Goal: Task Accomplishment & Management: Use online tool/utility

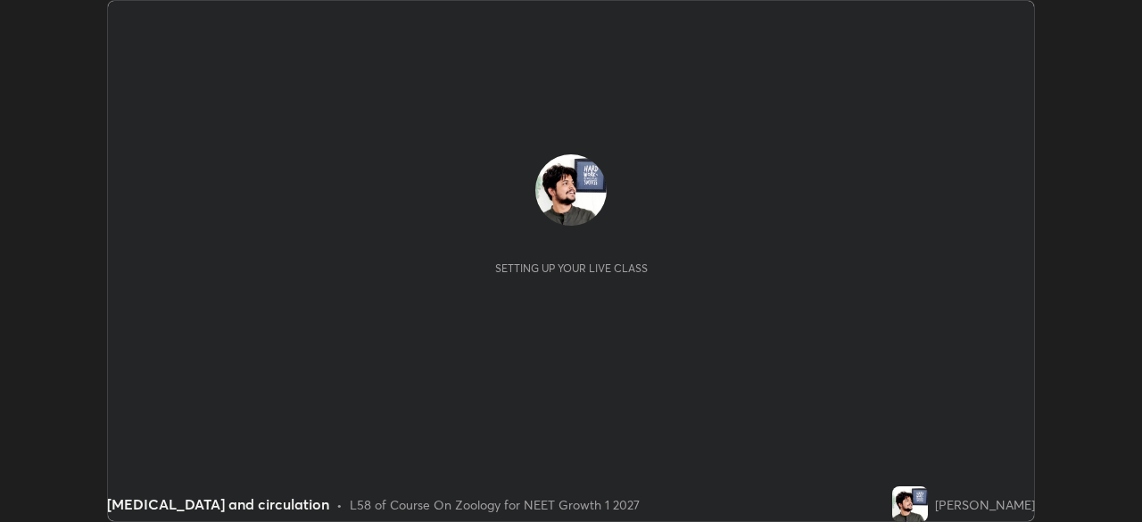
scroll to position [522, 1141]
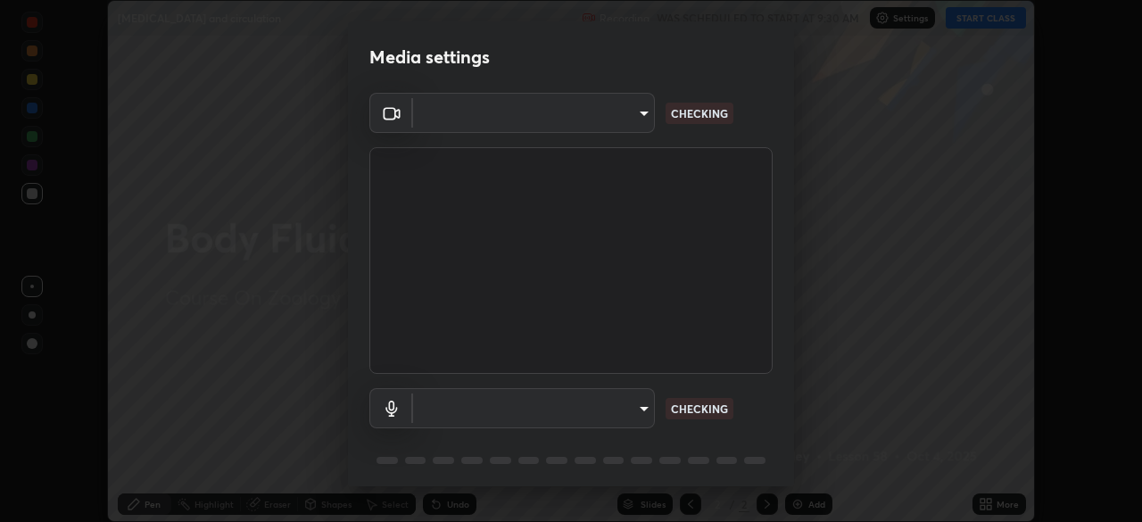
type input "150ce54b6659d6facffdc1d488e586a8afcf012d443804c7c5fd1c8fc4ffae65"
type input "default"
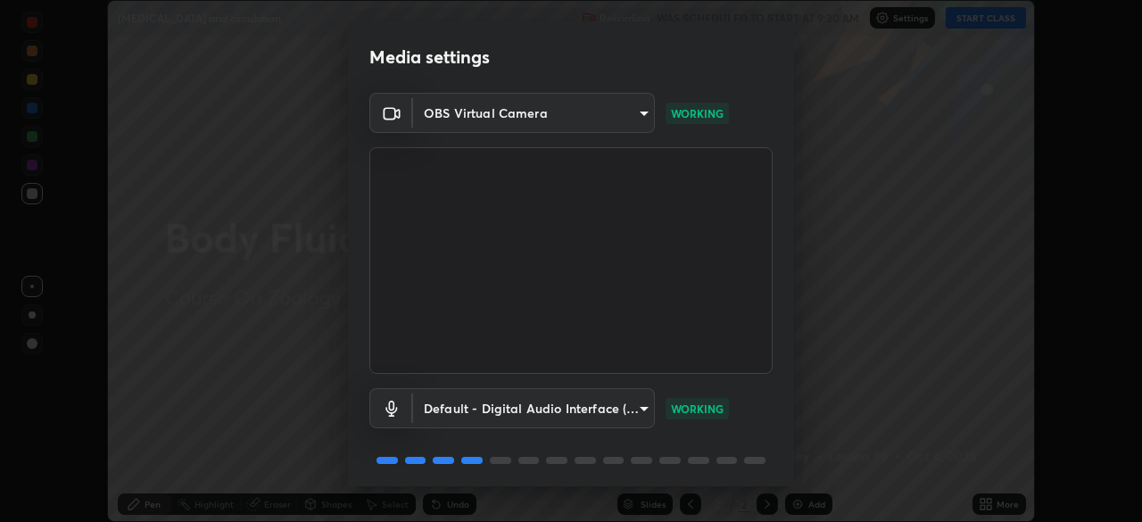
scroll to position [63, 0]
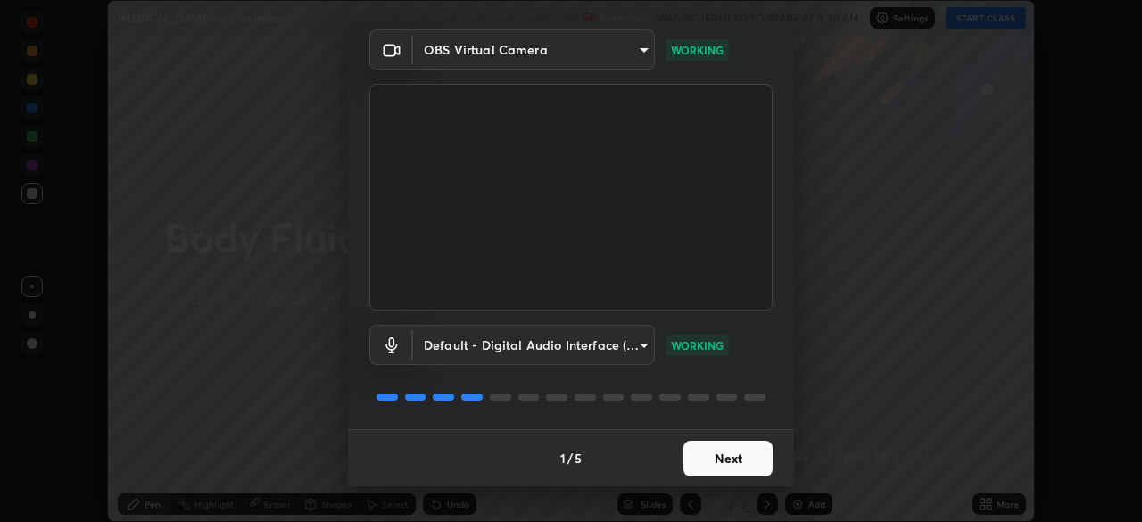
click at [715, 452] on button "Next" at bounding box center [728, 459] width 89 height 36
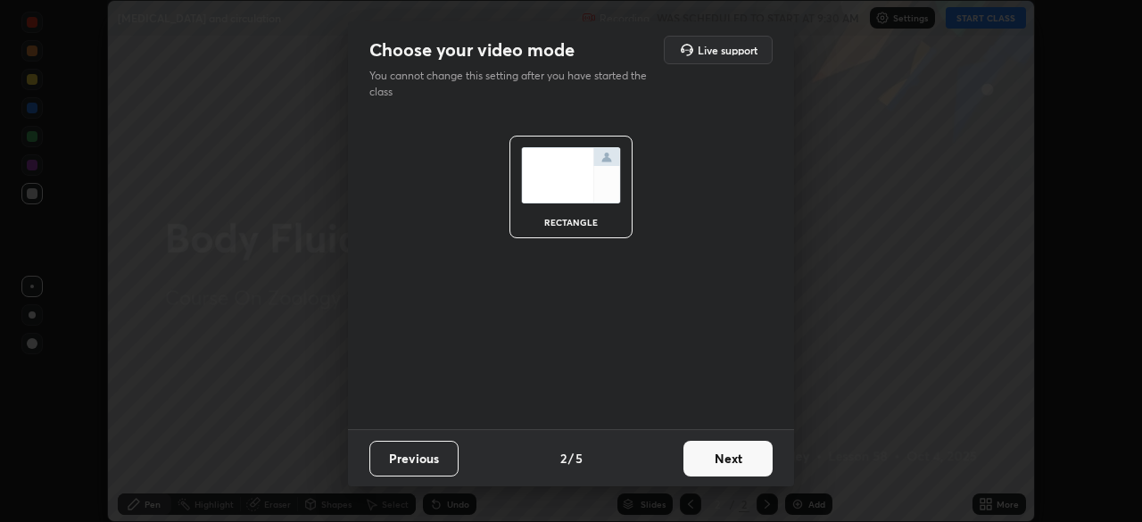
click at [715, 452] on button "Next" at bounding box center [728, 459] width 89 height 36
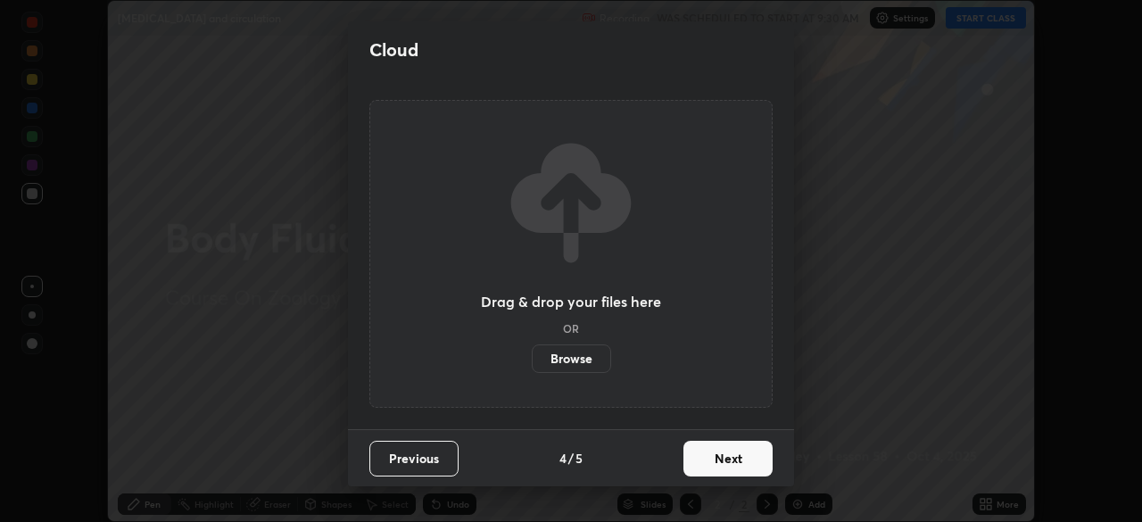
click at [708, 451] on button "Next" at bounding box center [728, 459] width 89 height 36
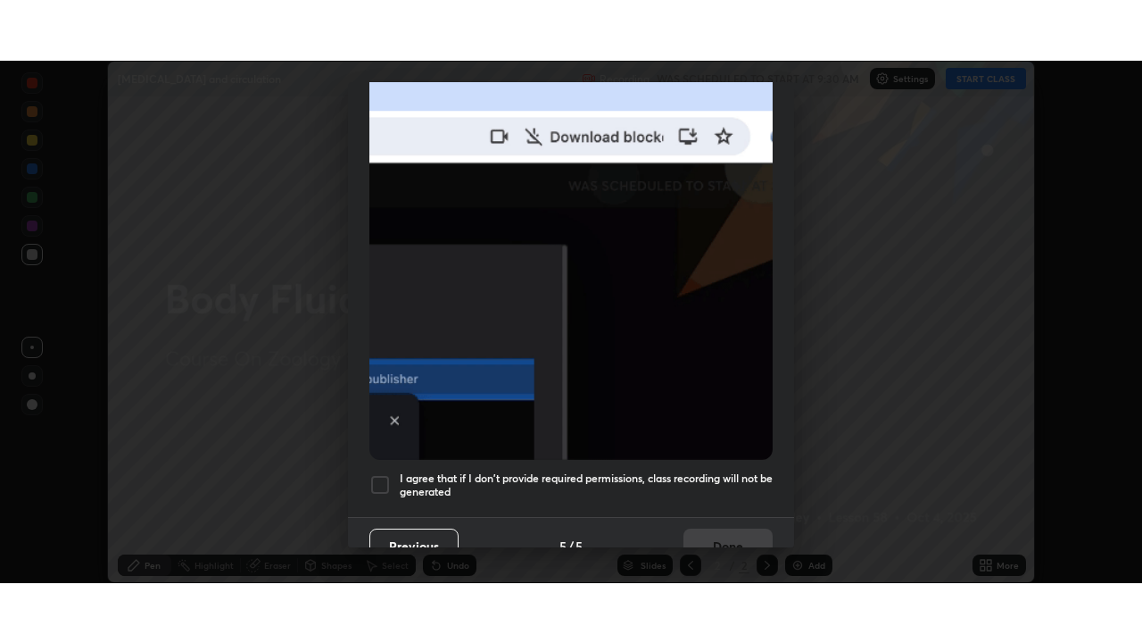
scroll to position [427, 0]
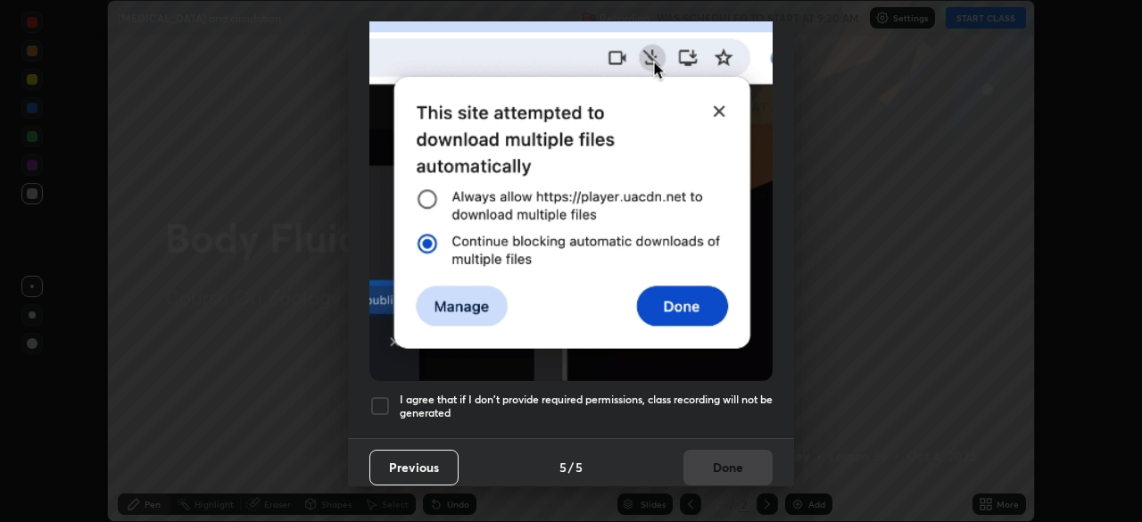
click at [383, 401] on div at bounding box center [379, 405] width 21 height 21
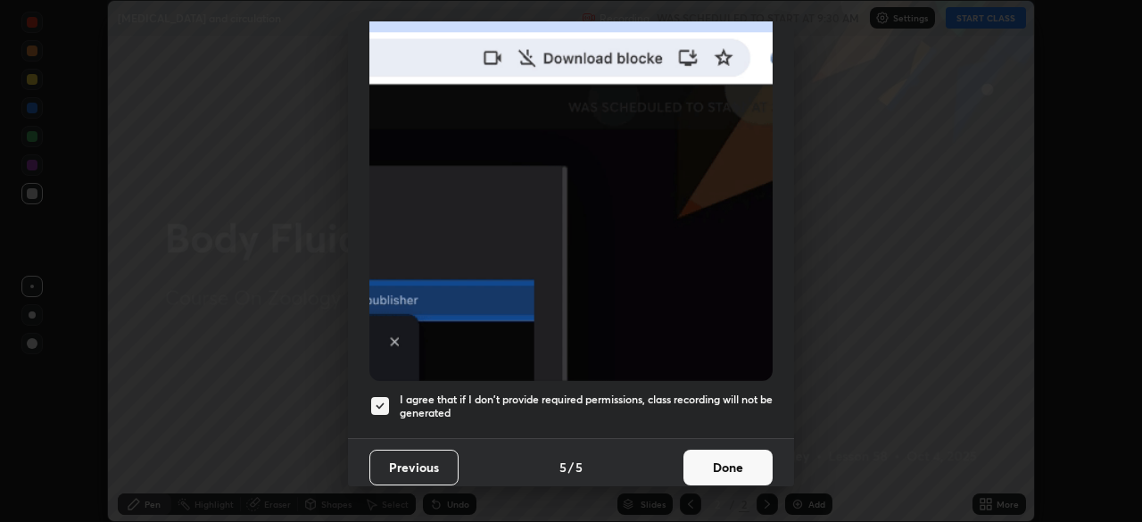
click at [725, 459] on button "Done" at bounding box center [728, 468] width 89 height 36
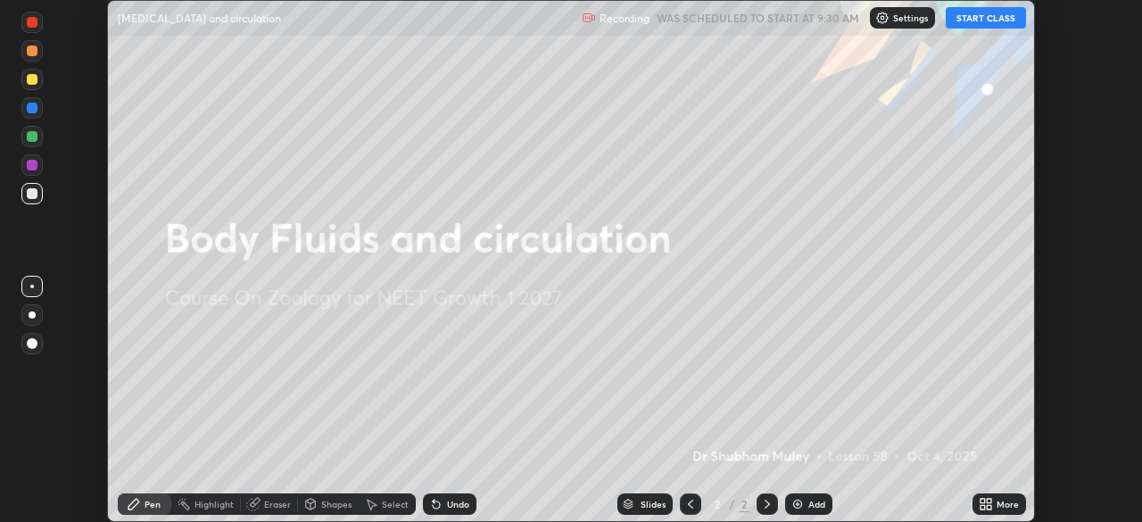
click at [973, 21] on button "START CLASS" at bounding box center [986, 17] width 80 height 21
click at [1000, 513] on div "More" at bounding box center [1000, 503] width 54 height 21
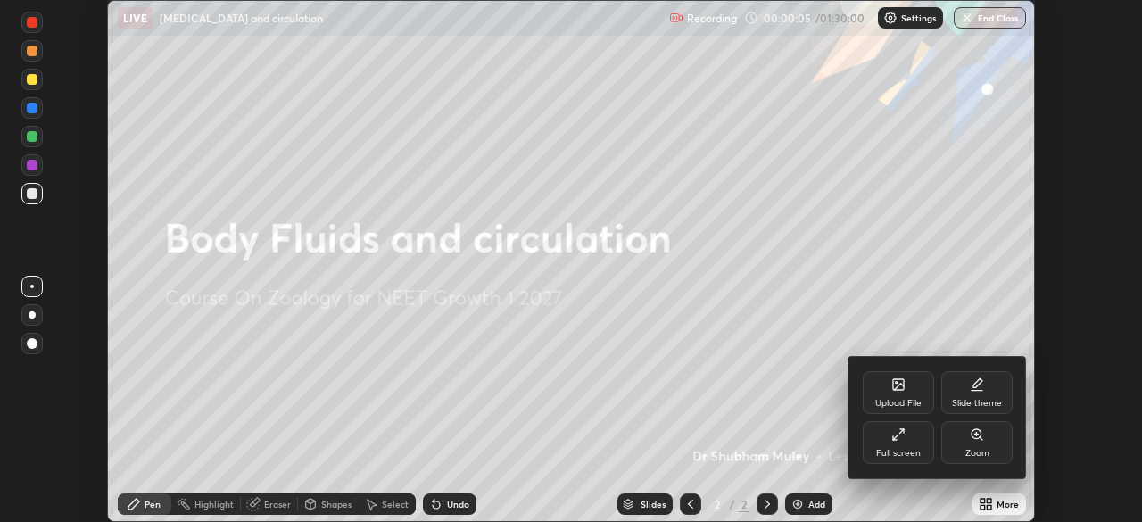
click at [898, 399] on div "Upload File" at bounding box center [898, 403] width 46 height 9
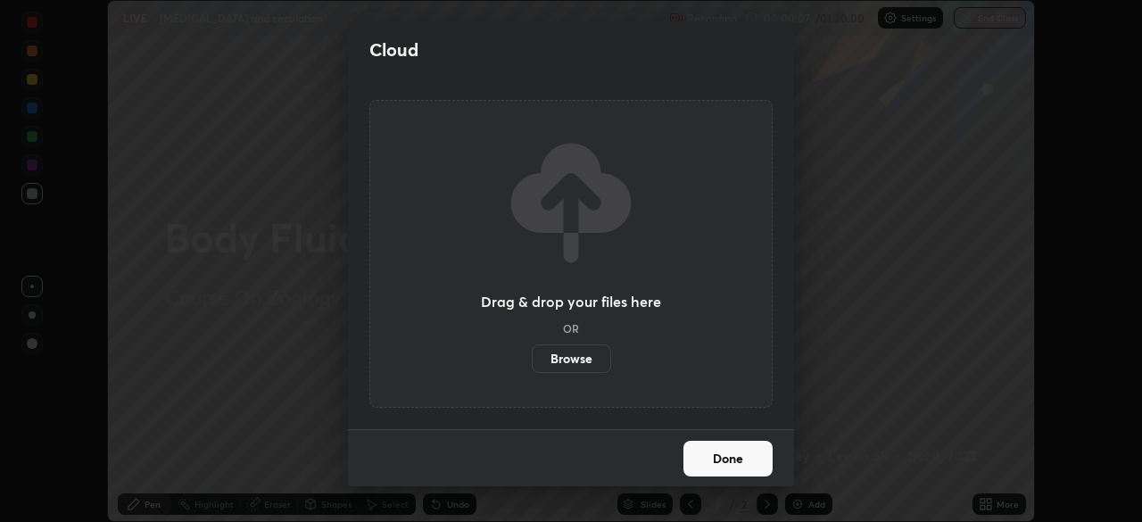
click at [582, 357] on label "Browse" at bounding box center [571, 358] width 79 height 29
click at [532, 357] on input "Browse" at bounding box center [532, 358] width 0 height 29
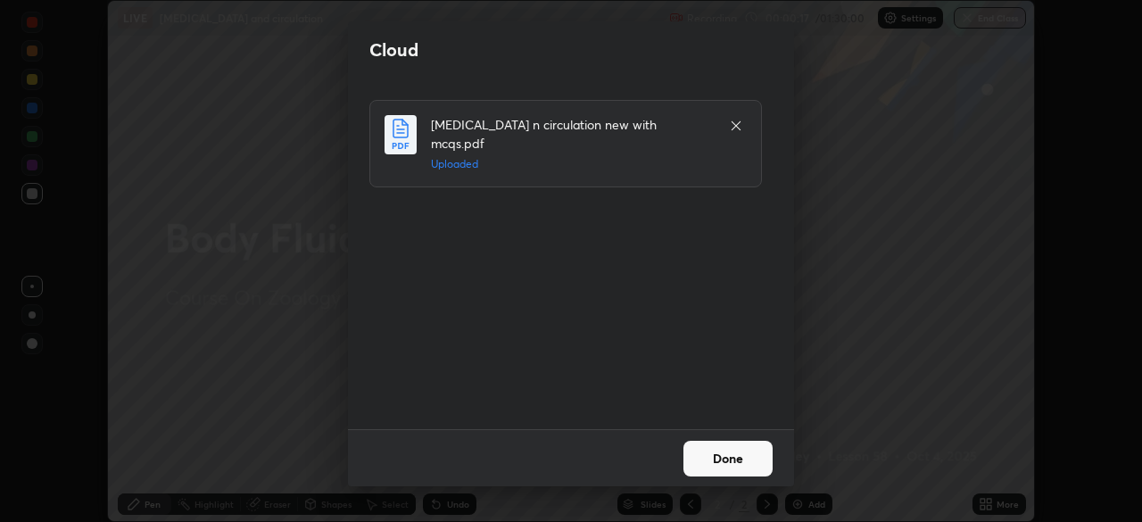
click at [701, 458] on button "Done" at bounding box center [728, 459] width 89 height 36
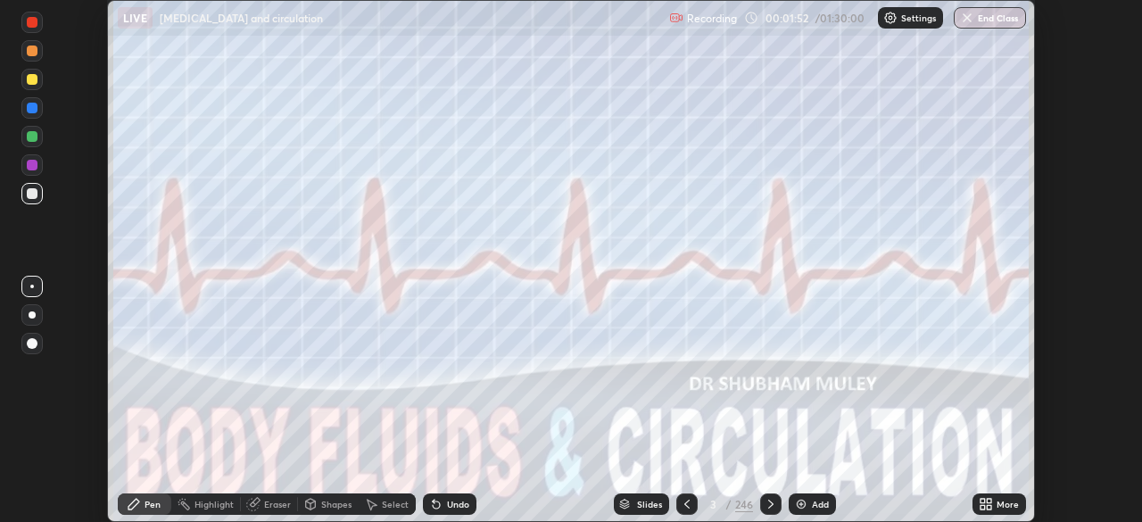
click at [992, 503] on icon at bounding box center [986, 504] width 14 height 14
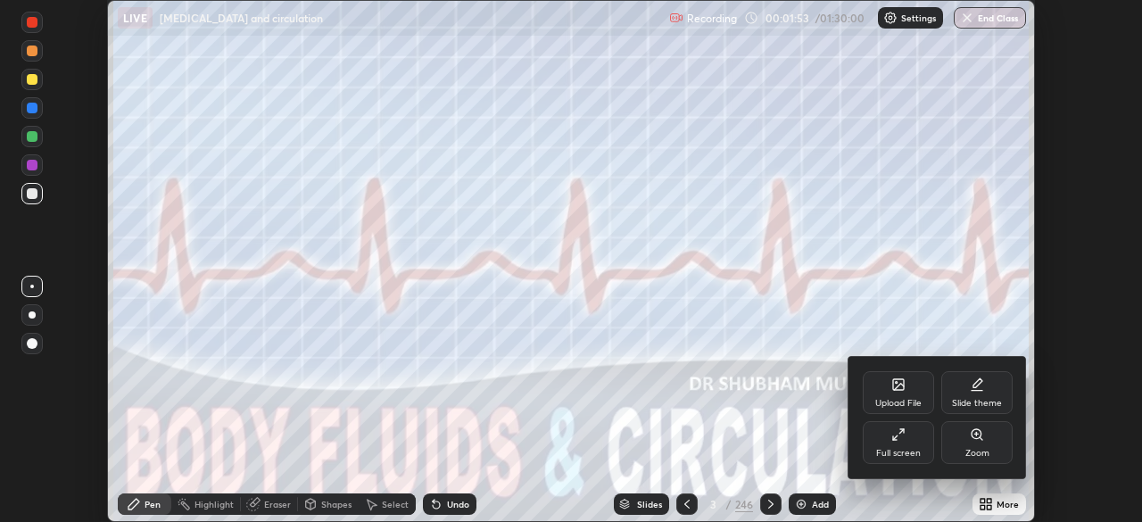
click at [912, 444] on div "Full screen" at bounding box center [898, 442] width 71 height 43
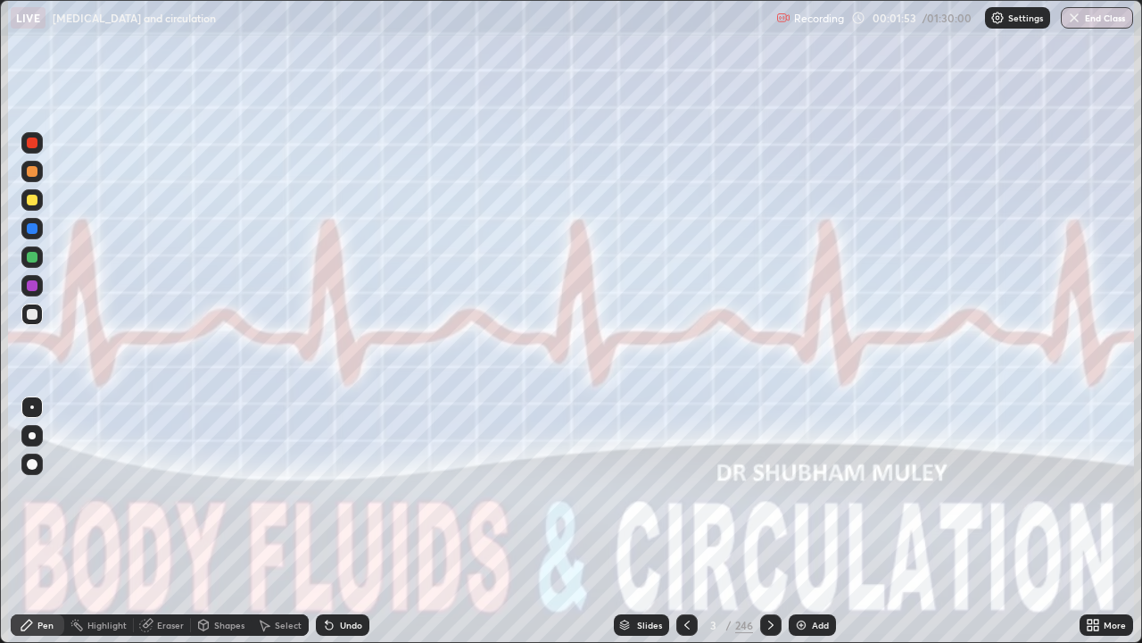
scroll to position [643, 1142]
click at [641, 521] on div "Slides" at bounding box center [641, 624] width 55 height 21
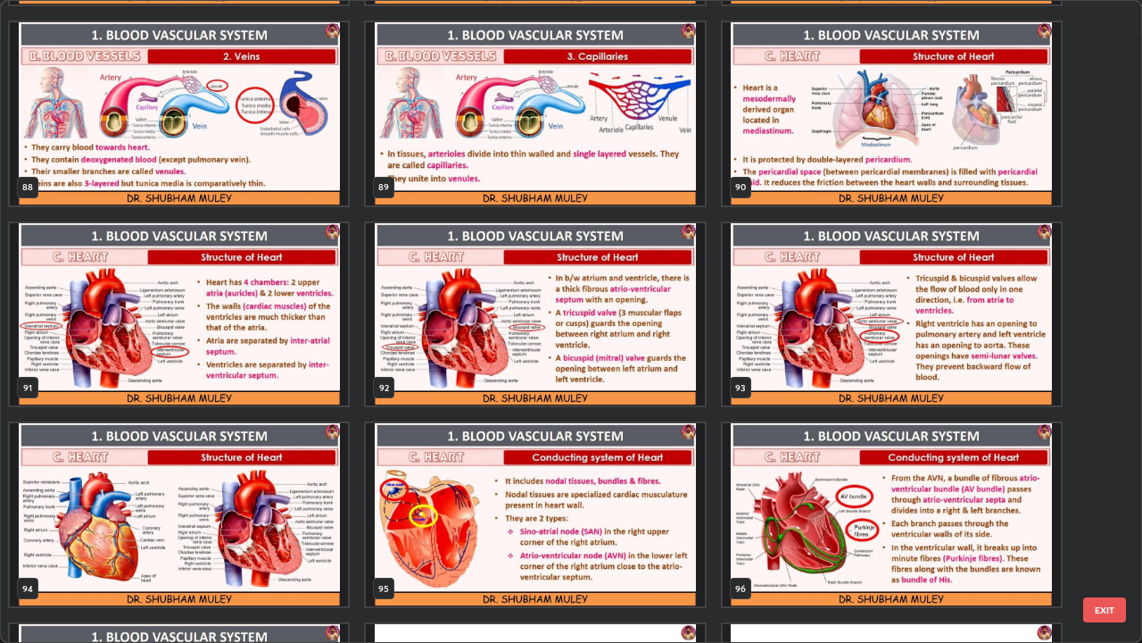
scroll to position [5799, 0]
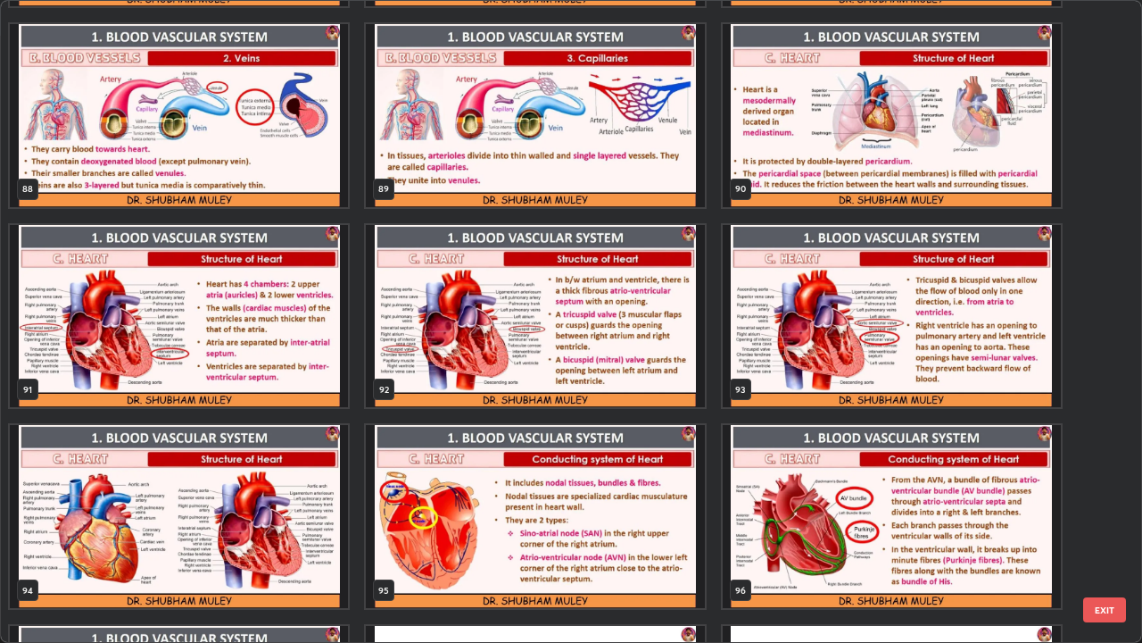
click at [785, 178] on img "grid" at bounding box center [892, 115] width 338 height 183
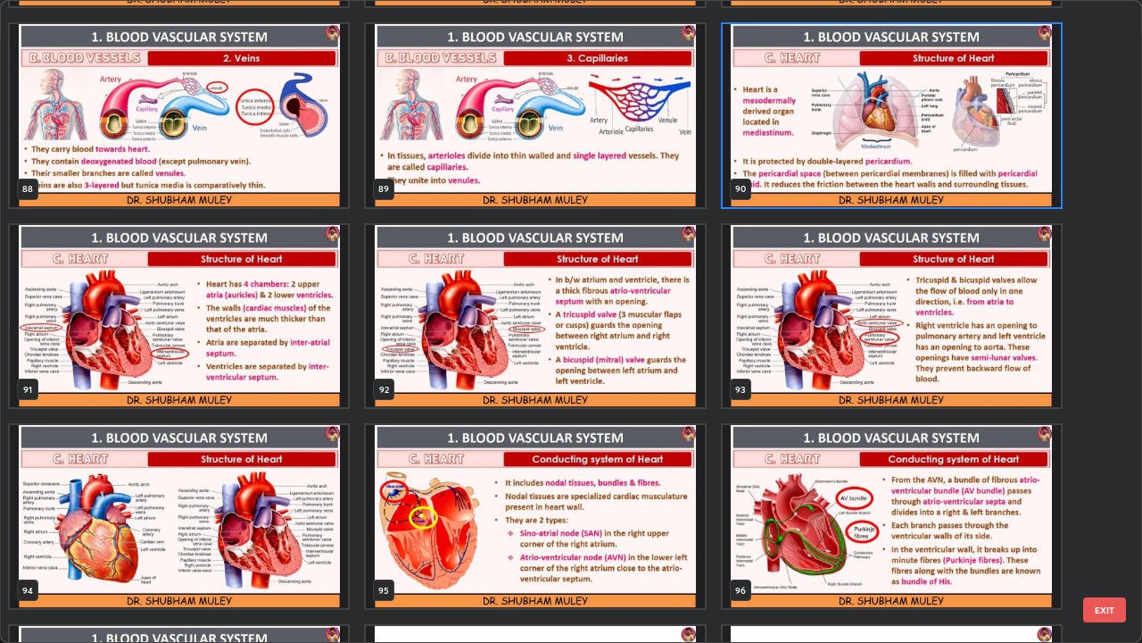
click at [803, 177] on img "grid" at bounding box center [892, 115] width 338 height 183
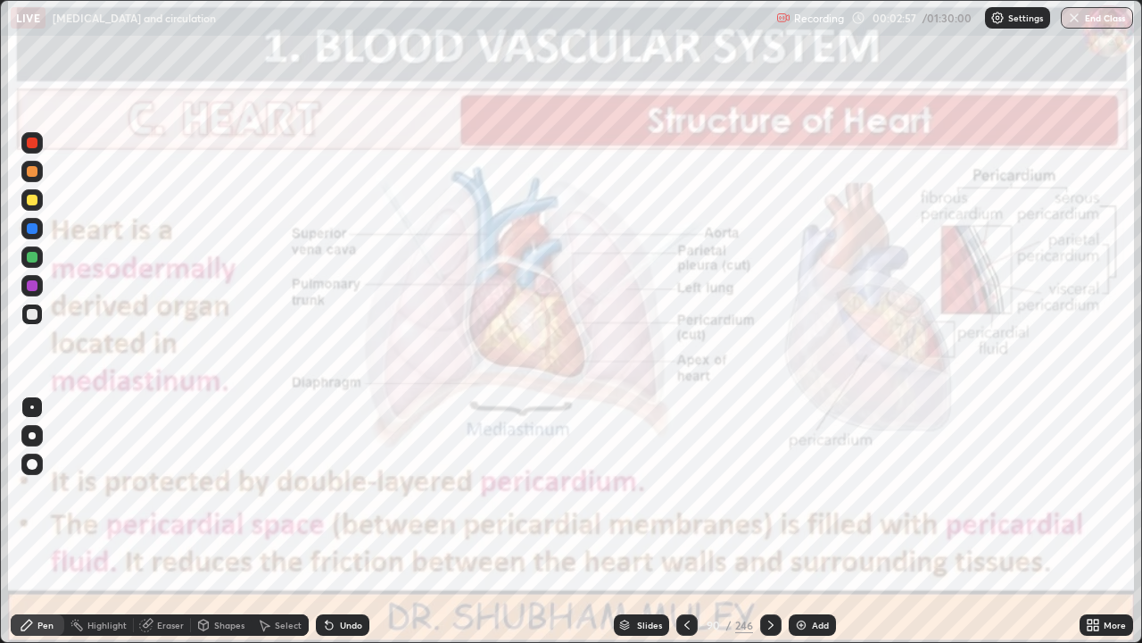
click at [33, 143] on div at bounding box center [32, 142] width 11 height 11
click at [767, 521] on icon at bounding box center [771, 625] width 14 height 14
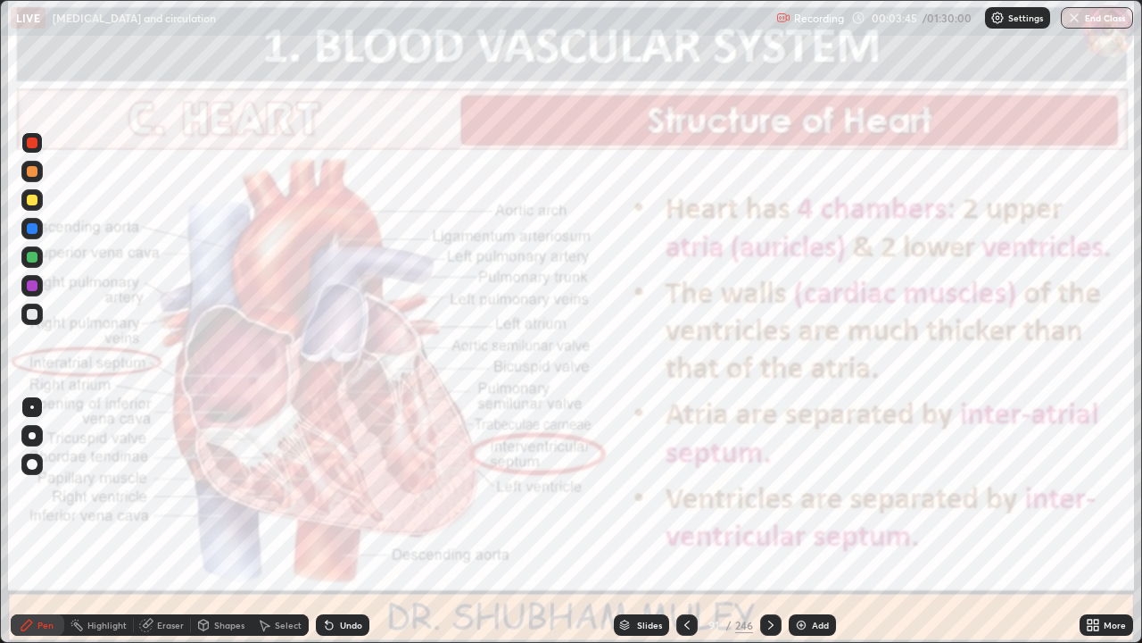
click at [30, 144] on div at bounding box center [32, 142] width 11 height 11
click at [808, 521] on div "Add" at bounding box center [812, 624] width 47 height 21
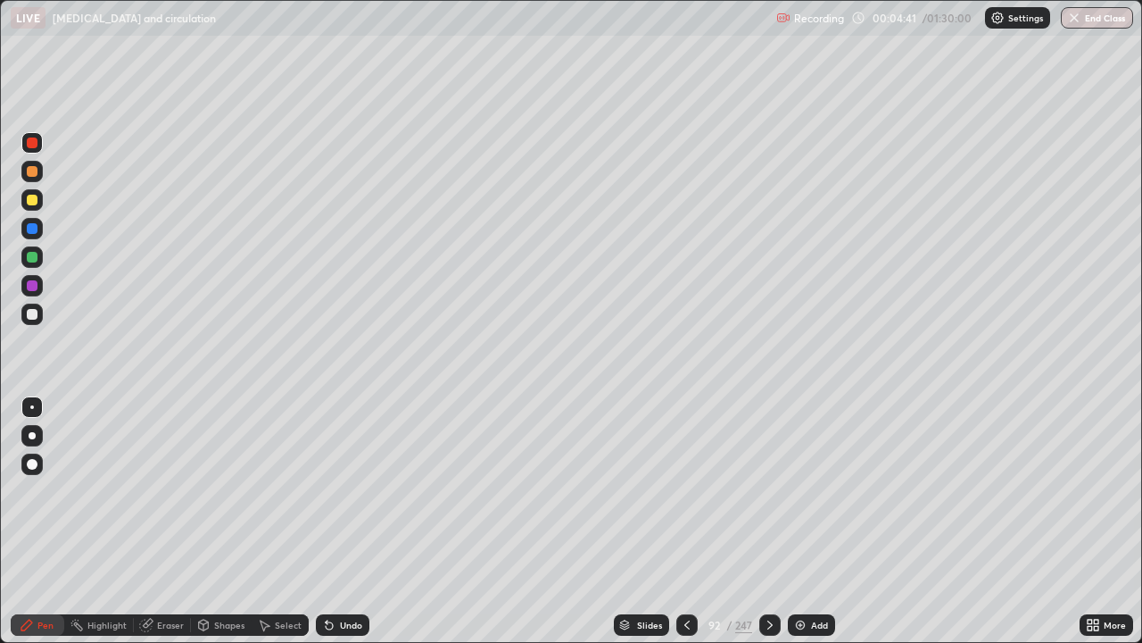
click at [32, 144] on div at bounding box center [32, 142] width 11 height 11
click at [32, 136] on div at bounding box center [31, 142] width 21 height 21
click at [33, 168] on div at bounding box center [32, 171] width 11 height 11
click at [685, 521] on icon at bounding box center [687, 625] width 14 height 14
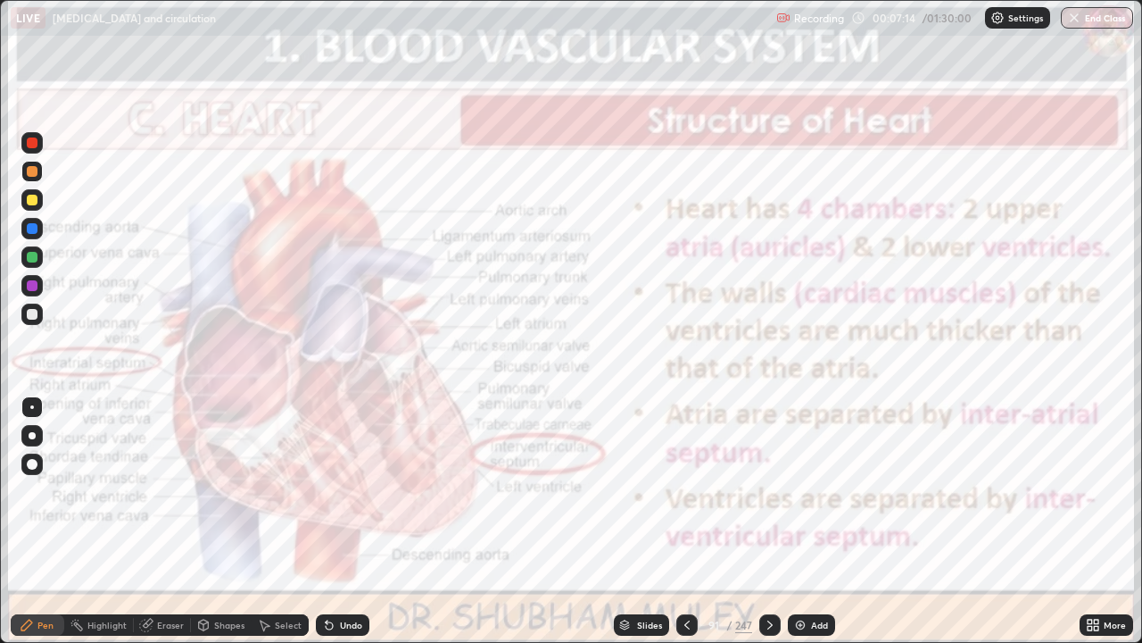
click at [0, 371] on div "Setting up your live class" at bounding box center [571, 321] width 1142 height 643
click at [32, 142] on div at bounding box center [32, 142] width 11 height 11
click at [768, 521] on icon at bounding box center [770, 625] width 14 height 14
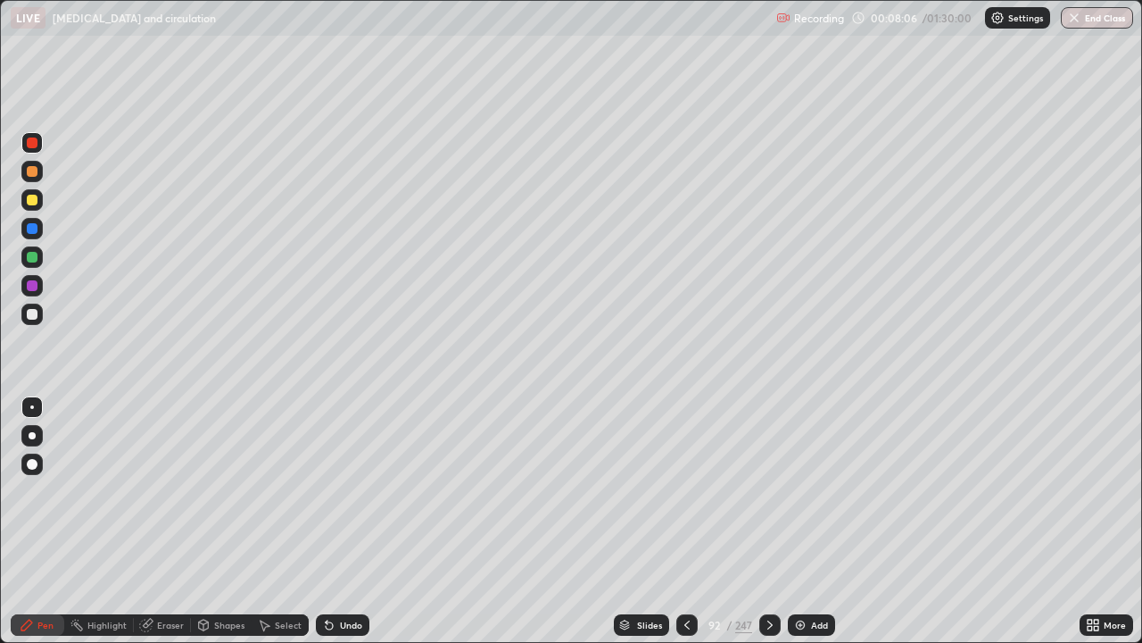
click at [768, 521] on icon at bounding box center [770, 625] width 14 height 14
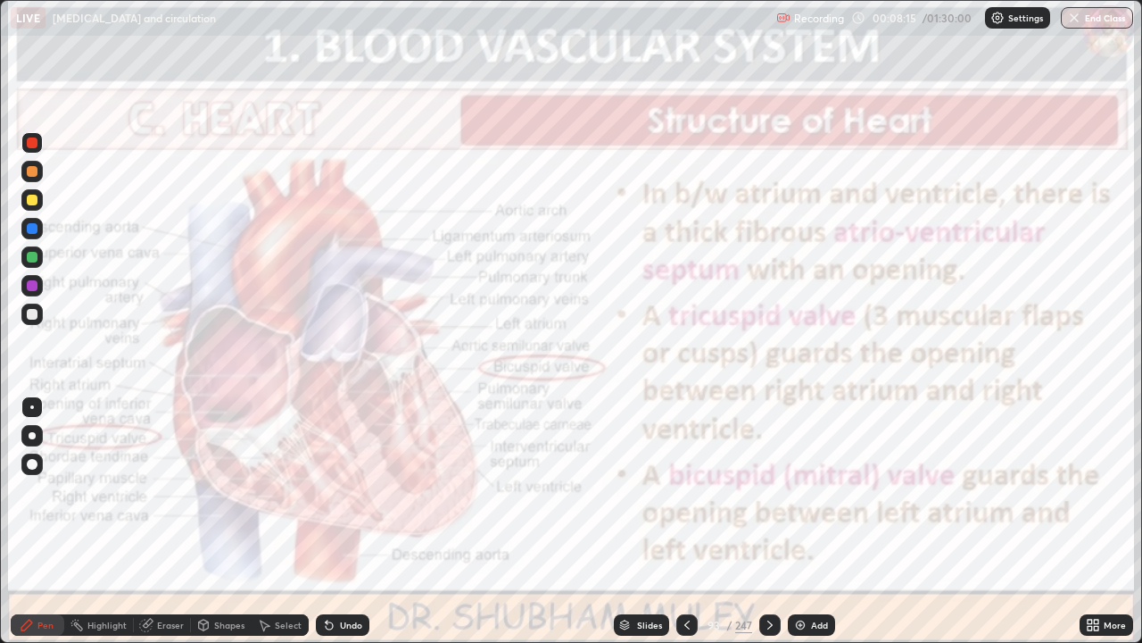
click at [768, 521] on icon at bounding box center [770, 625] width 14 height 14
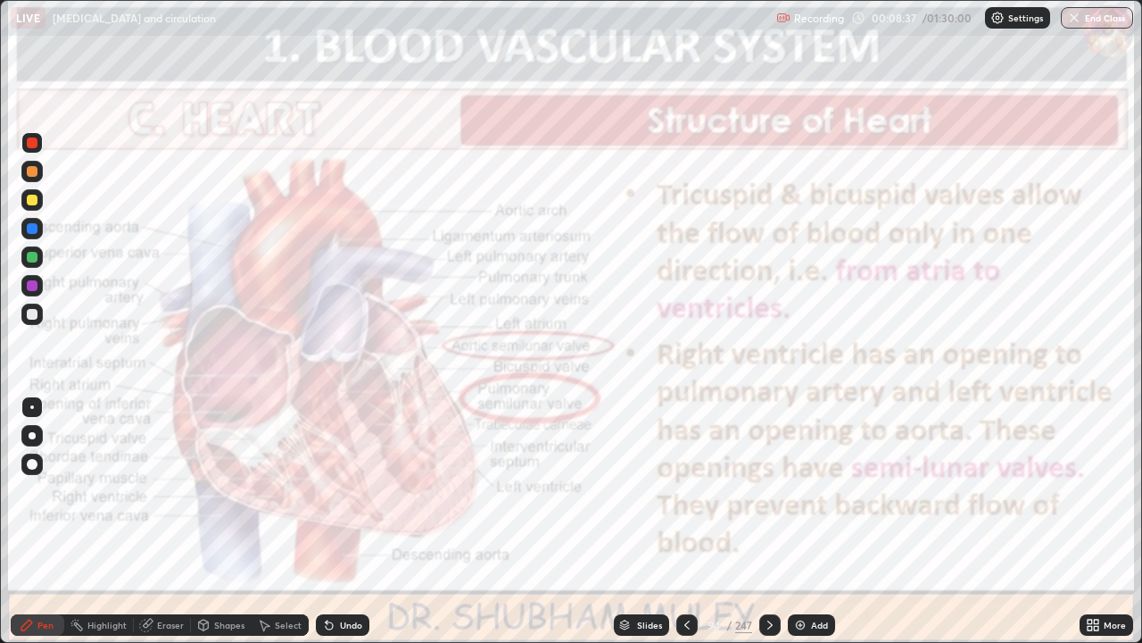
click at [767, 521] on icon at bounding box center [770, 625] width 14 height 14
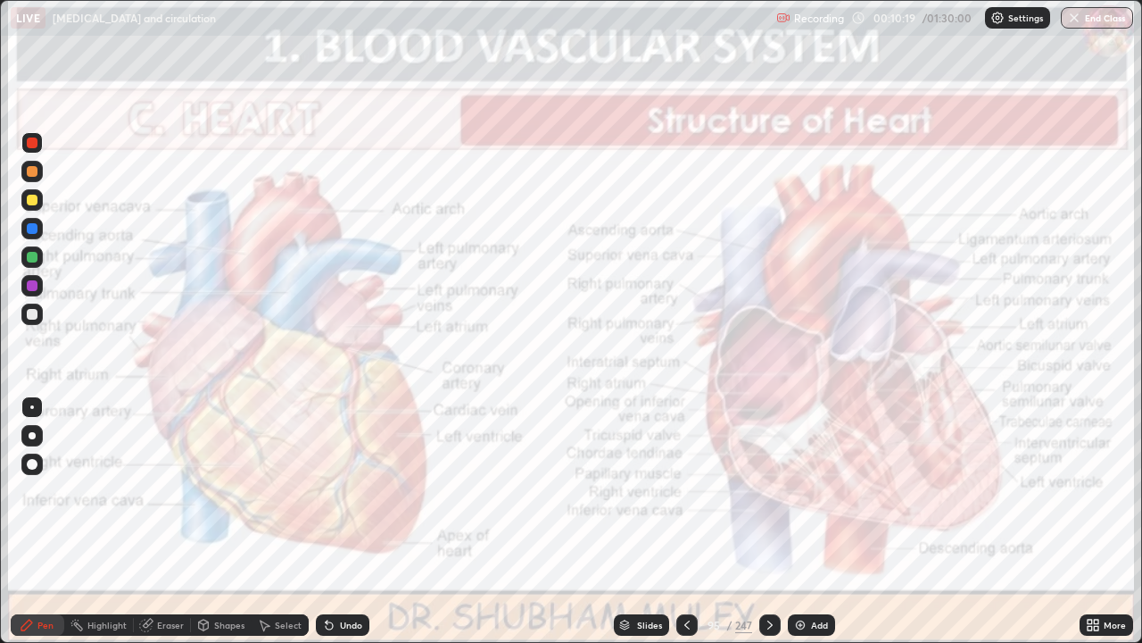
click at [768, 521] on icon at bounding box center [770, 625] width 14 height 14
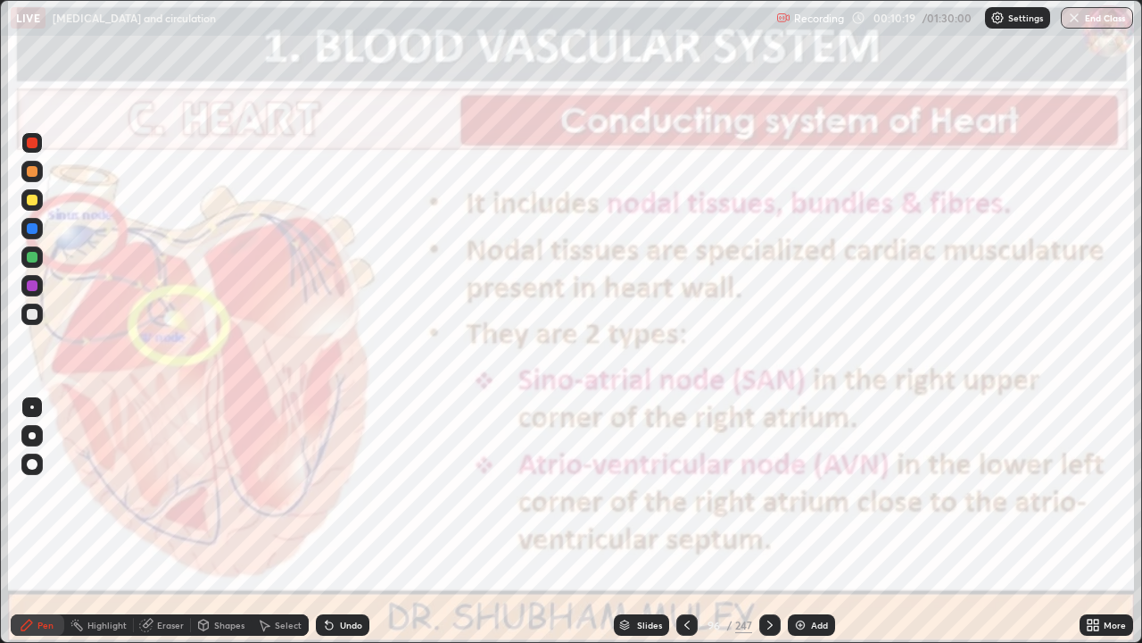
click at [768, 521] on icon at bounding box center [770, 625] width 14 height 14
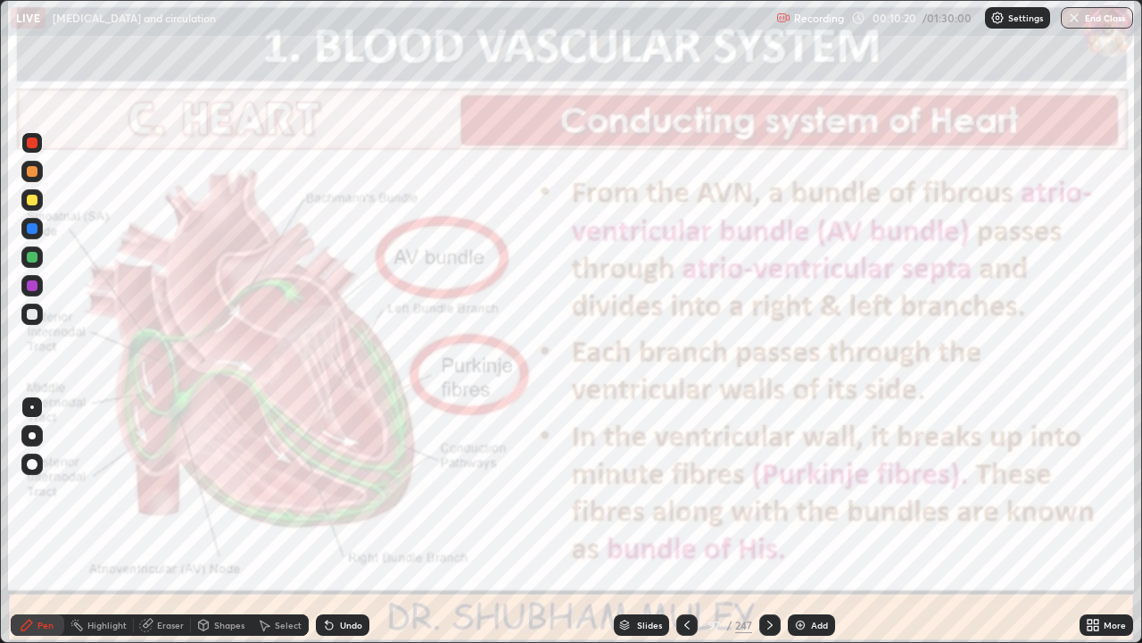
click at [685, 521] on icon at bounding box center [687, 625] width 14 height 14
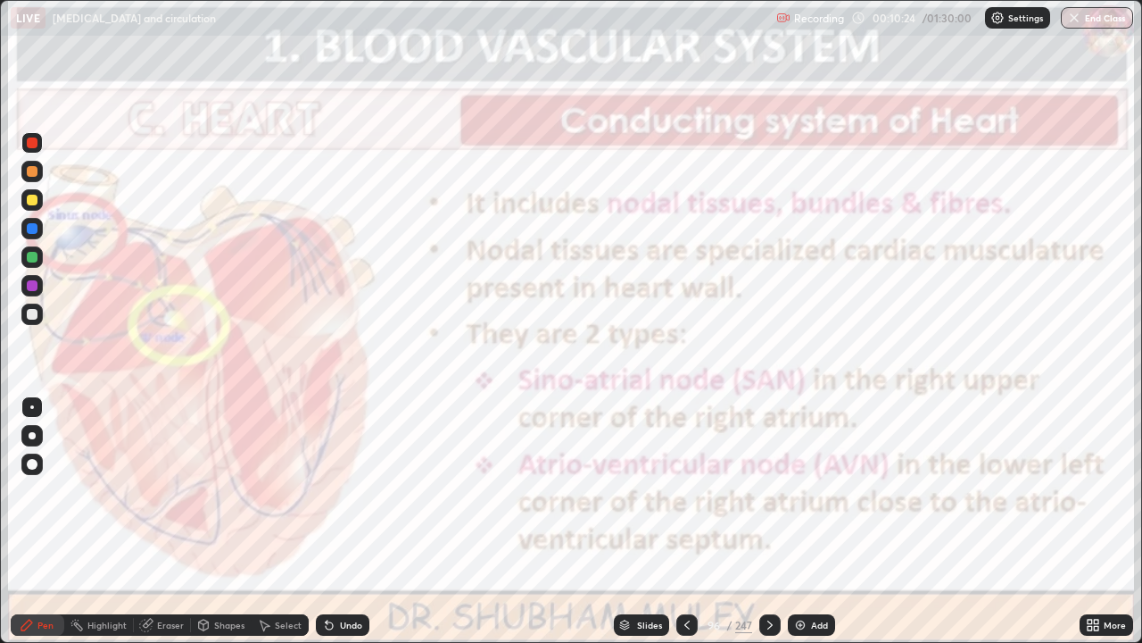
click at [685, 521] on icon at bounding box center [687, 625] width 14 height 14
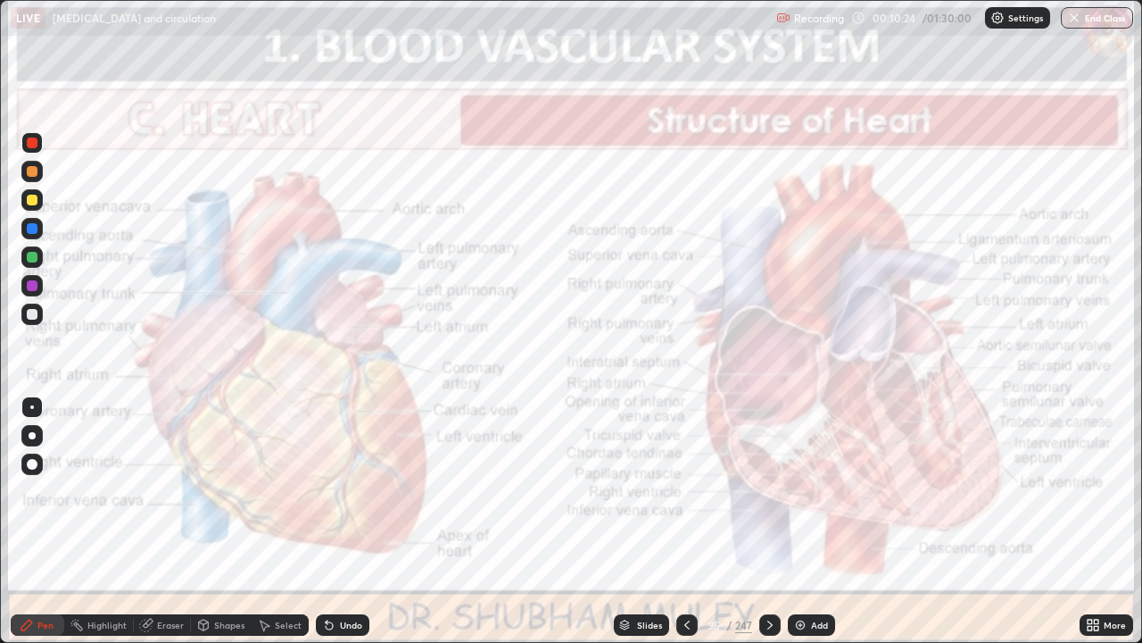
click at [684, 521] on div at bounding box center [686, 624] width 21 height 21
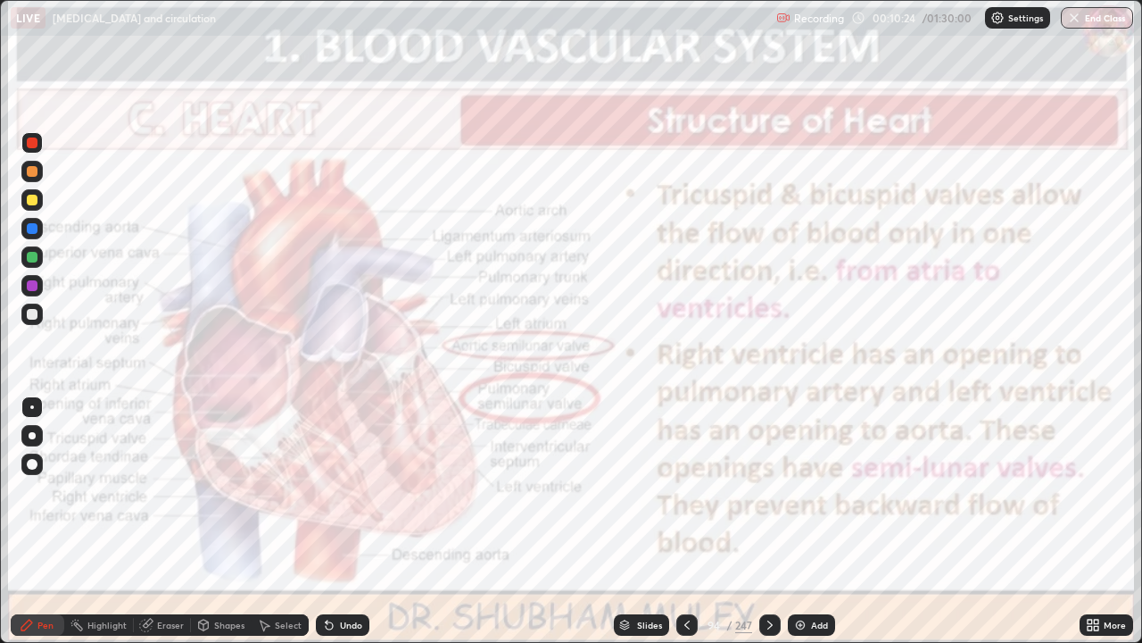
click at [687, 521] on div at bounding box center [686, 625] width 21 height 36
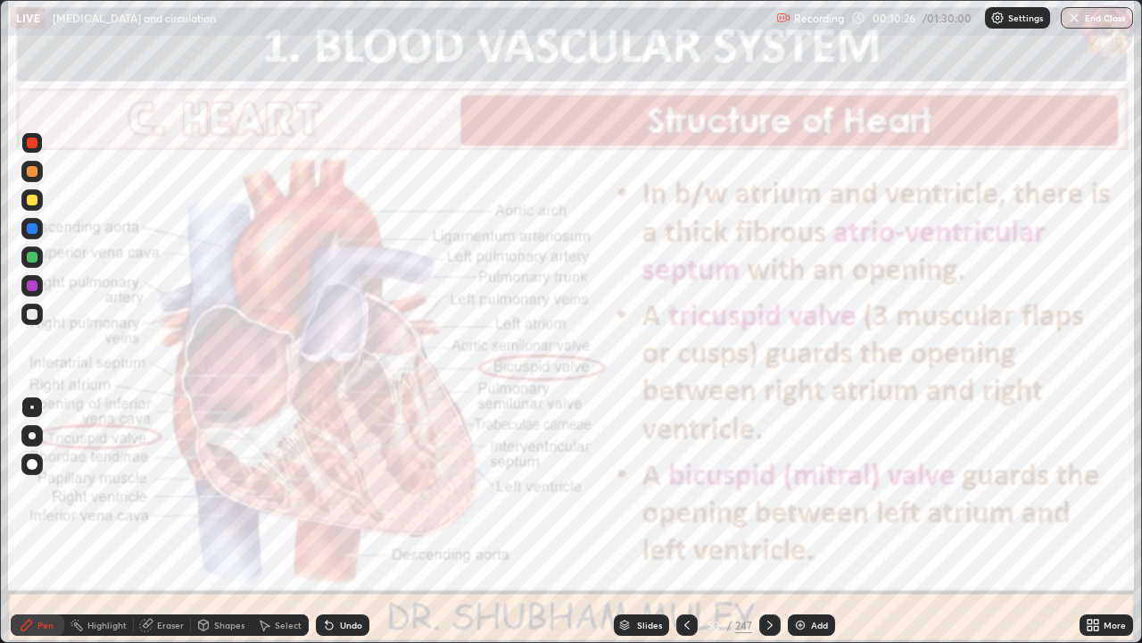
click at [684, 521] on icon at bounding box center [687, 625] width 14 height 14
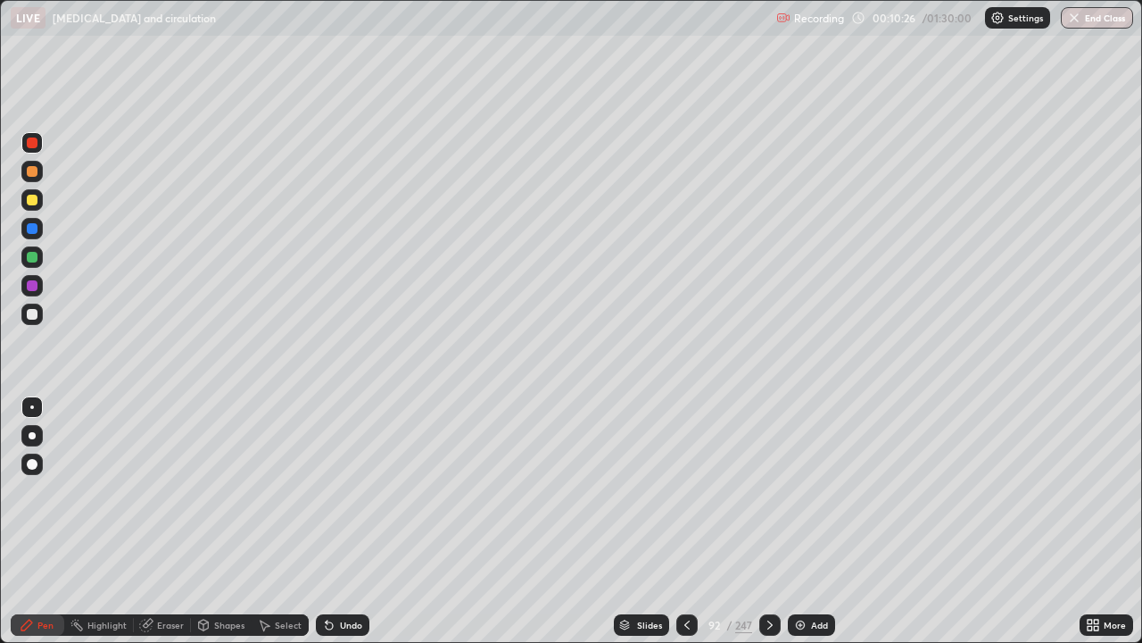
click at [685, 521] on div at bounding box center [686, 624] width 21 height 21
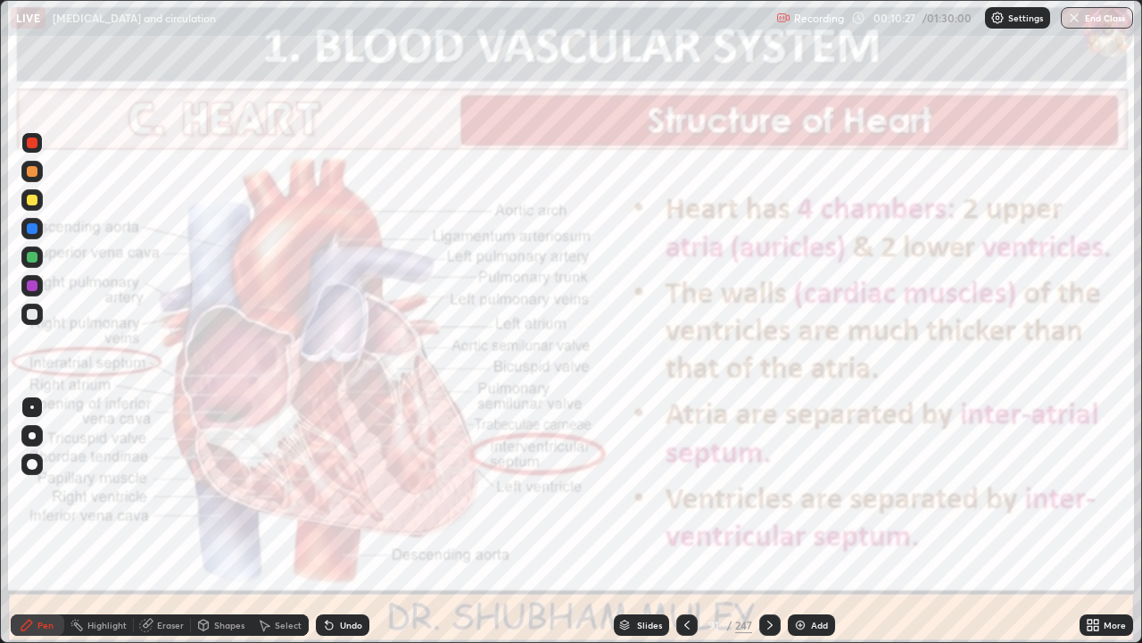
click at [683, 521] on div at bounding box center [686, 624] width 21 height 21
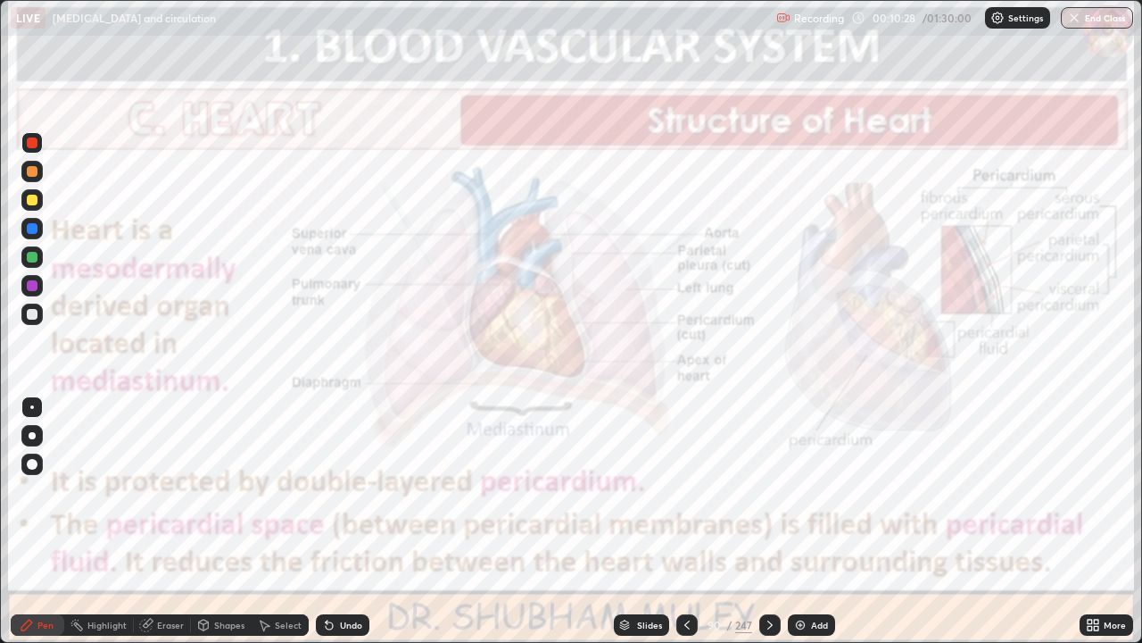
click at [681, 521] on div at bounding box center [686, 624] width 21 height 21
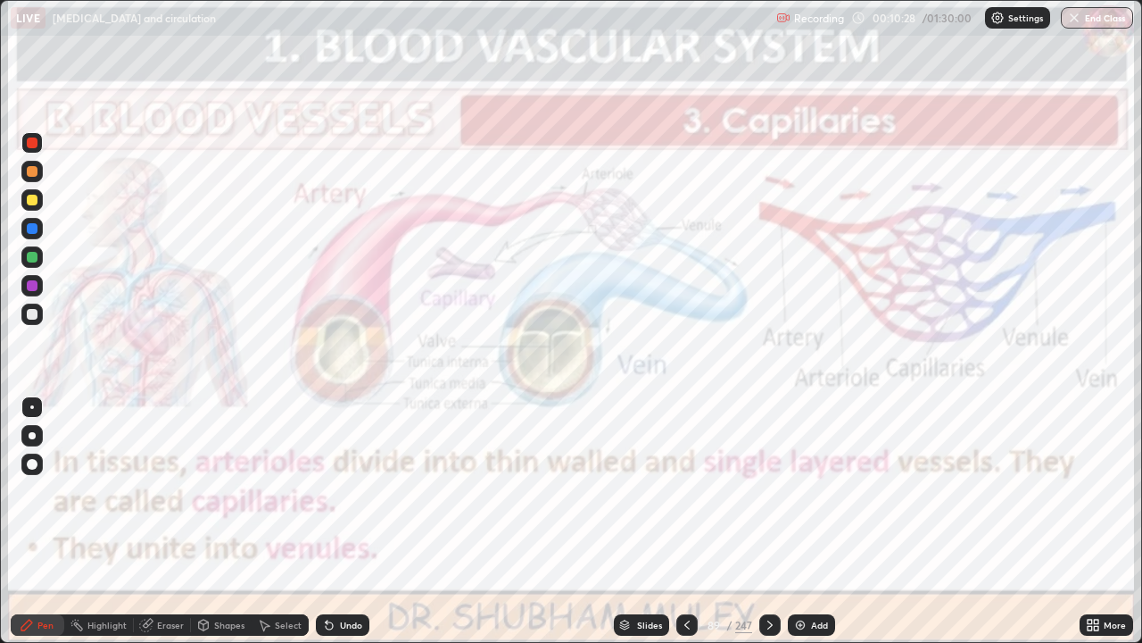
click at [681, 521] on div at bounding box center [686, 624] width 21 height 21
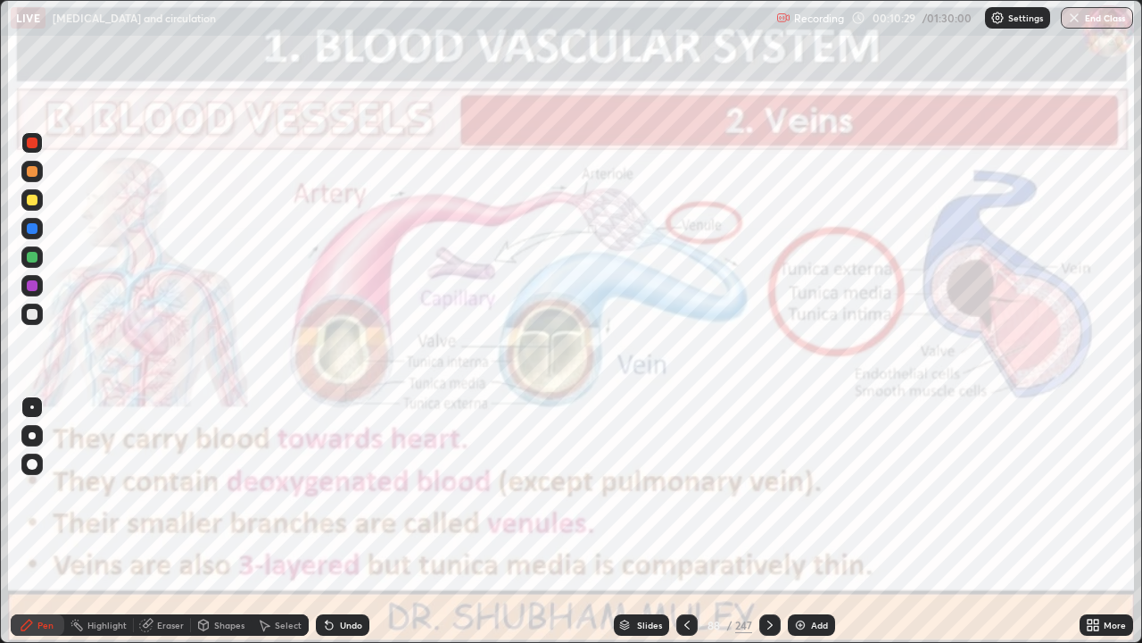
click at [676, 521] on div at bounding box center [686, 625] width 21 height 36
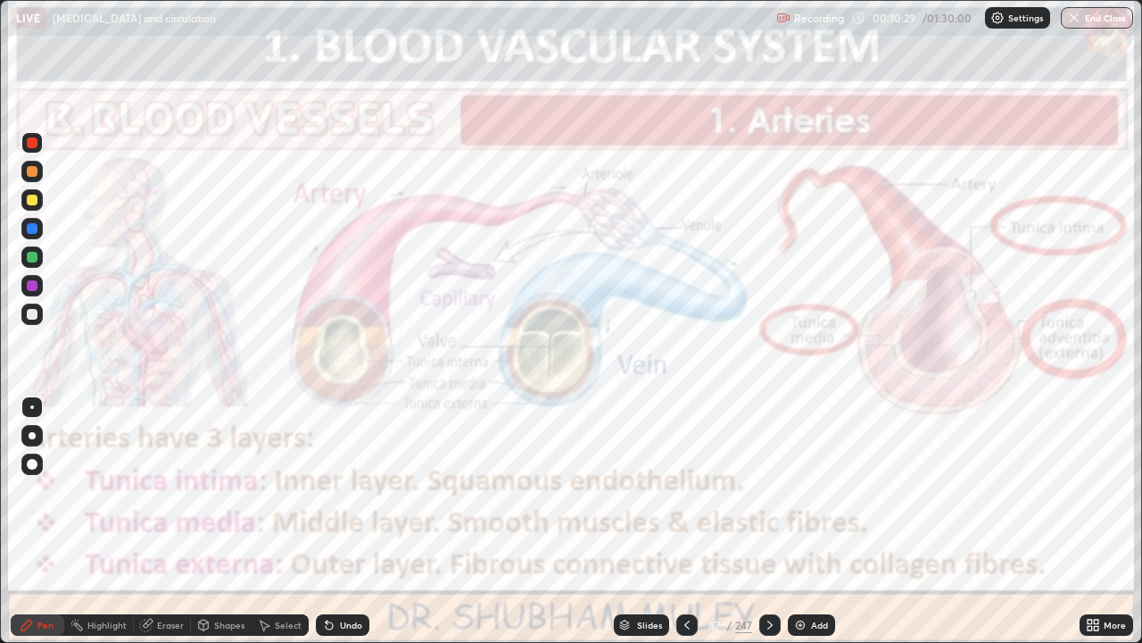
click at [676, 521] on div at bounding box center [686, 625] width 21 height 36
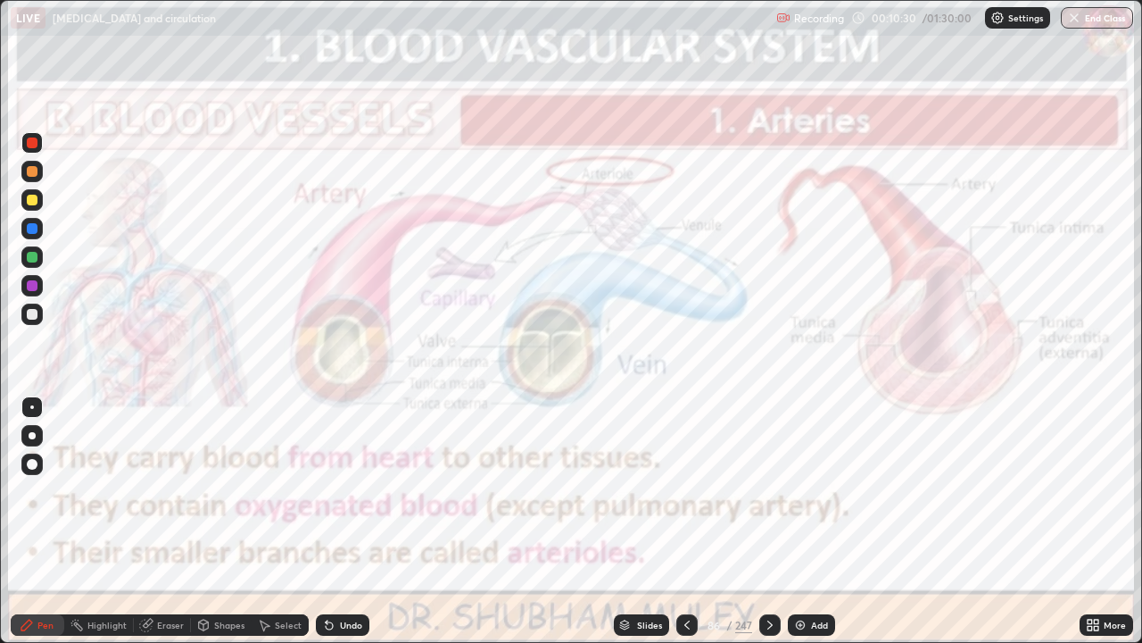
click at [676, 521] on div at bounding box center [686, 625] width 21 height 36
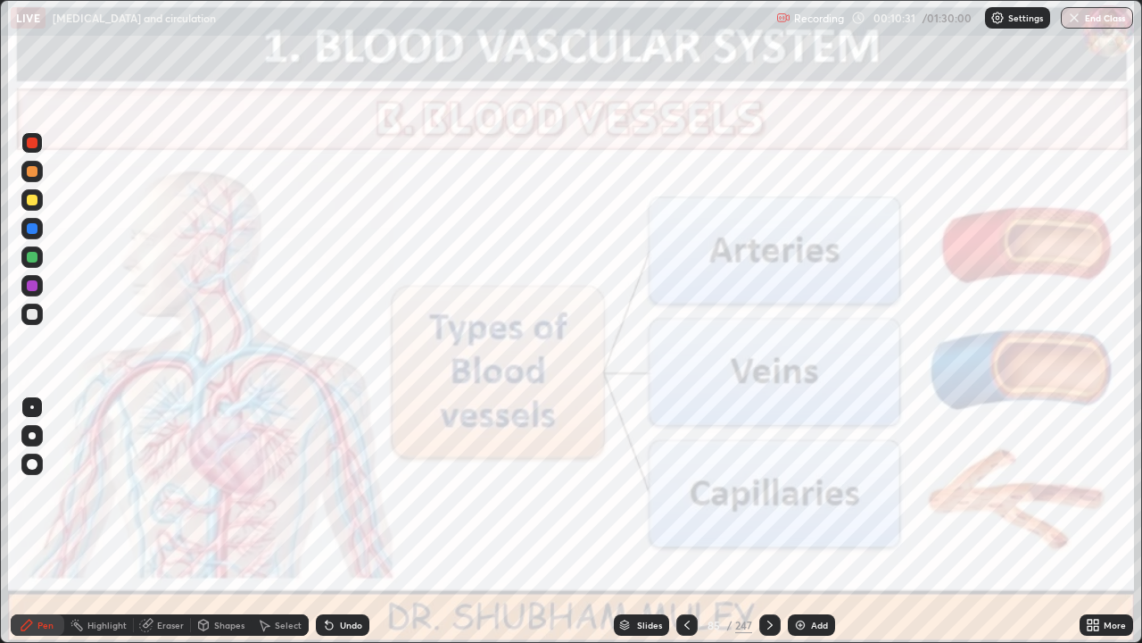
click at [680, 521] on div at bounding box center [686, 624] width 21 height 21
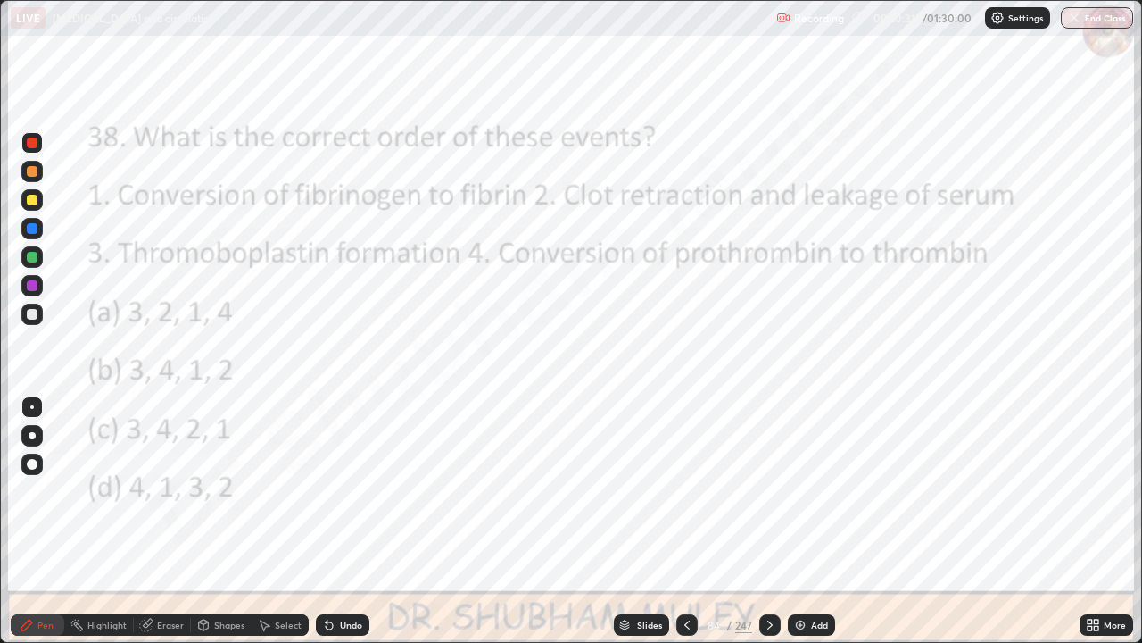
click at [685, 521] on icon at bounding box center [687, 625] width 14 height 14
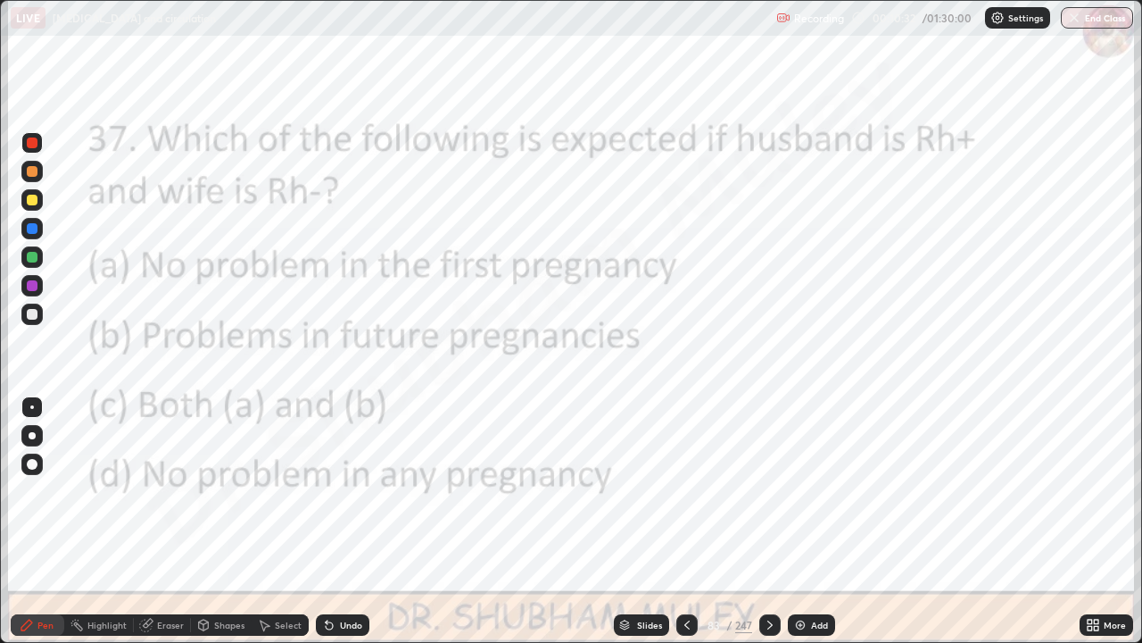
click at [637, 521] on div "Slides" at bounding box center [649, 624] width 25 height 9
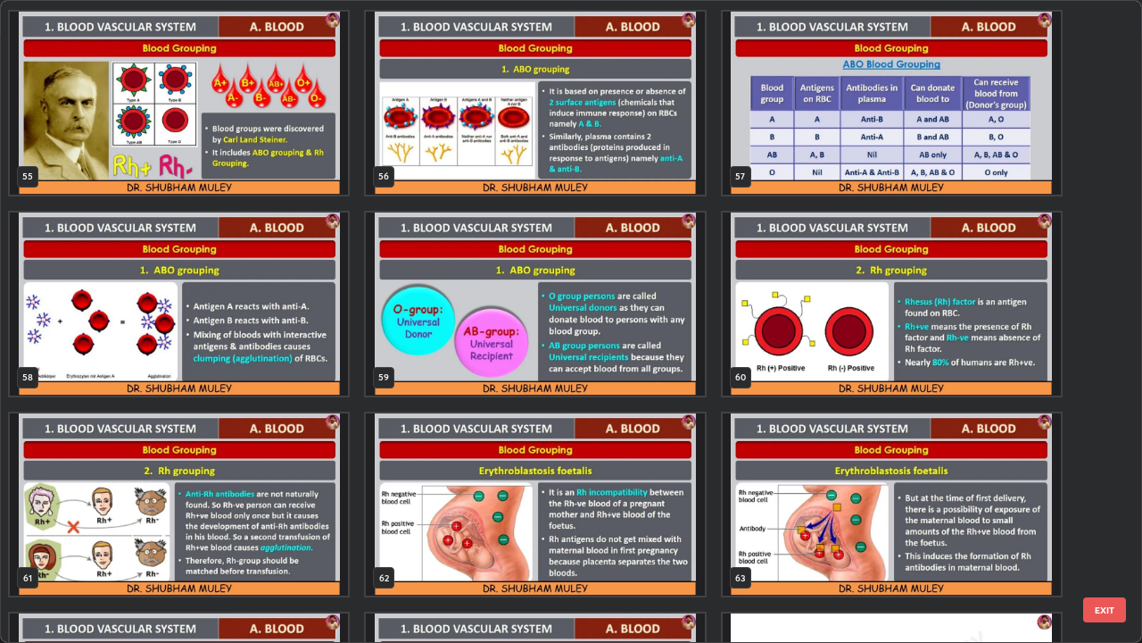
scroll to position [3608, 0]
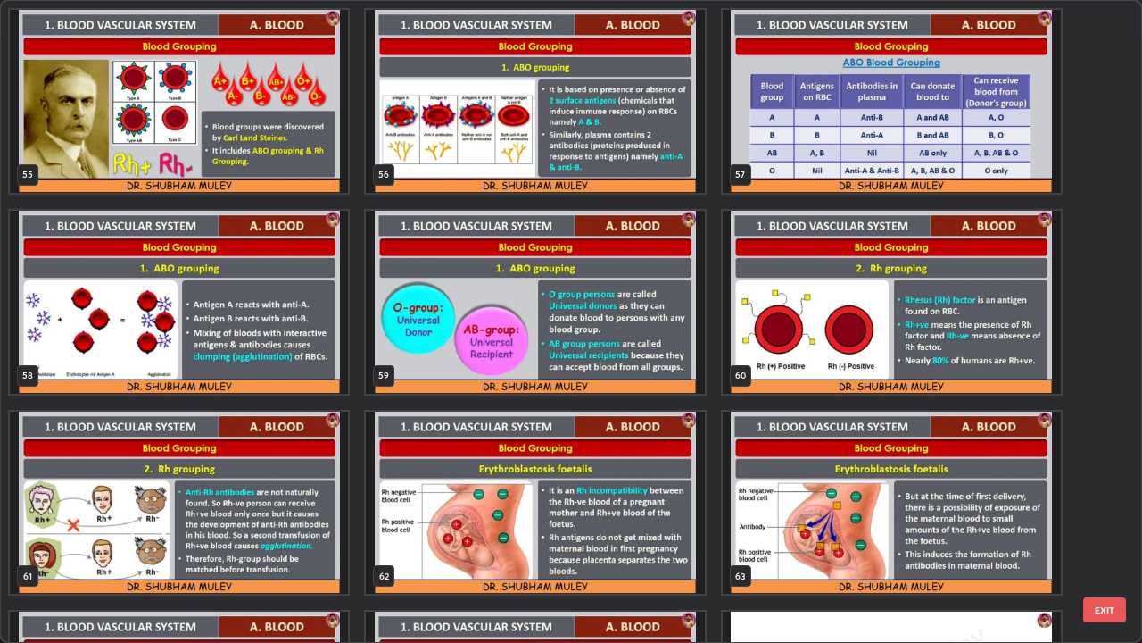
click at [823, 358] on img "grid" at bounding box center [892, 302] width 338 height 183
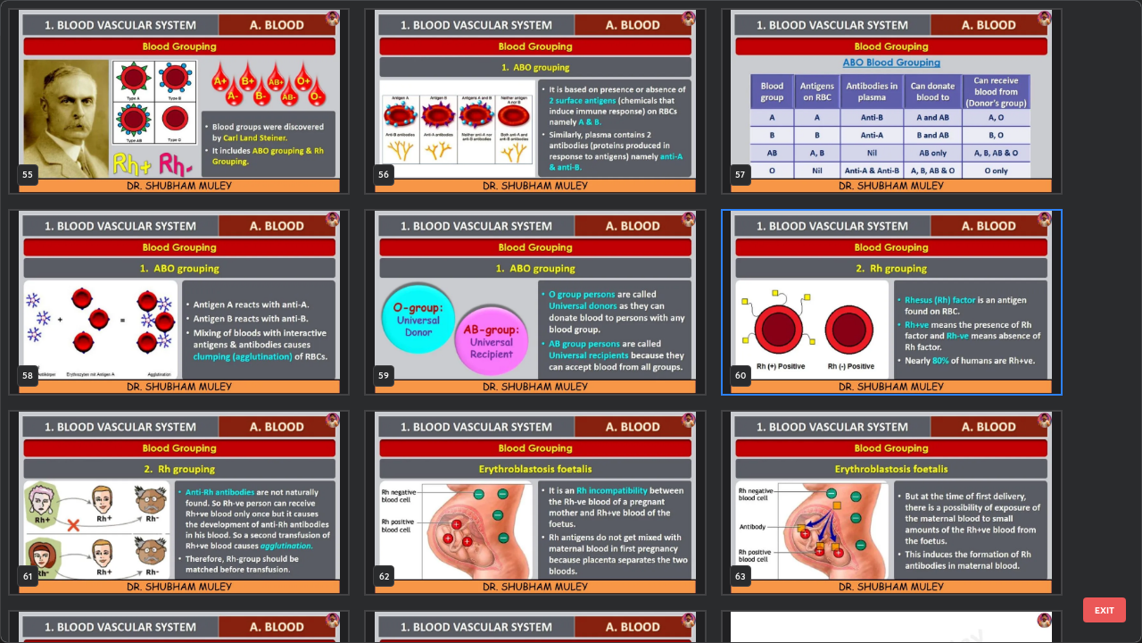
click at [823, 358] on img "grid" at bounding box center [892, 302] width 338 height 183
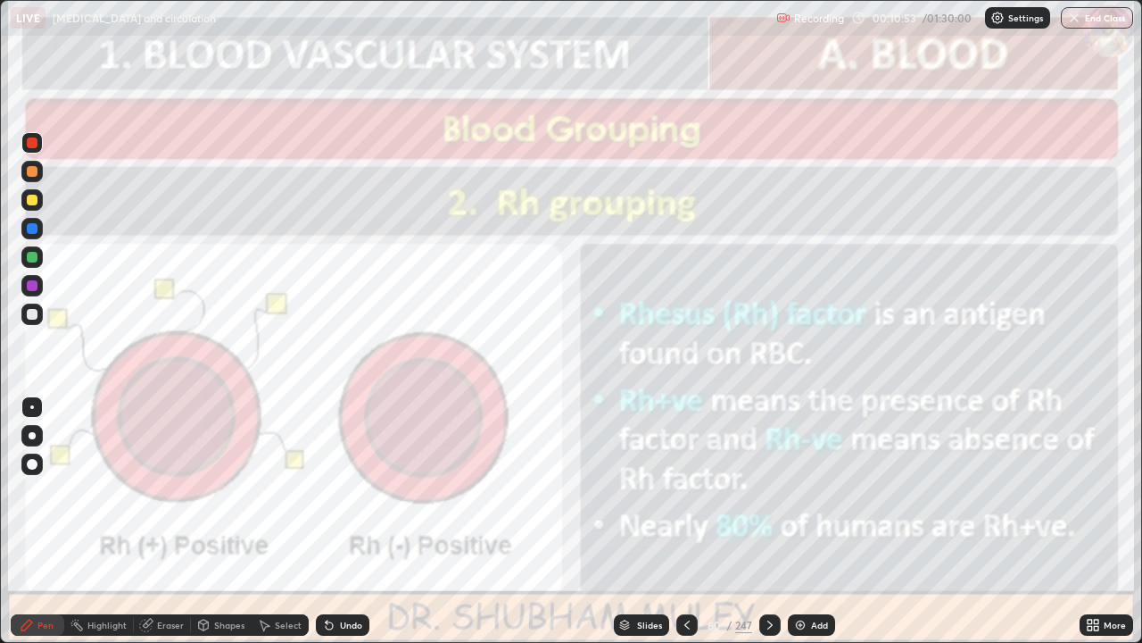
click at [685, 521] on icon at bounding box center [687, 625] width 14 height 14
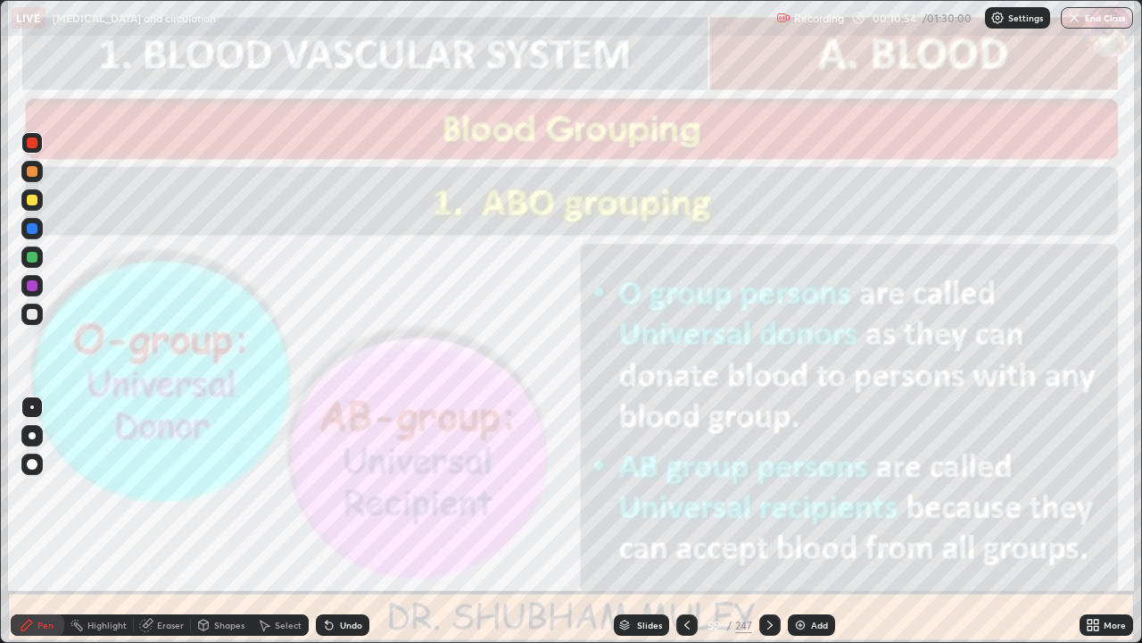
click at [689, 521] on icon at bounding box center [687, 625] width 14 height 14
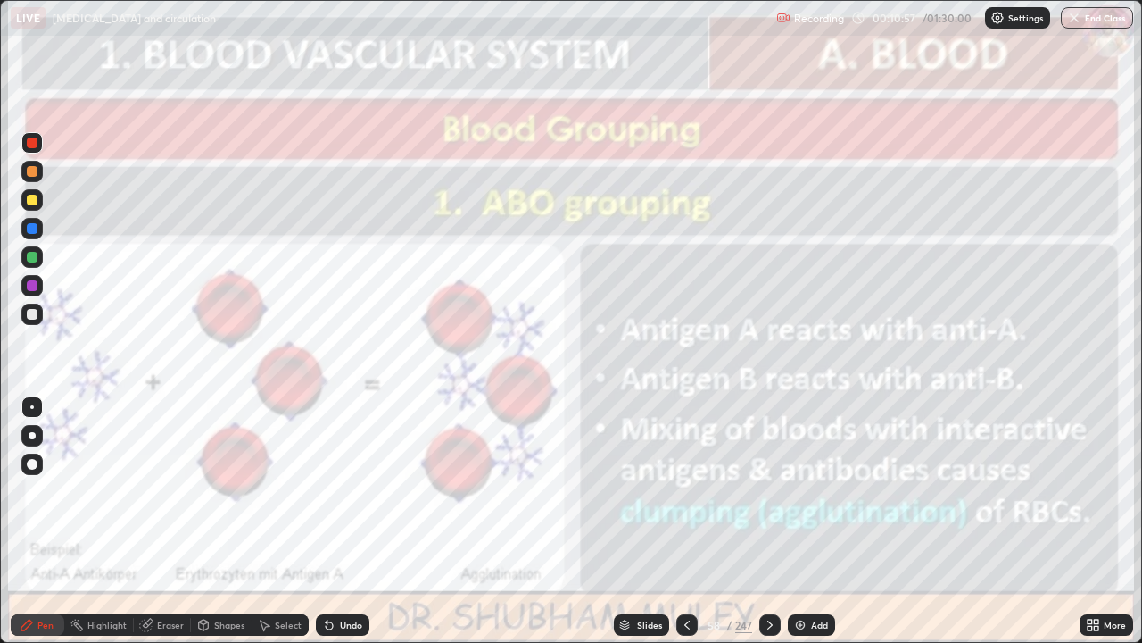
click at [687, 521] on icon at bounding box center [687, 625] width 14 height 14
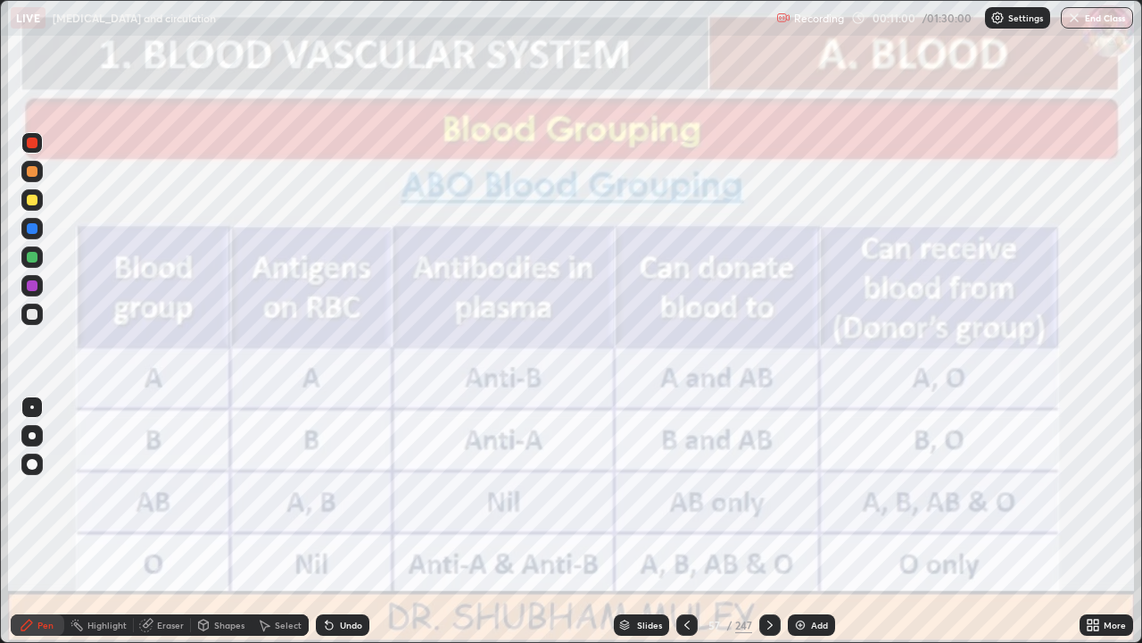
click at [768, 521] on icon at bounding box center [770, 625] width 14 height 14
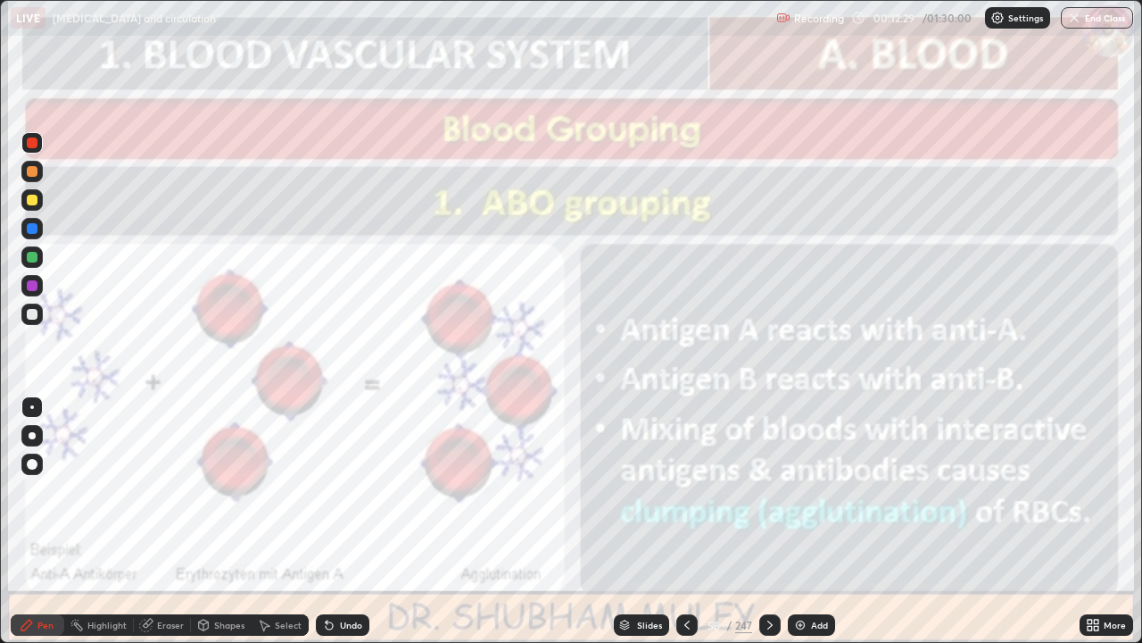
click at [767, 521] on icon at bounding box center [769, 624] width 5 height 9
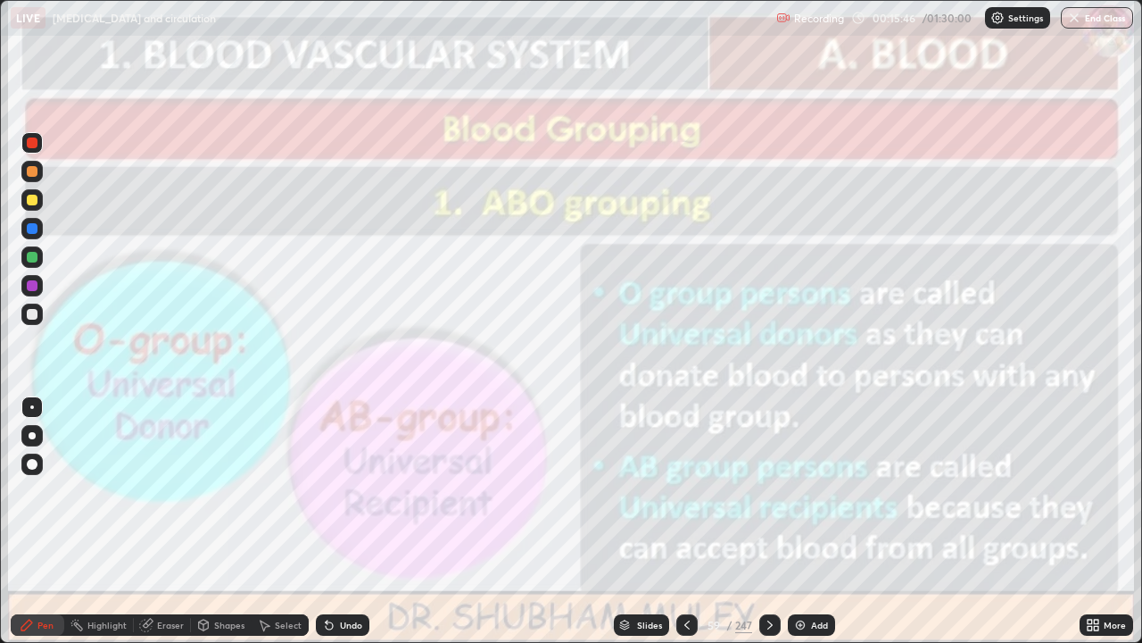
click at [763, 521] on icon at bounding box center [770, 625] width 14 height 14
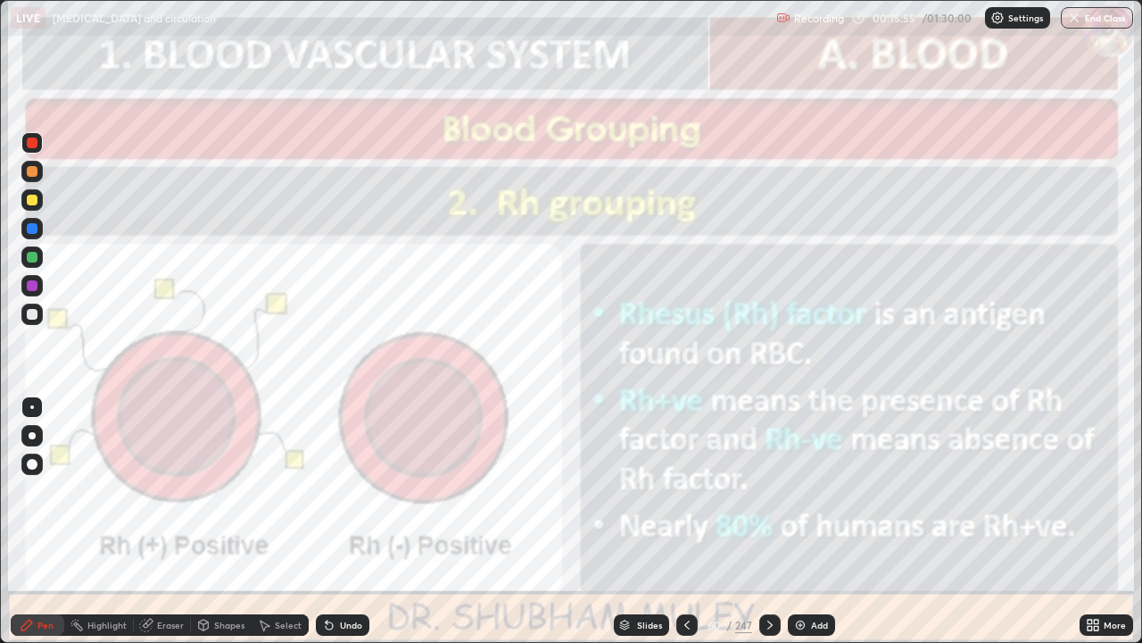
click at [30, 472] on div at bounding box center [31, 463] width 21 height 21
click at [768, 521] on icon at bounding box center [770, 625] width 14 height 14
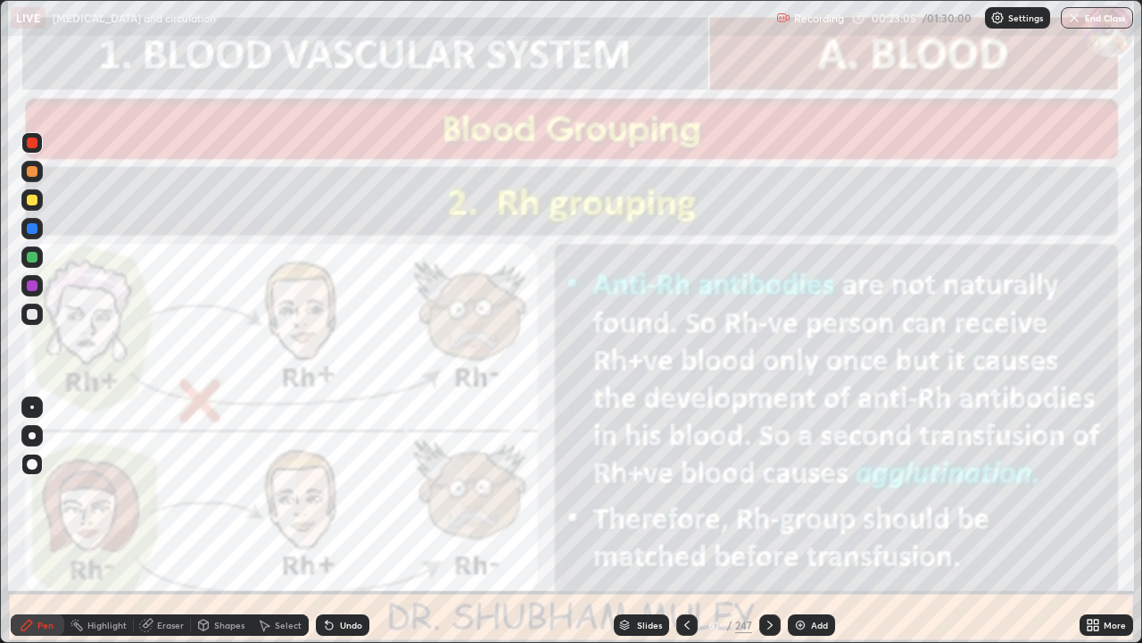
click at [767, 521] on div at bounding box center [769, 625] width 21 height 36
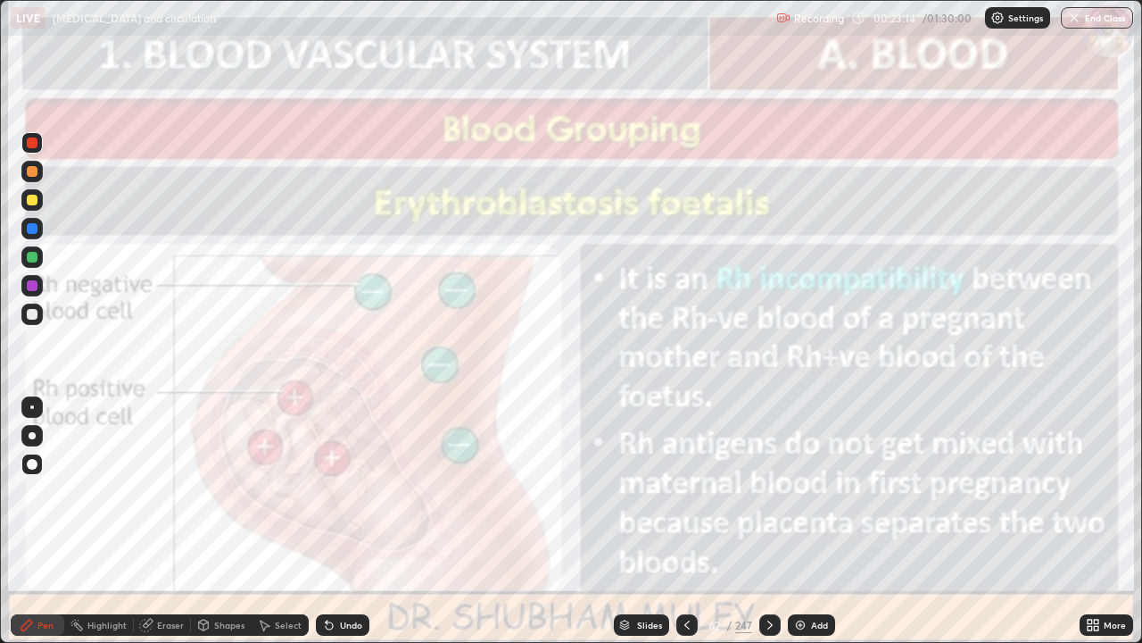
click at [686, 521] on icon at bounding box center [687, 625] width 14 height 14
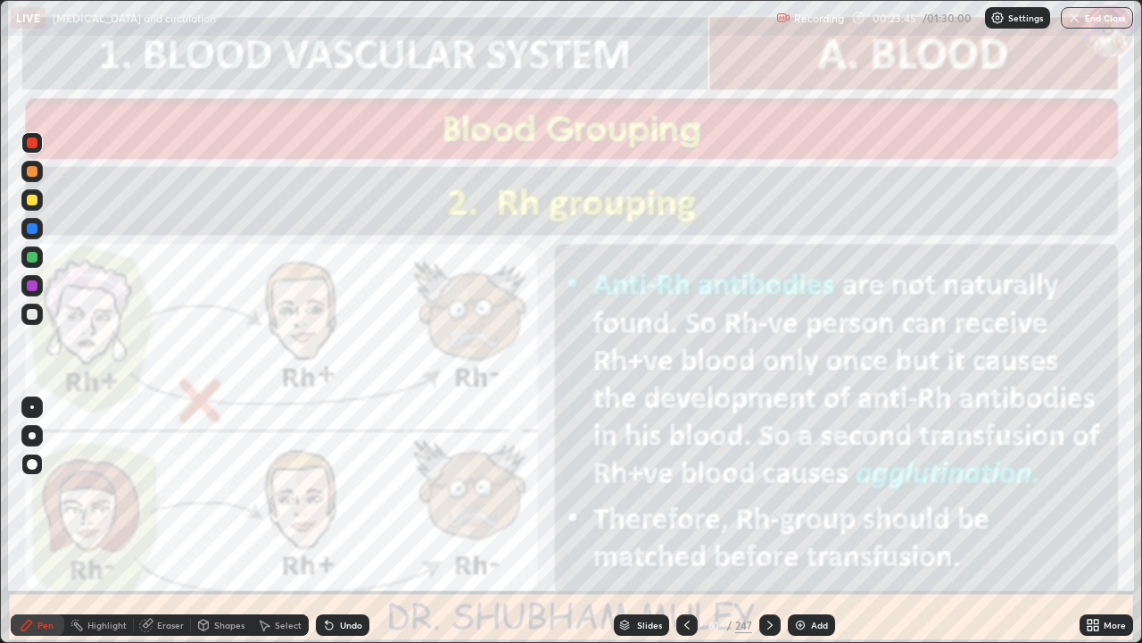
click at [768, 521] on icon at bounding box center [770, 625] width 14 height 14
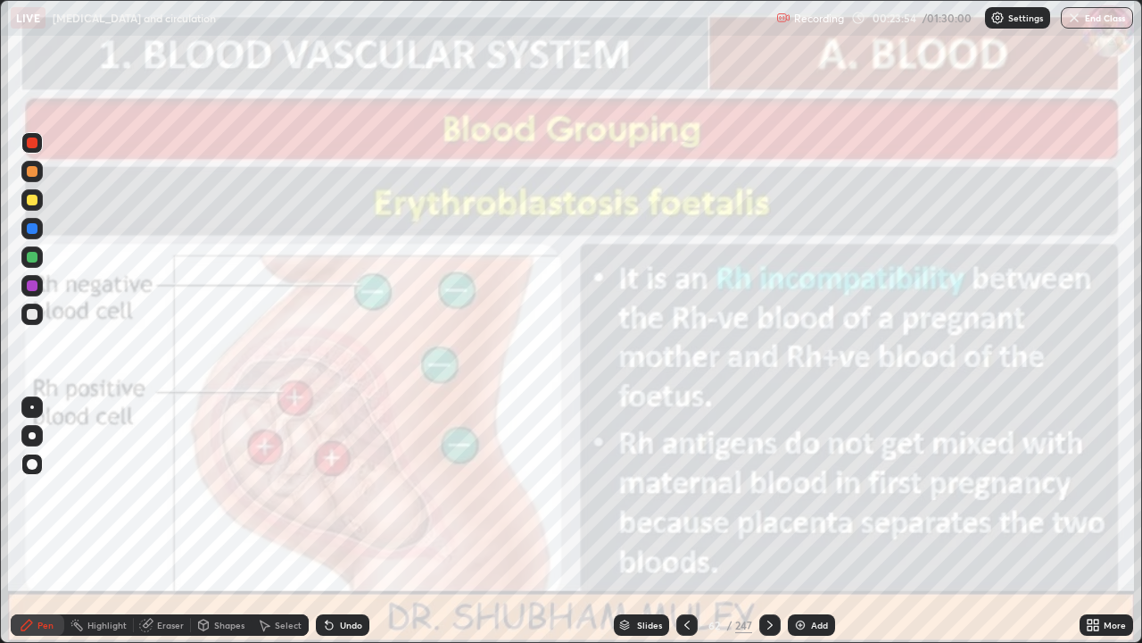
click at [31, 203] on div at bounding box center [32, 200] width 11 height 11
click at [160, 521] on div "Eraser" at bounding box center [170, 624] width 27 height 9
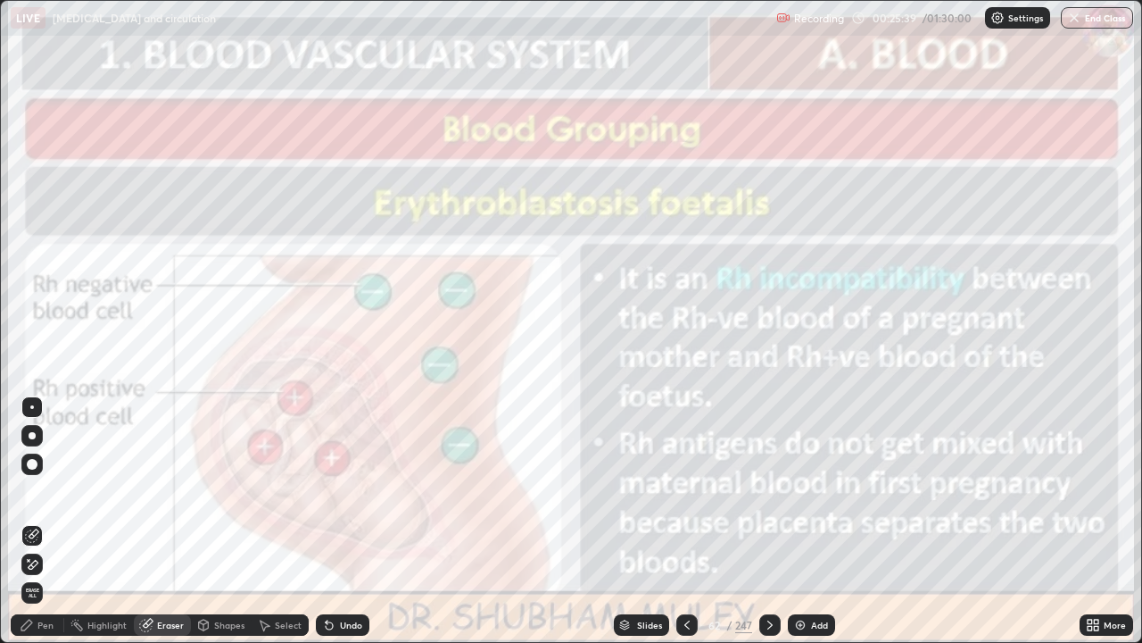
click at [37, 521] on div "Pen" at bounding box center [38, 624] width 54 height 21
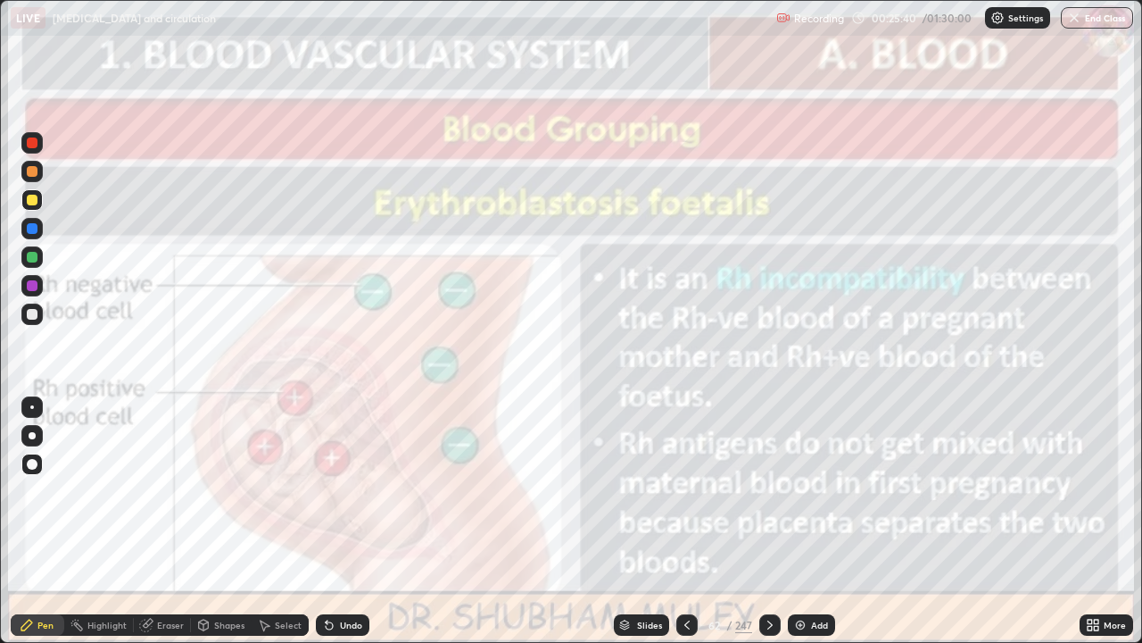
click at [33, 143] on div at bounding box center [32, 142] width 11 height 11
click at [768, 521] on icon at bounding box center [770, 625] width 14 height 14
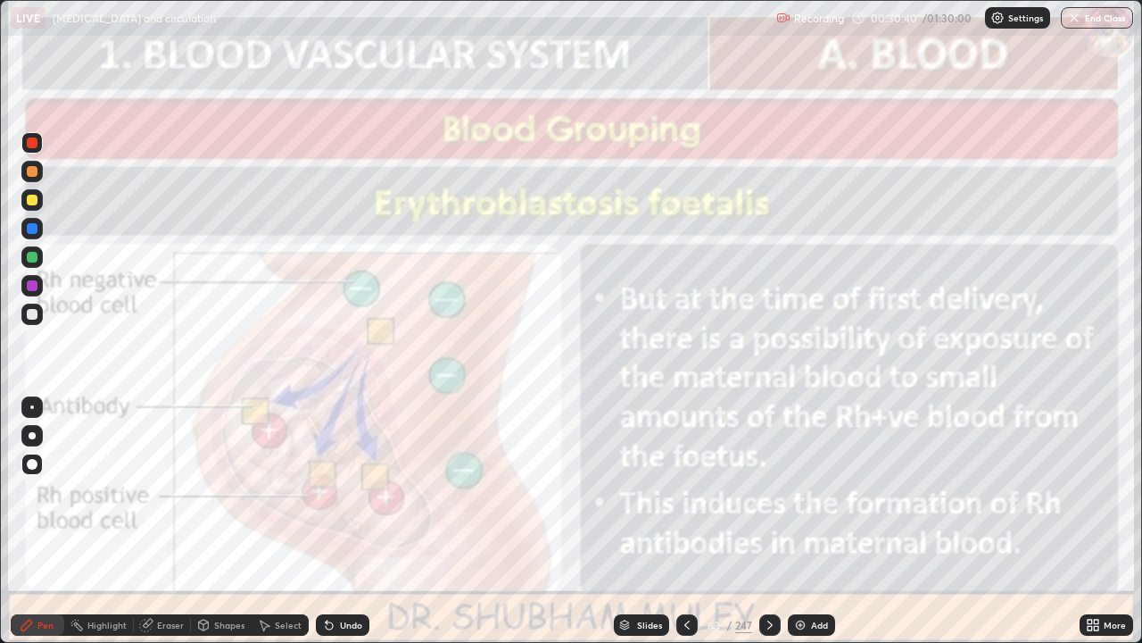
click at [768, 521] on icon at bounding box center [770, 625] width 14 height 14
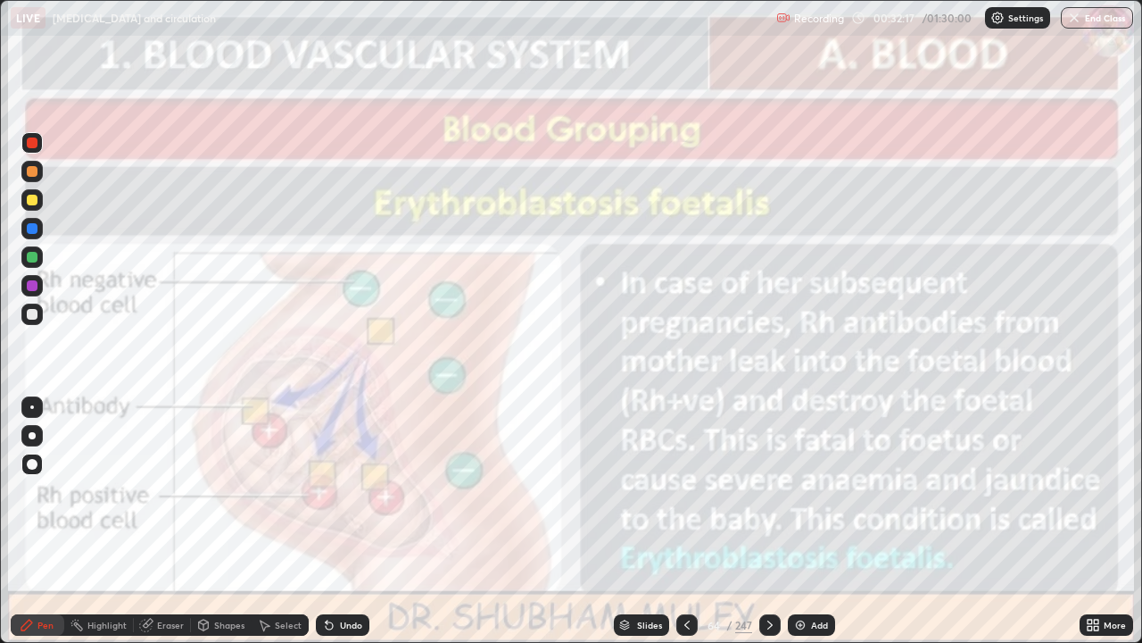
click at [161, 521] on div "Eraser" at bounding box center [170, 624] width 27 height 9
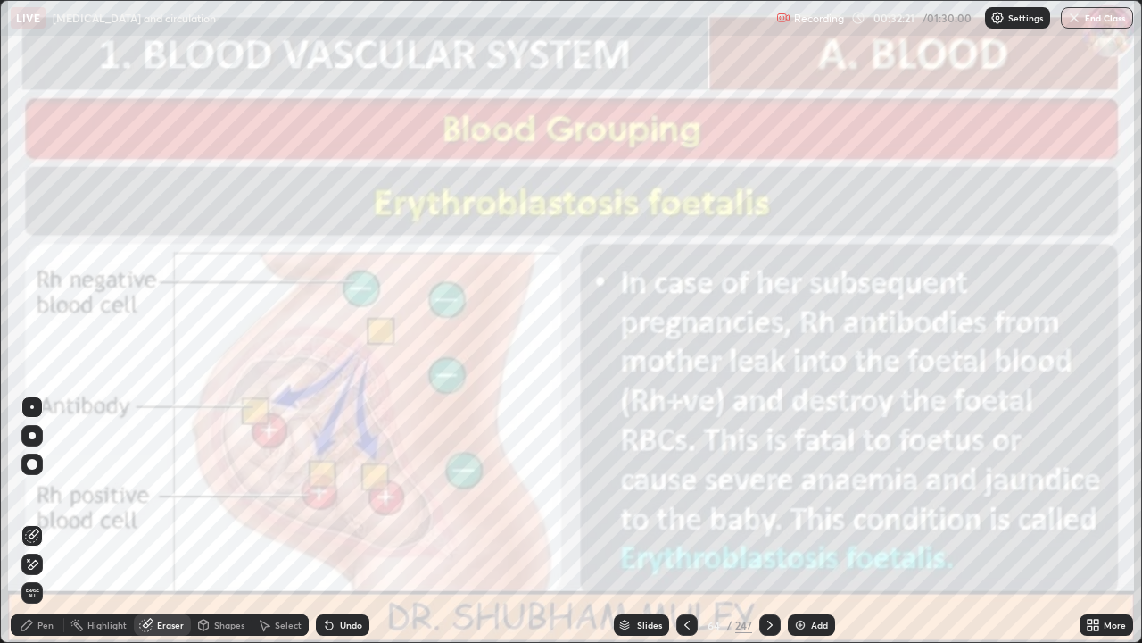
click at [54, 521] on div "Pen" at bounding box center [38, 624] width 54 height 21
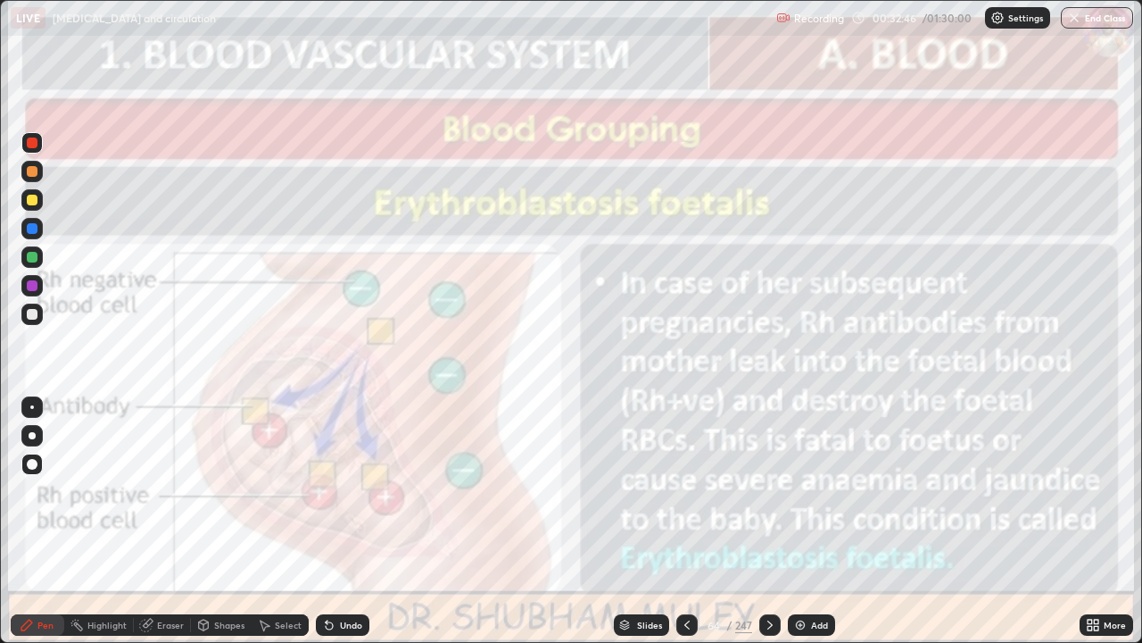
click at [163, 521] on div "Eraser" at bounding box center [162, 624] width 57 height 21
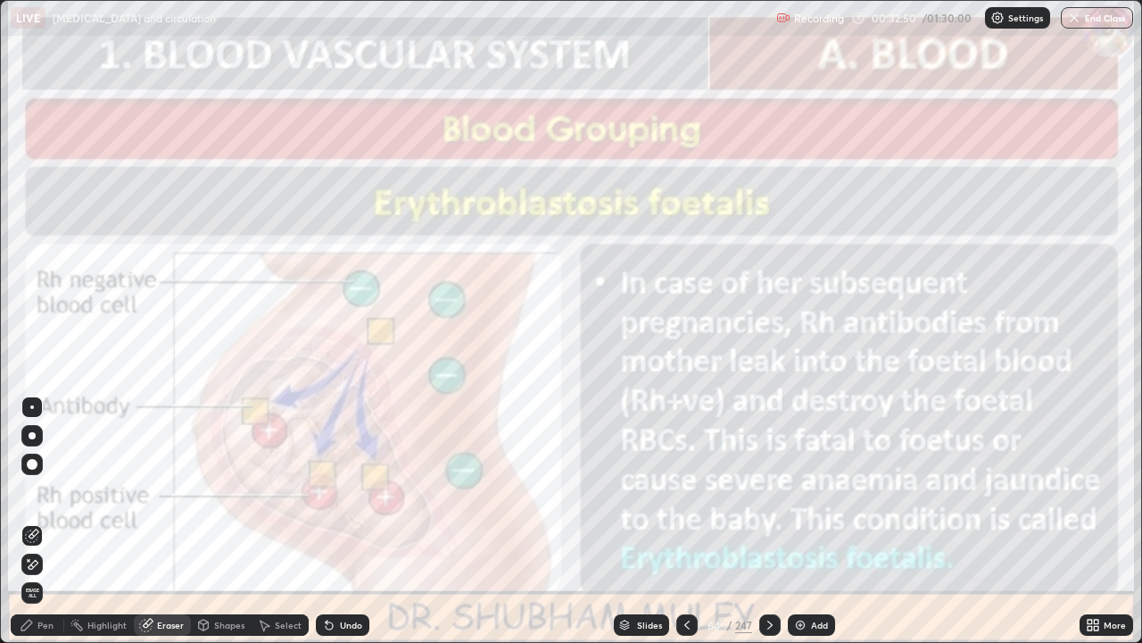
click at [46, 521] on div "Pen" at bounding box center [45, 624] width 16 height 9
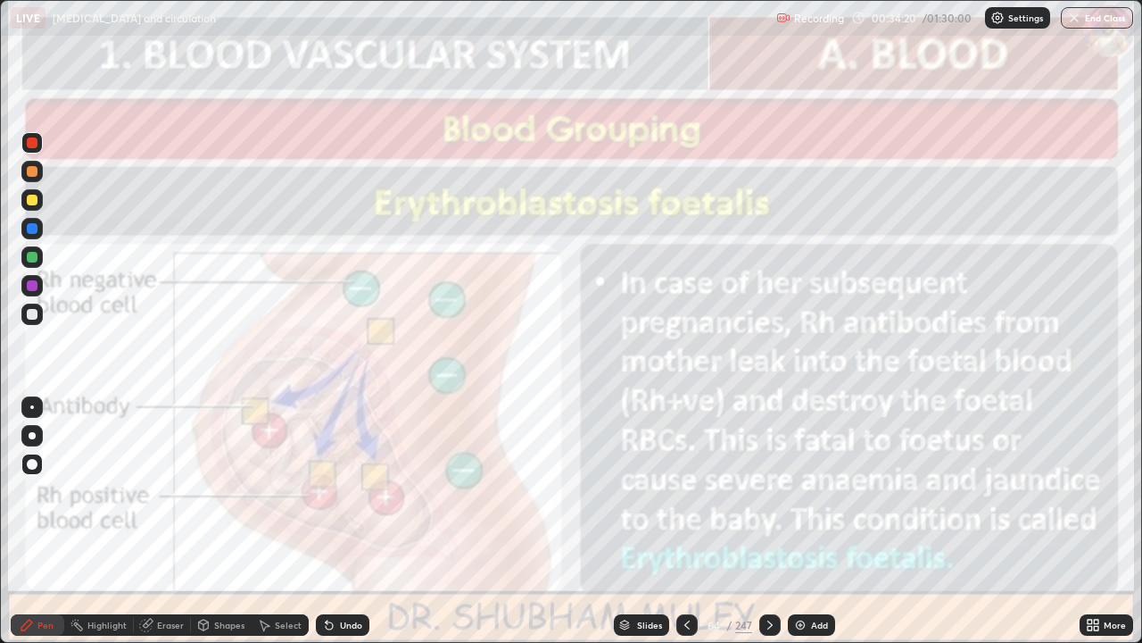
click at [768, 521] on icon at bounding box center [770, 625] width 14 height 14
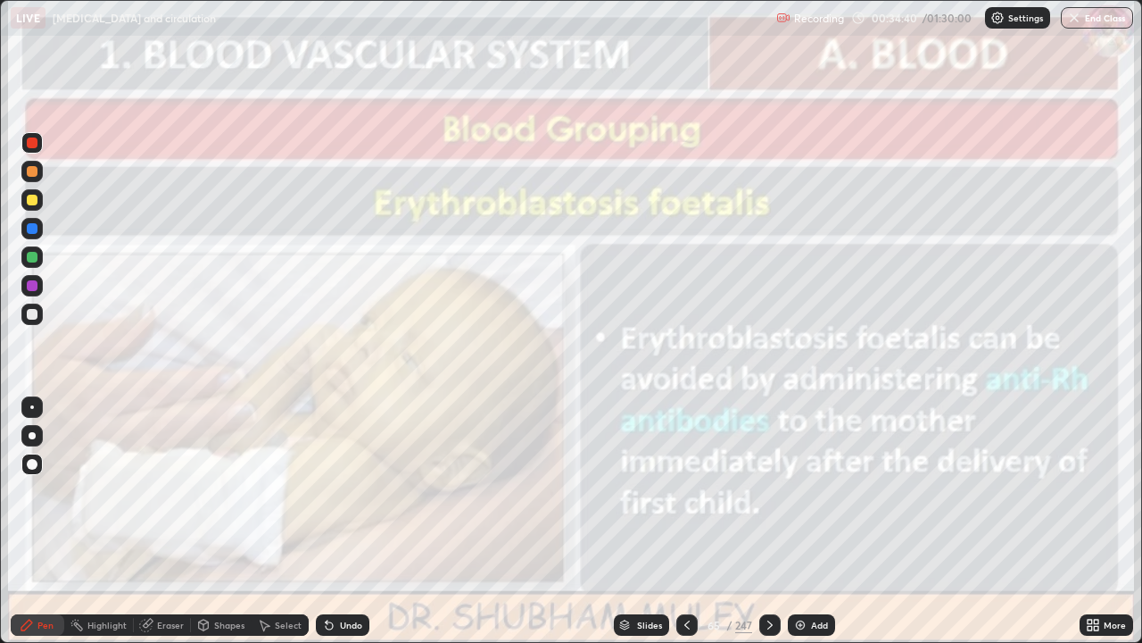
click at [342, 521] on div "Undo" at bounding box center [351, 624] width 22 height 9
click at [771, 521] on icon at bounding box center [770, 625] width 14 height 14
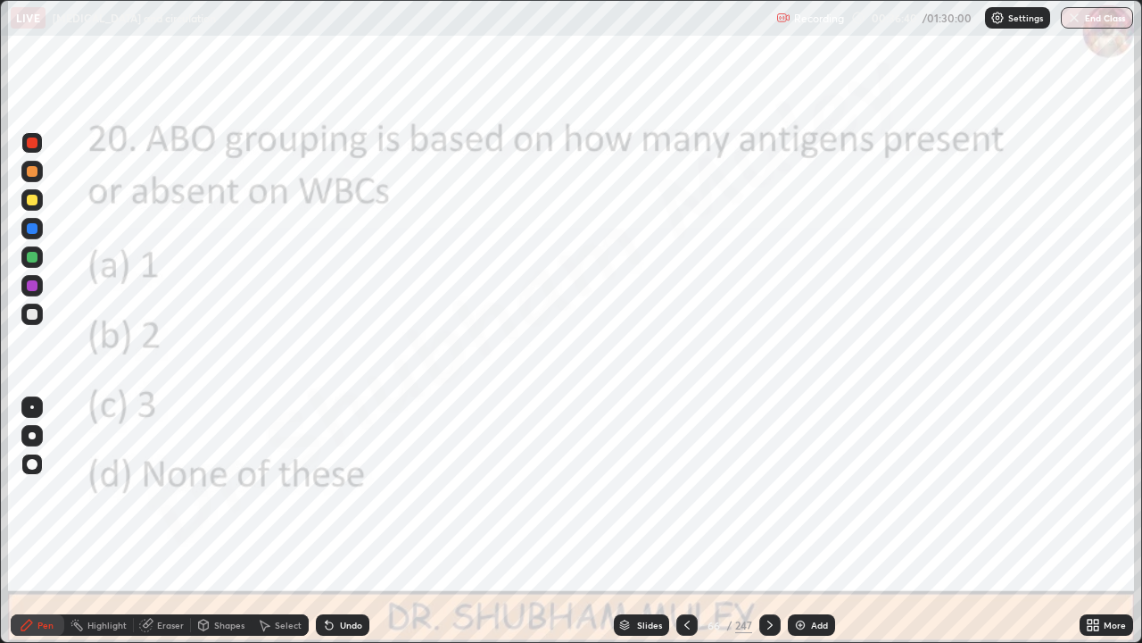
click at [655, 521] on div "Slides" at bounding box center [649, 624] width 25 height 9
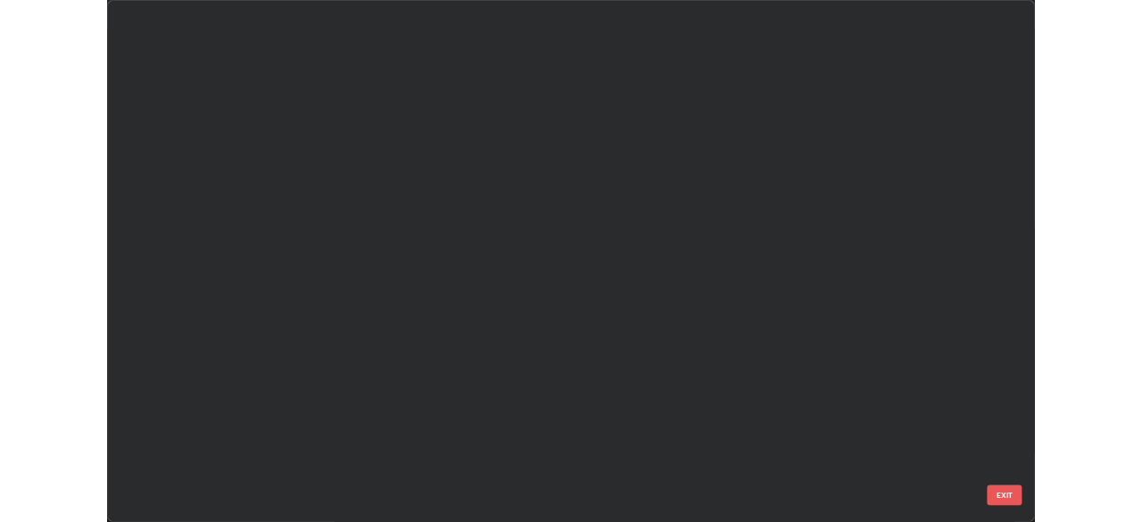
scroll to position [635, 1132]
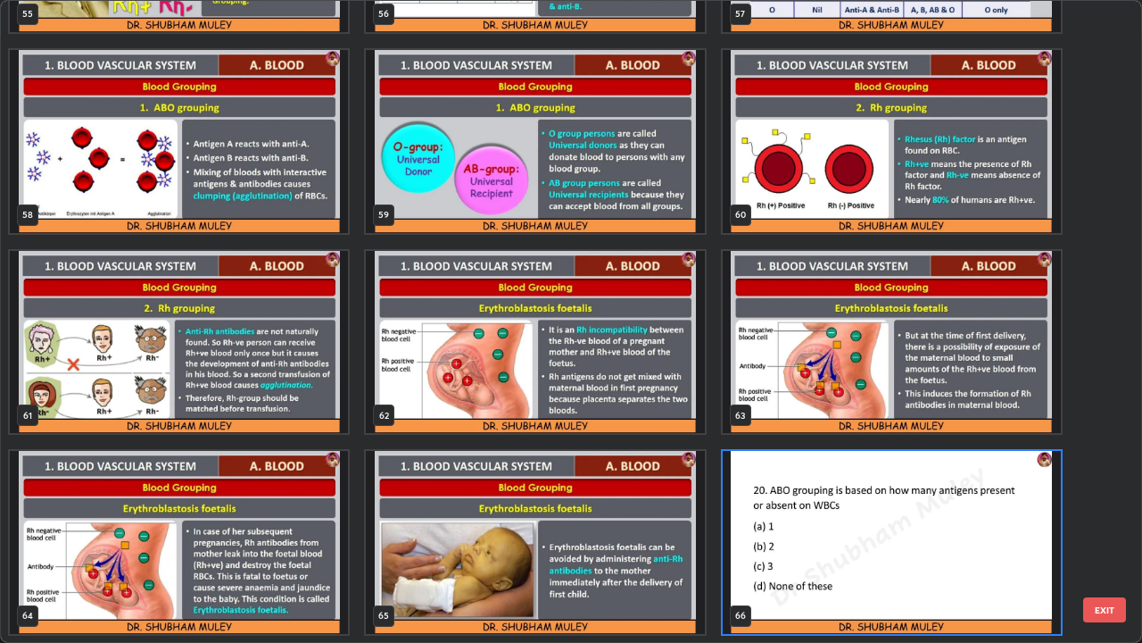
click at [1101, 521] on button "EXIT" at bounding box center [1104, 609] width 43 height 25
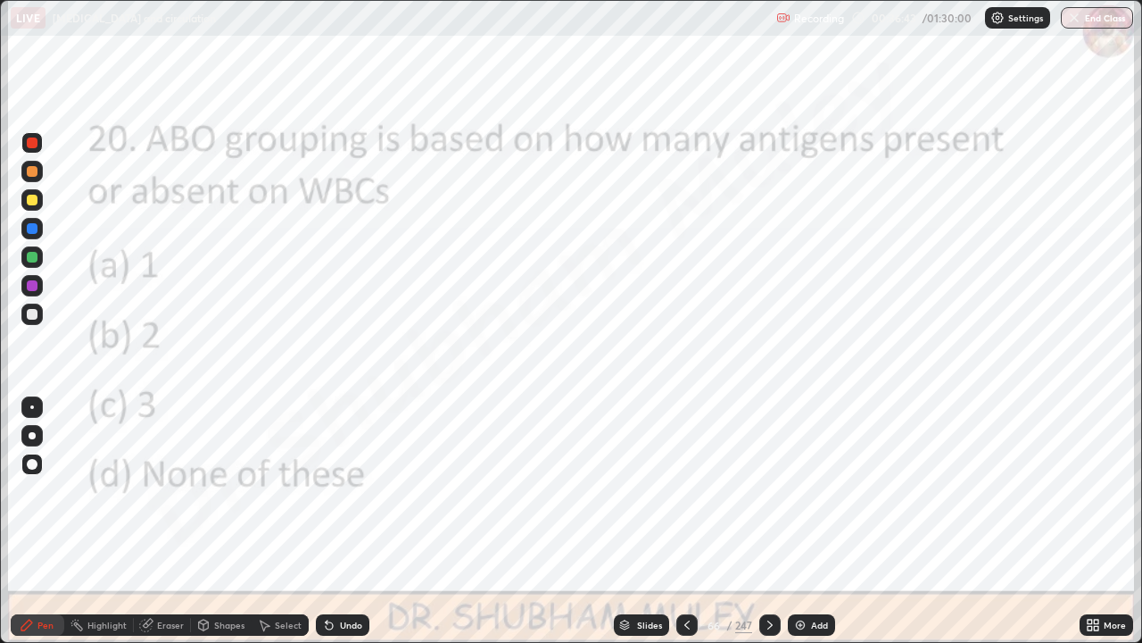
click at [1090, 521] on icon at bounding box center [1090, 628] width 4 height 4
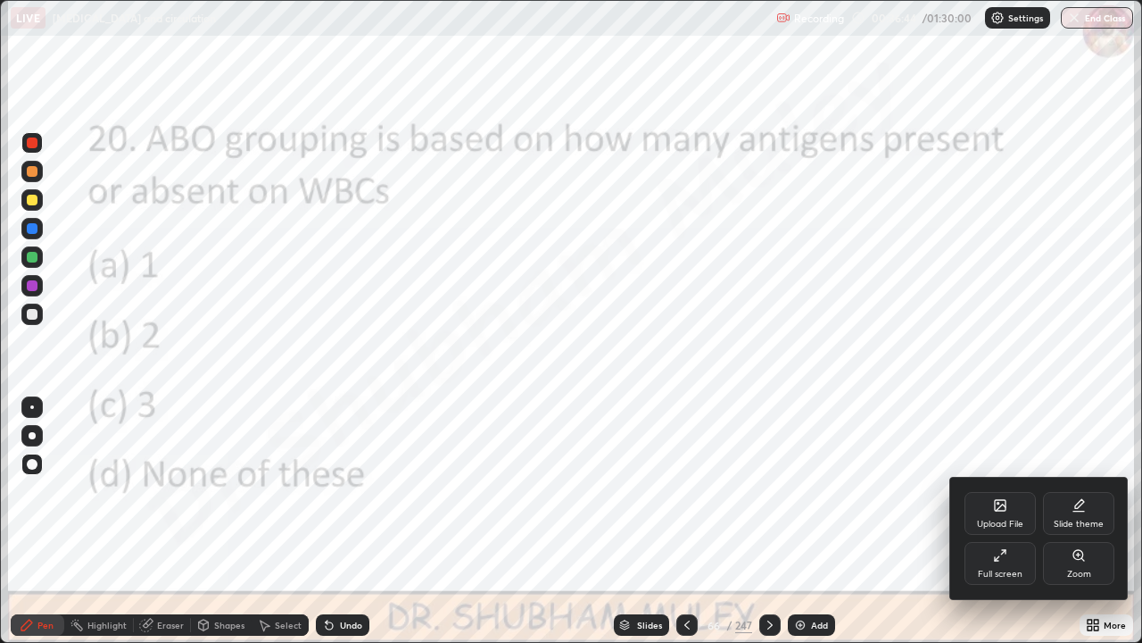
click at [994, 521] on div "Full screen" at bounding box center [1000, 573] width 45 height 9
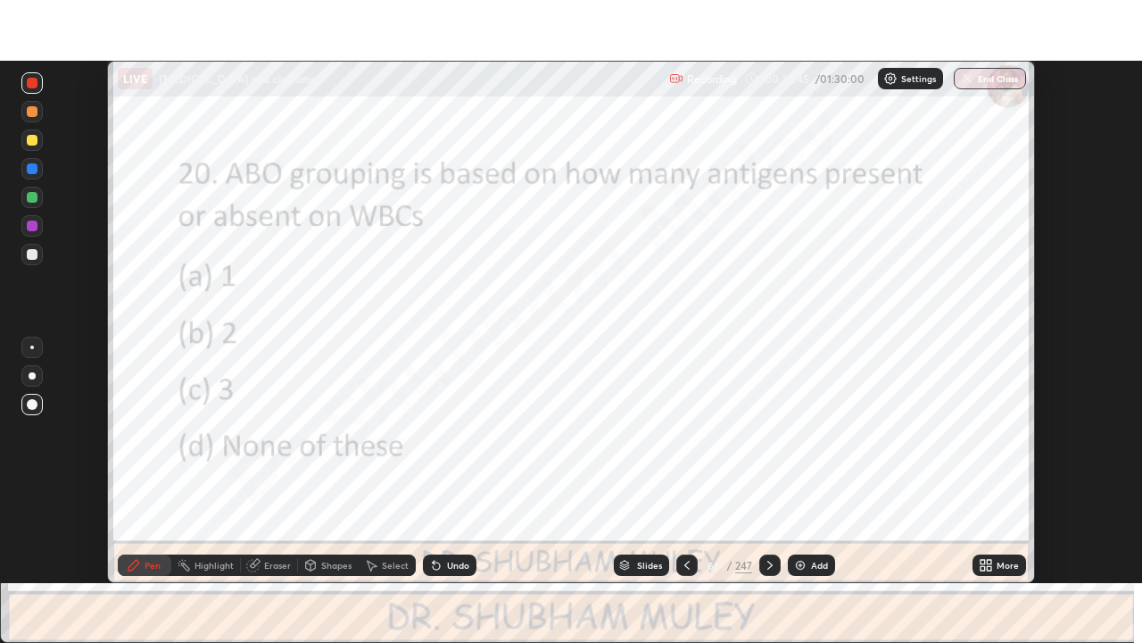
scroll to position [88714, 88094]
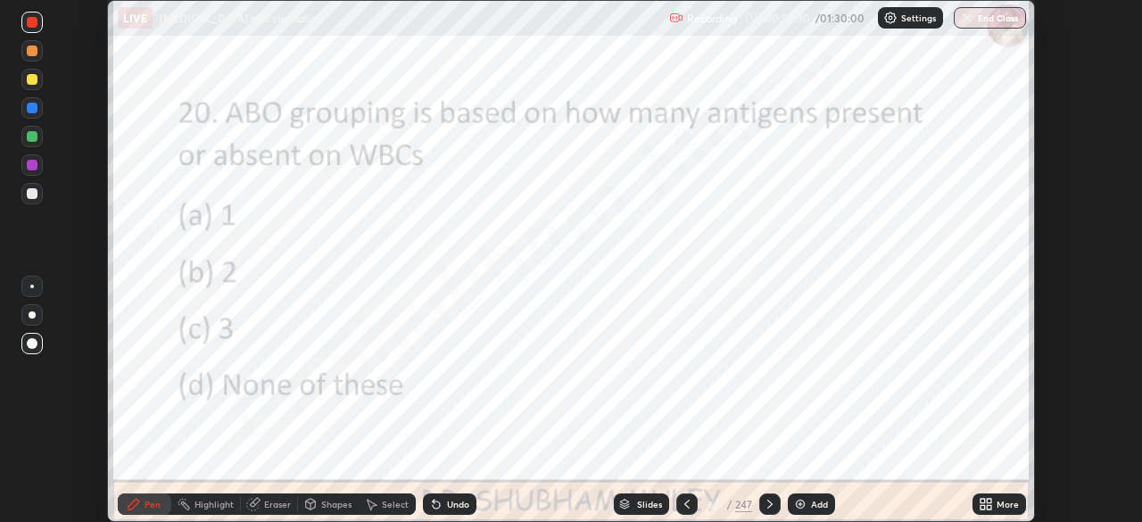
click at [984, 504] on icon at bounding box center [986, 504] width 14 height 14
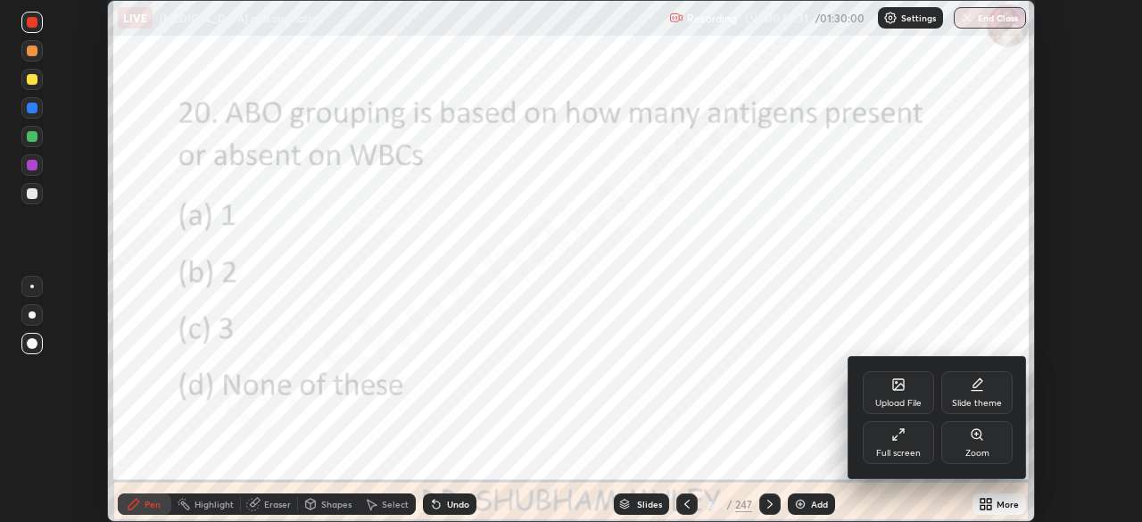
click at [886, 439] on div "Full screen" at bounding box center [898, 442] width 71 height 43
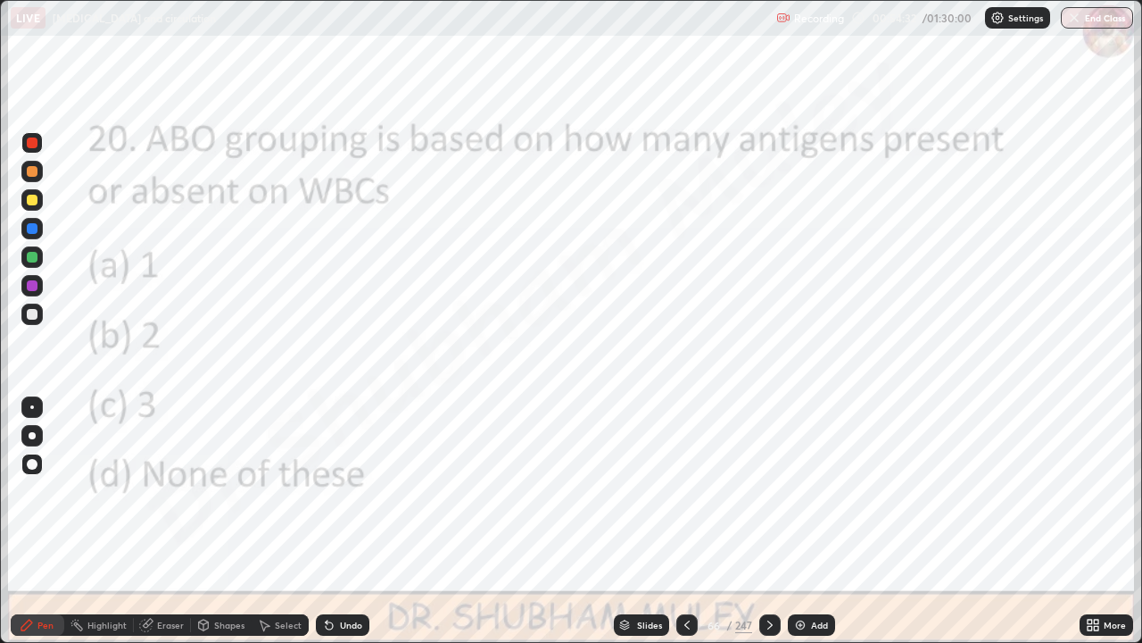
scroll to position [643, 1142]
click at [639, 521] on div "Slides" at bounding box center [649, 624] width 25 height 9
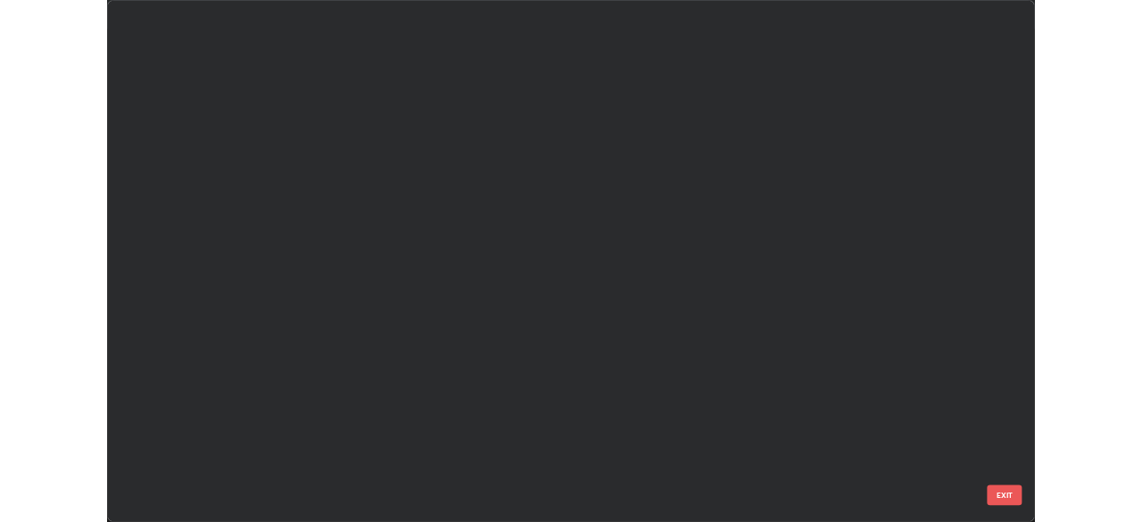
scroll to position [635, 1132]
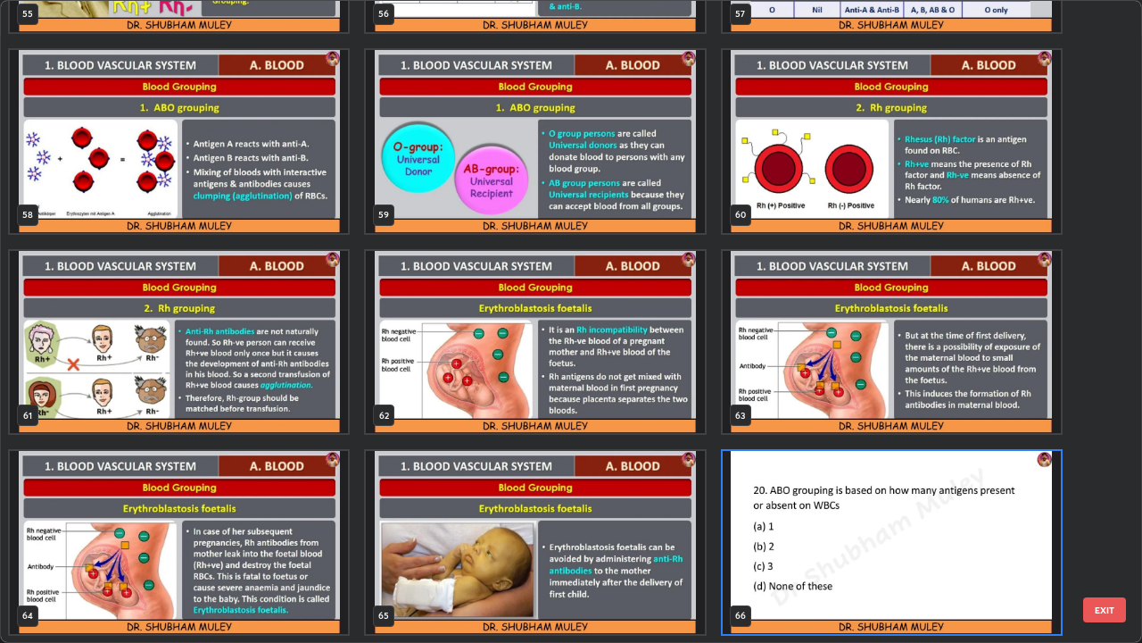
click at [668, 521] on img "grid" at bounding box center [535, 542] width 338 height 183
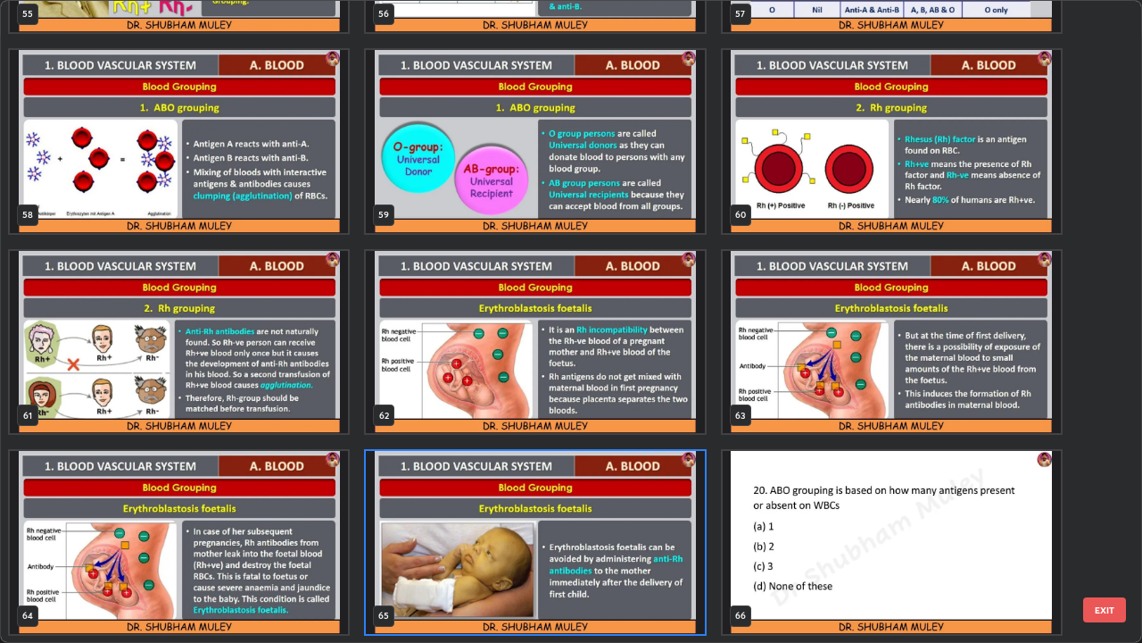
click at [641, 521] on img "grid" at bounding box center [535, 542] width 338 height 183
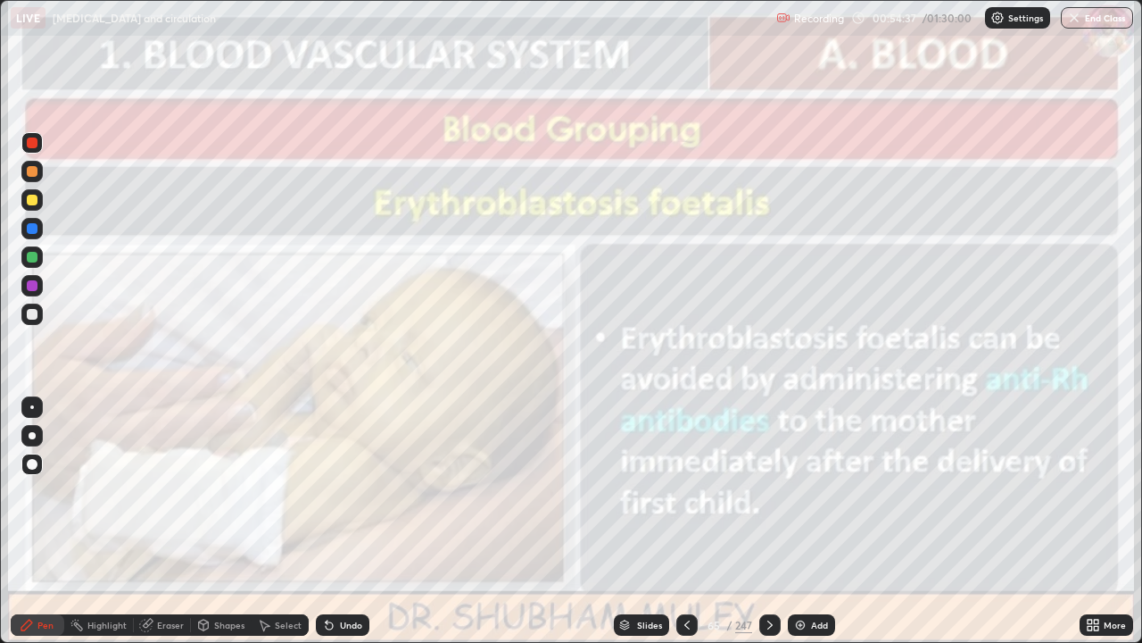
click at [641, 521] on img "grid" at bounding box center [535, 542] width 338 height 183
click at [1096, 521] on icon at bounding box center [1096, 621] width 4 height 4
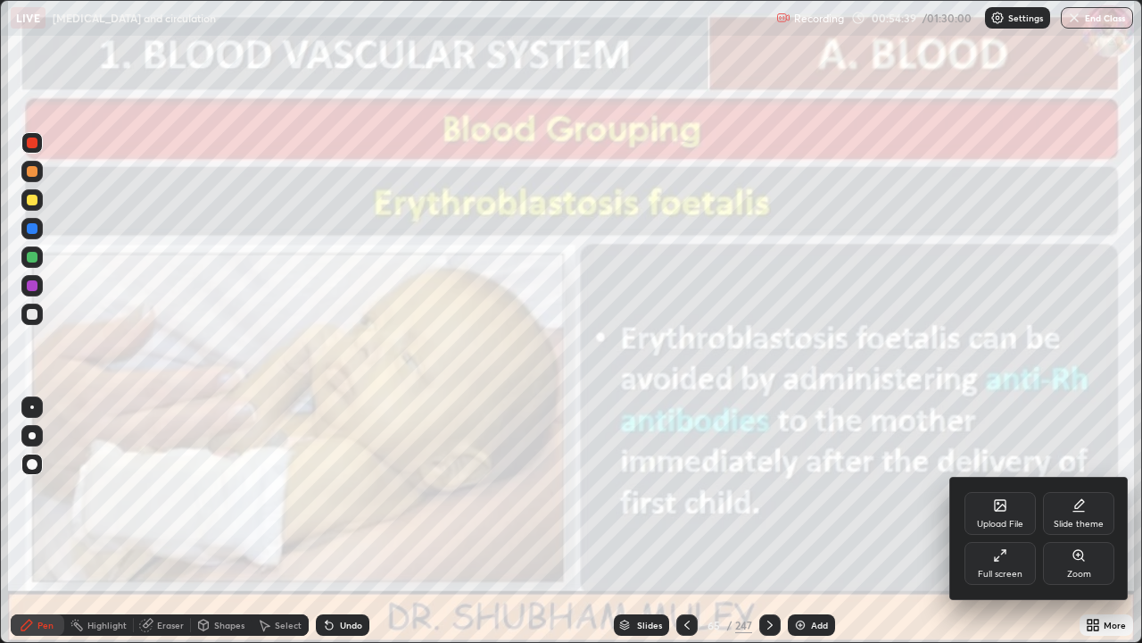
click at [990, 521] on div "Full screen" at bounding box center [1000, 563] width 71 height 43
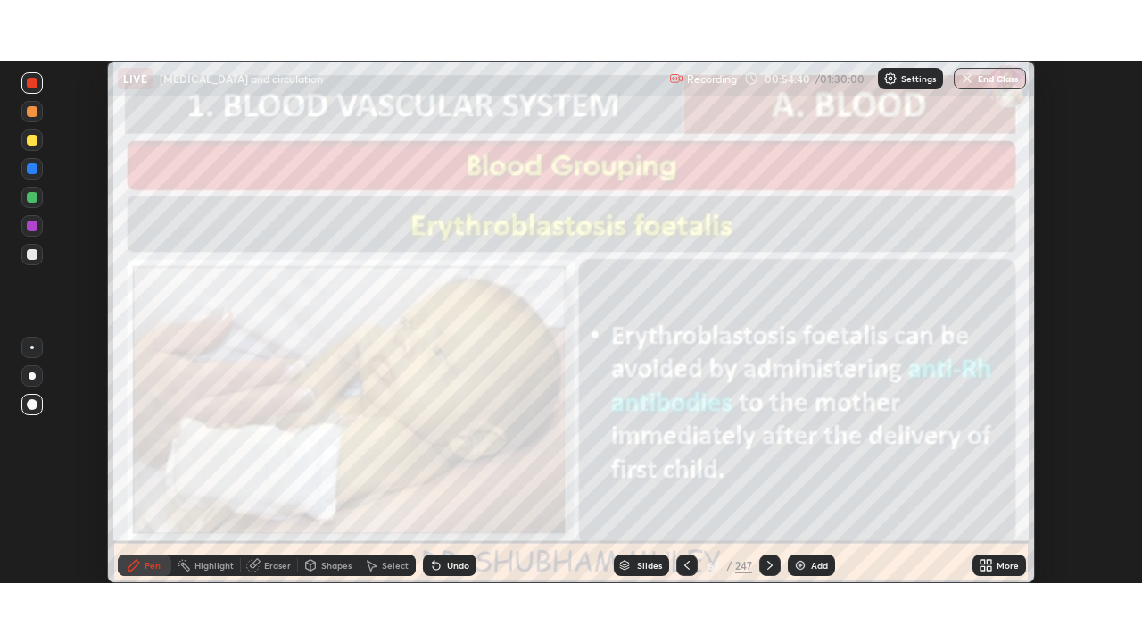
scroll to position [88714, 88094]
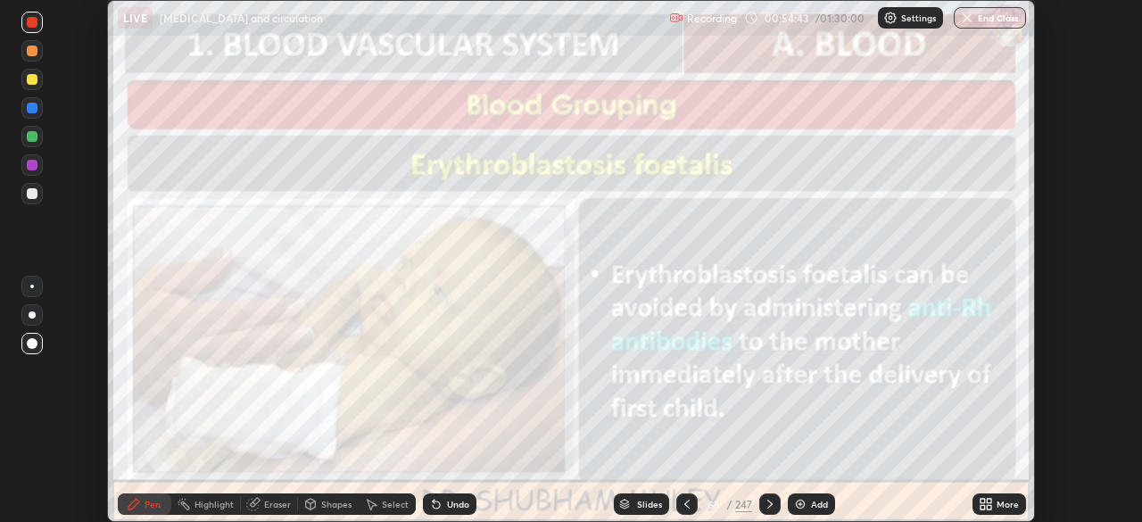
click at [999, 502] on div "More" at bounding box center [1008, 504] width 22 height 9
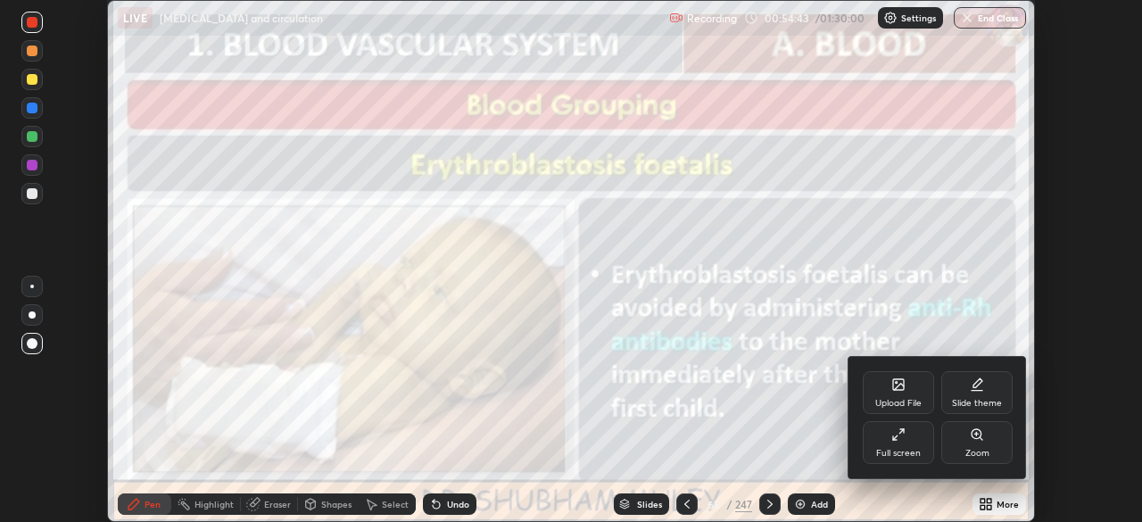
click at [906, 449] on div "Full screen" at bounding box center [898, 453] width 45 height 9
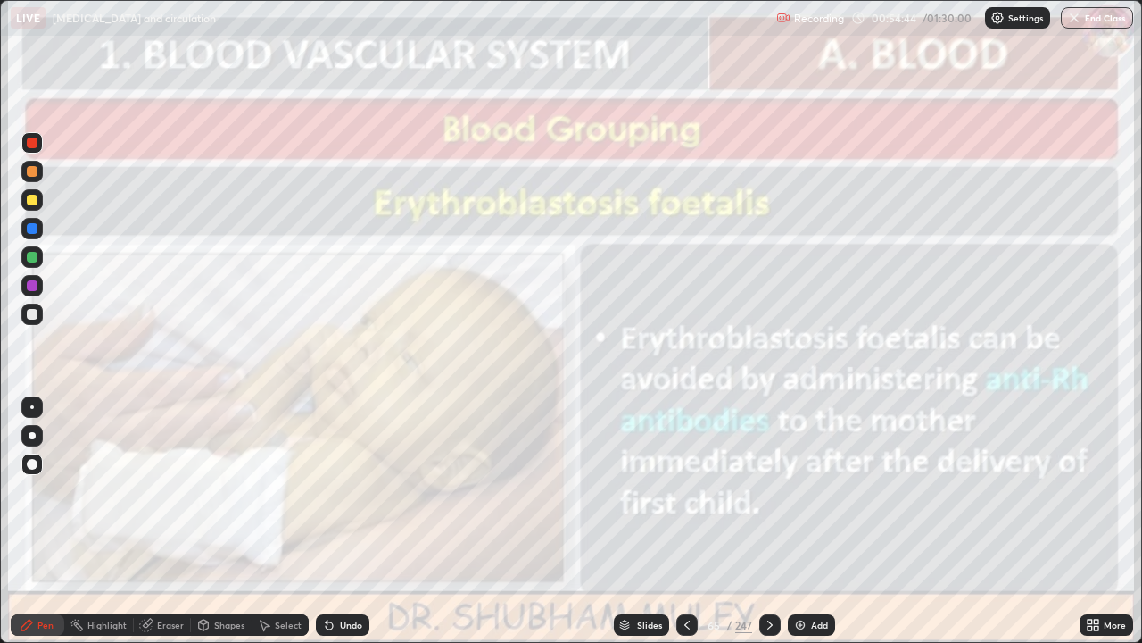
scroll to position [643, 1142]
click at [767, 521] on div at bounding box center [769, 625] width 21 height 36
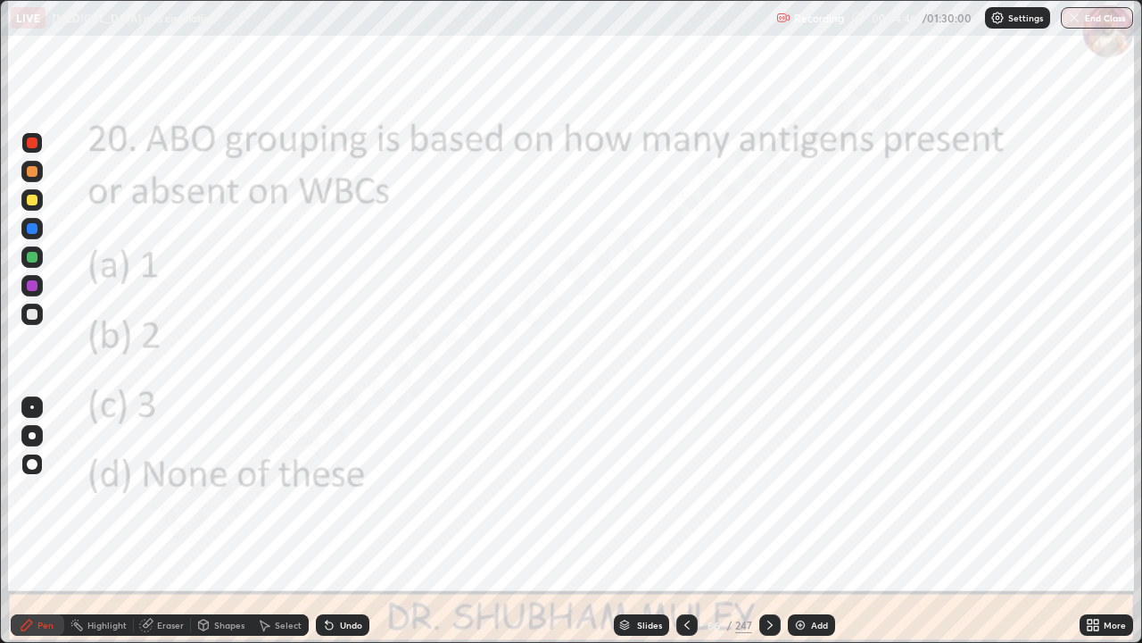
click at [640, 521] on div "Slides" at bounding box center [649, 624] width 25 height 9
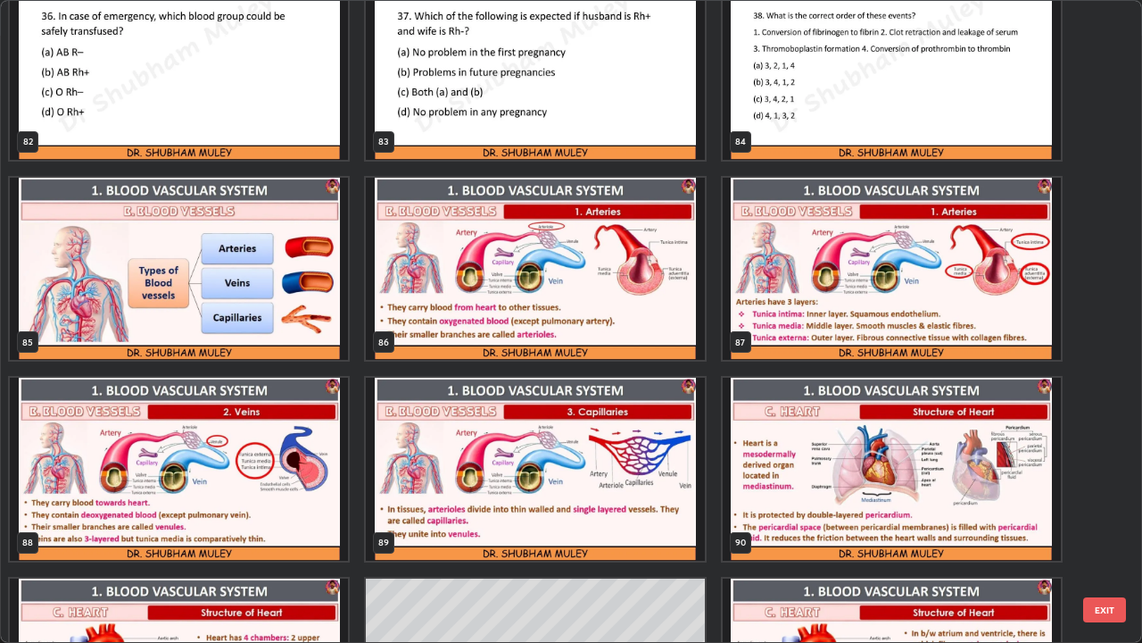
scroll to position [5392, 0]
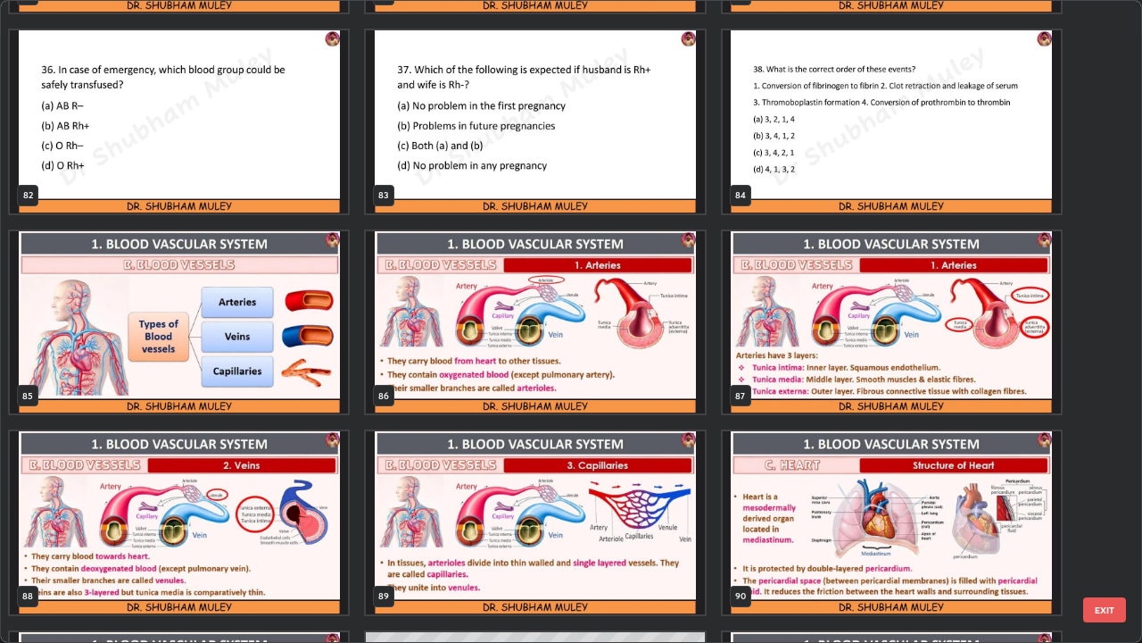
click at [314, 381] on img "grid" at bounding box center [179, 322] width 338 height 183
click at [318, 382] on img "grid" at bounding box center [179, 322] width 338 height 183
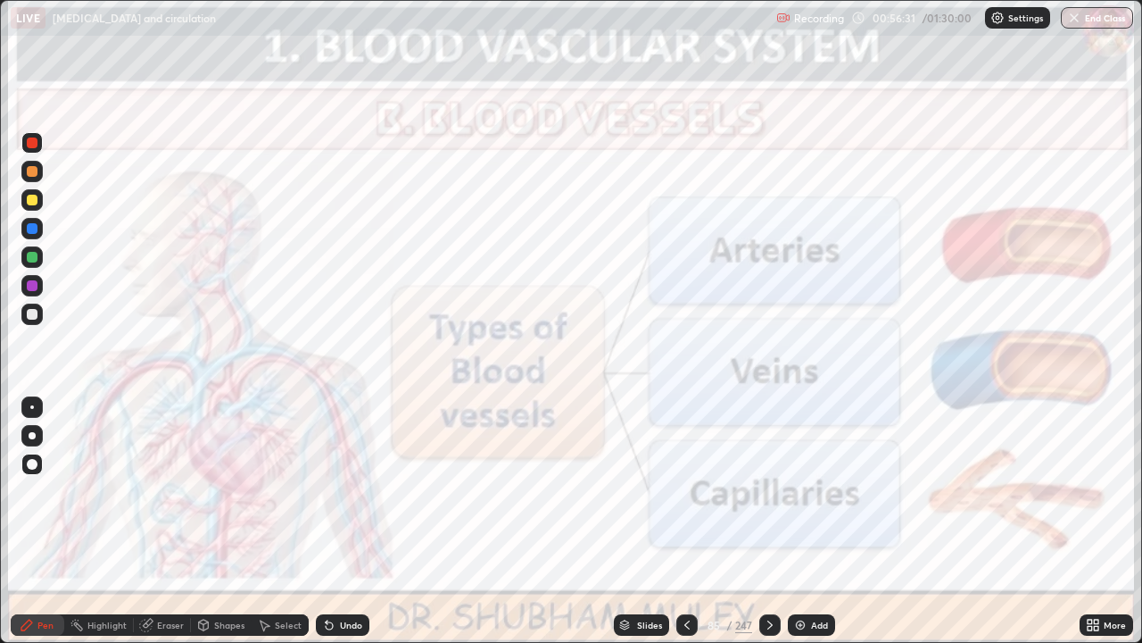
click at [760, 521] on div at bounding box center [769, 624] width 21 height 21
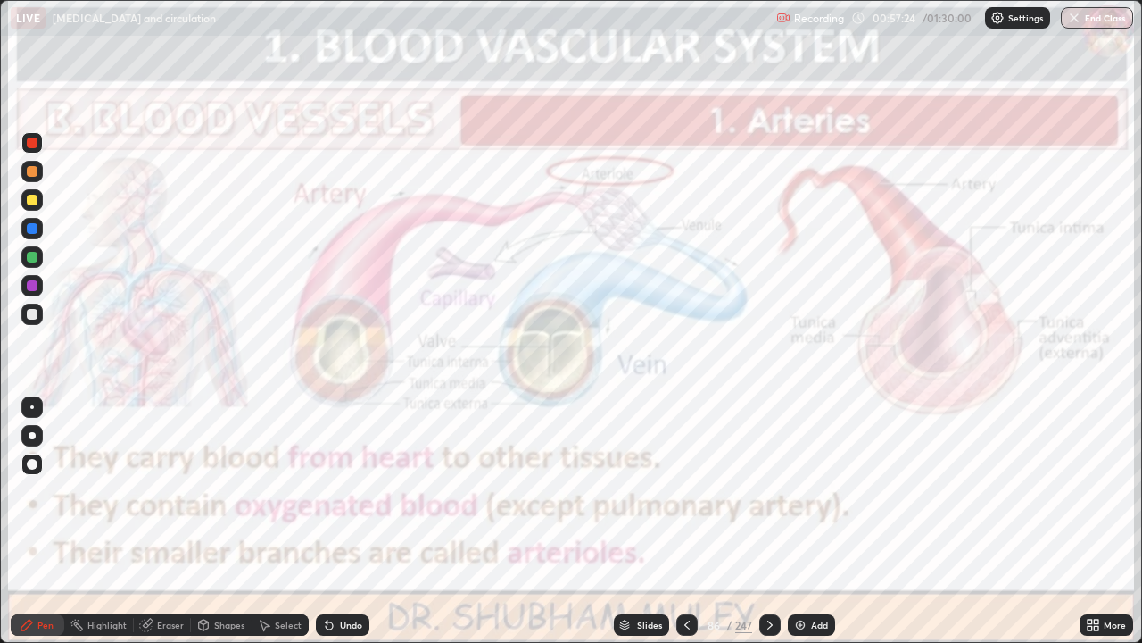
click at [767, 521] on icon at bounding box center [770, 625] width 14 height 14
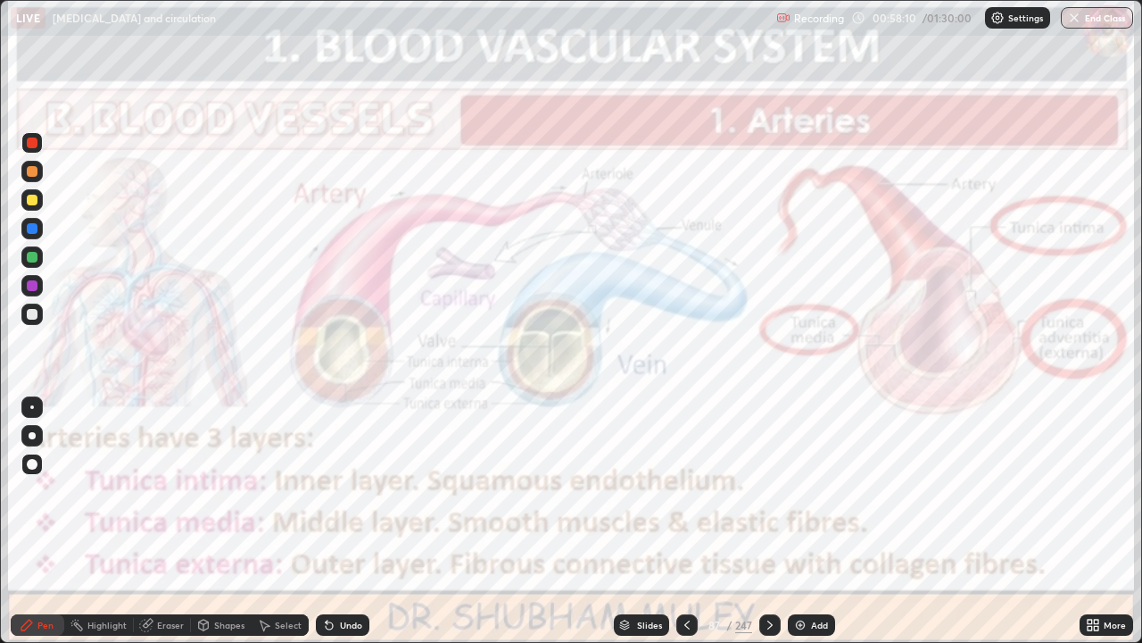
click at [0, 414] on div "Setting up your live class" at bounding box center [571, 321] width 1142 height 643
click at [0, 381] on div "Setting up your live class" at bounding box center [571, 321] width 1142 height 643
click at [773, 521] on icon at bounding box center [770, 625] width 14 height 14
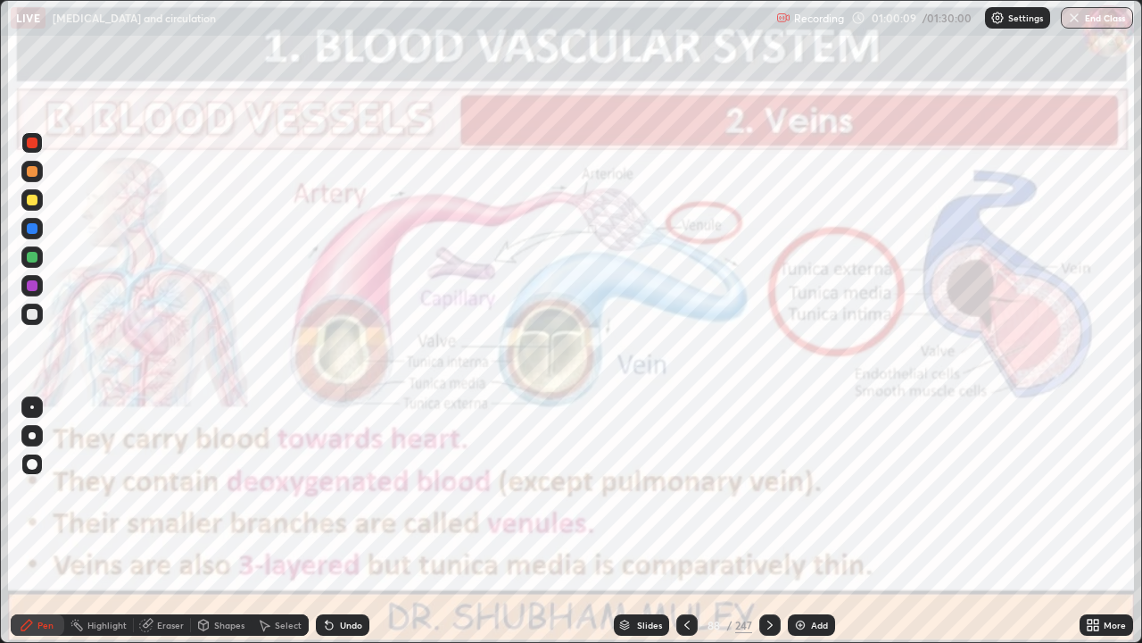
click at [773, 521] on div at bounding box center [769, 624] width 21 height 21
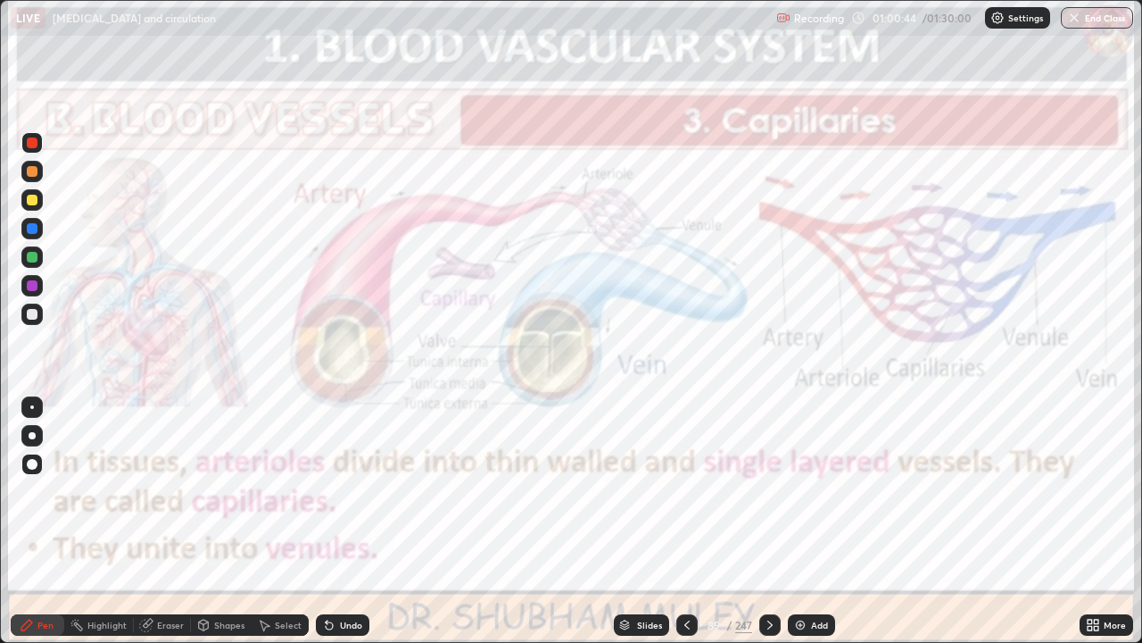
click at [771, 521] on icon at bounding box center [770, 625] width 14 height 14
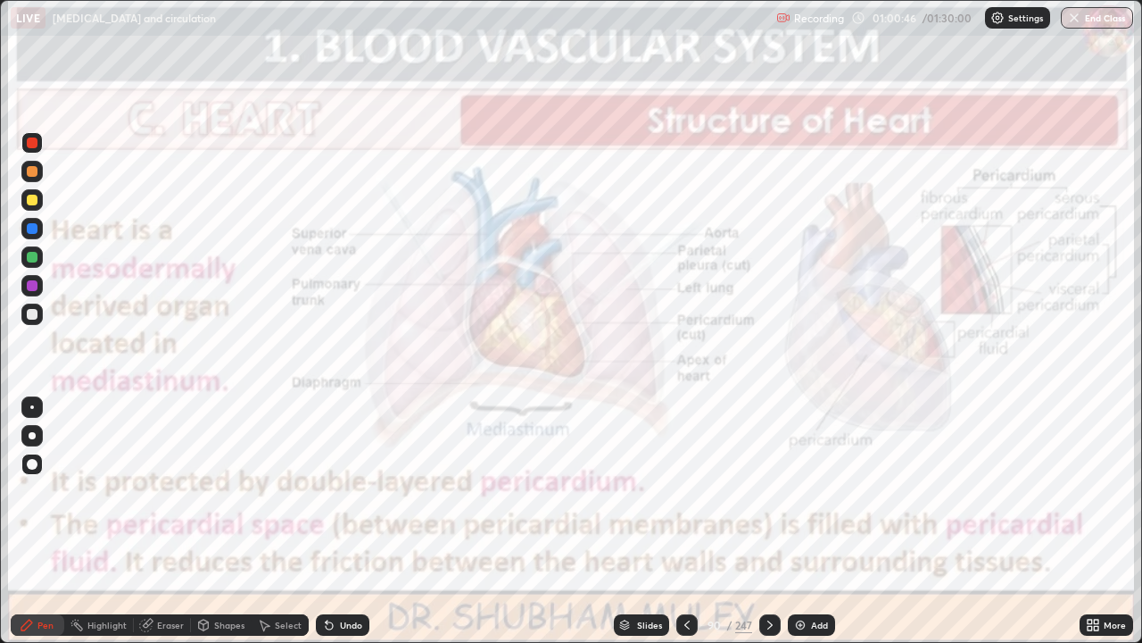
click at [685, 521] on icon at bounding box center [687, 625] width 14 height 14
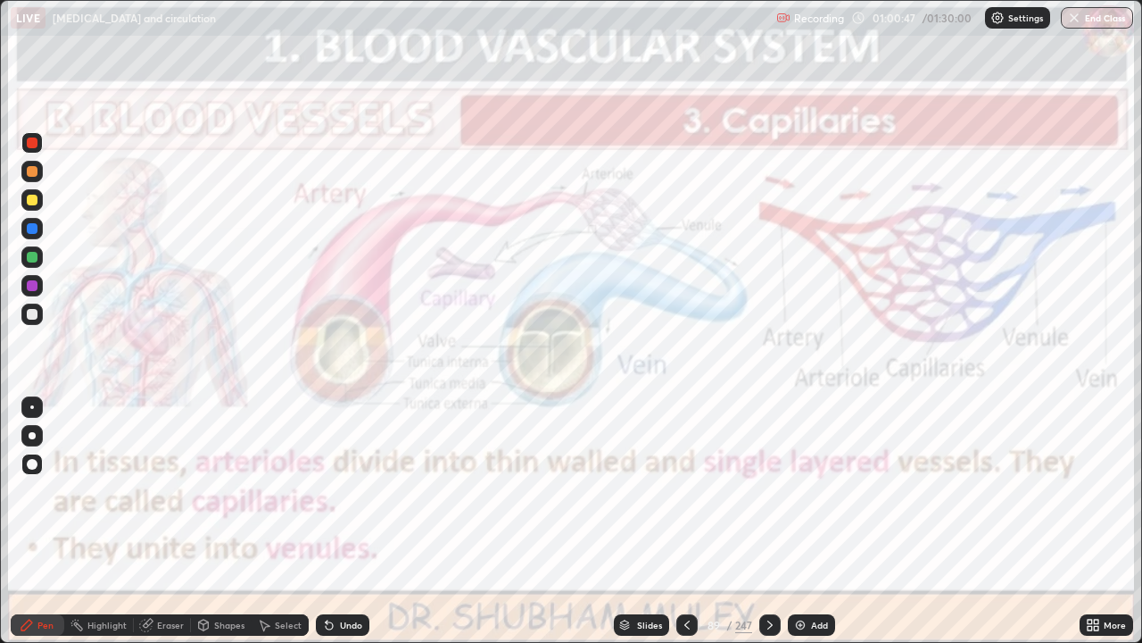
click at [769, 521] on icon at bounding box center [770, 625] width 14 height 14
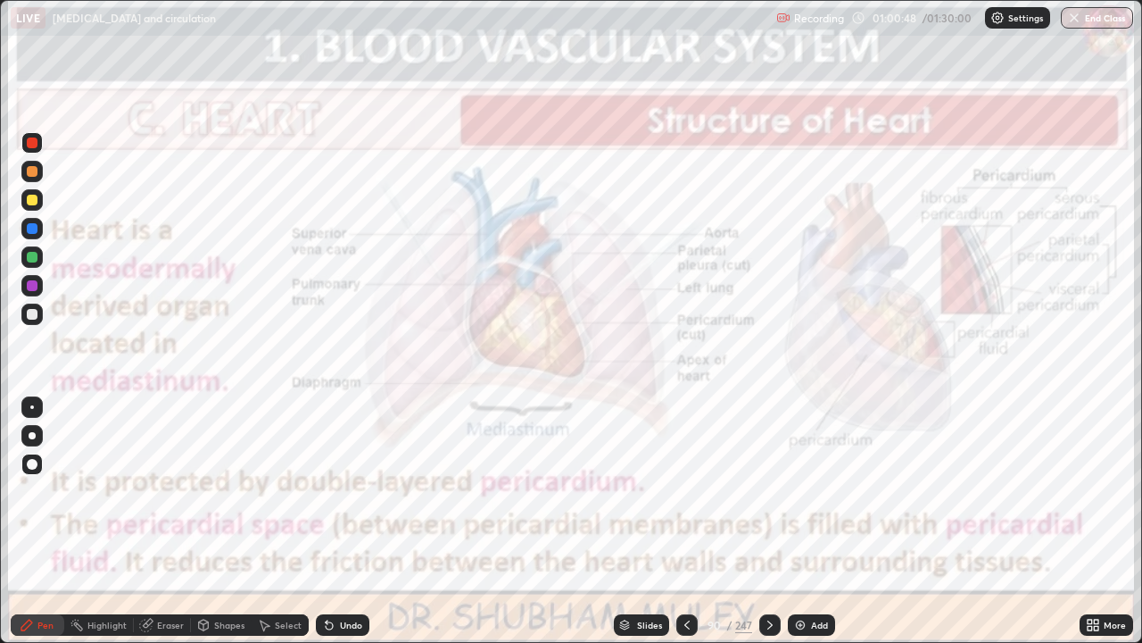
click at [770, 521] on icon at bounding box center [770, 625] width 14 height 14
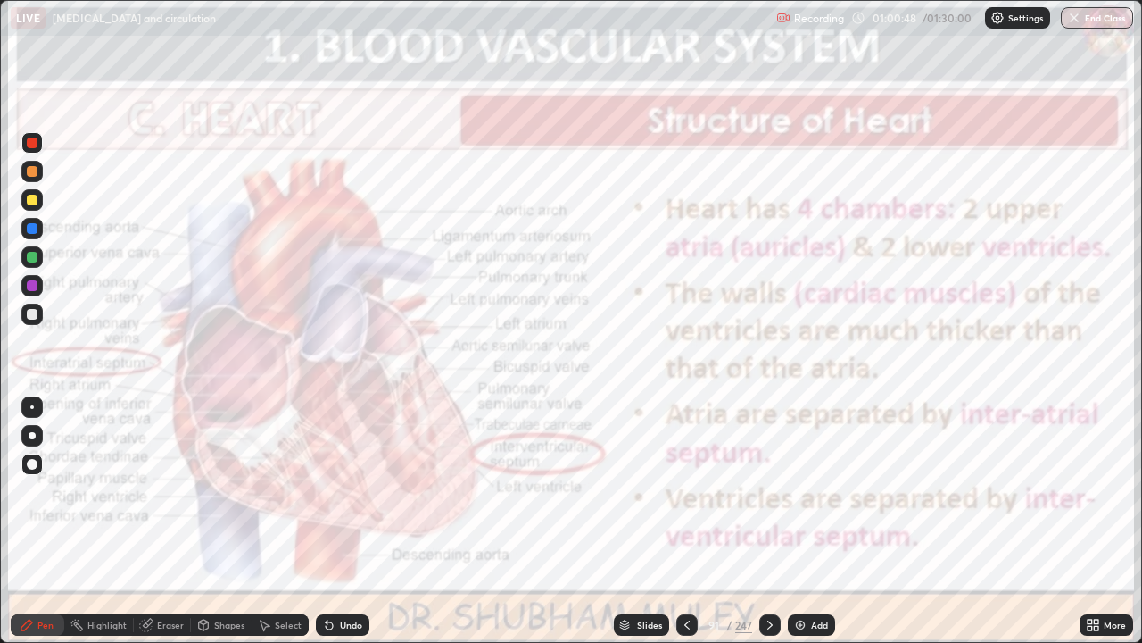
click at [768, 521] on icon at bounding box center [769, 624] width 5 height 9
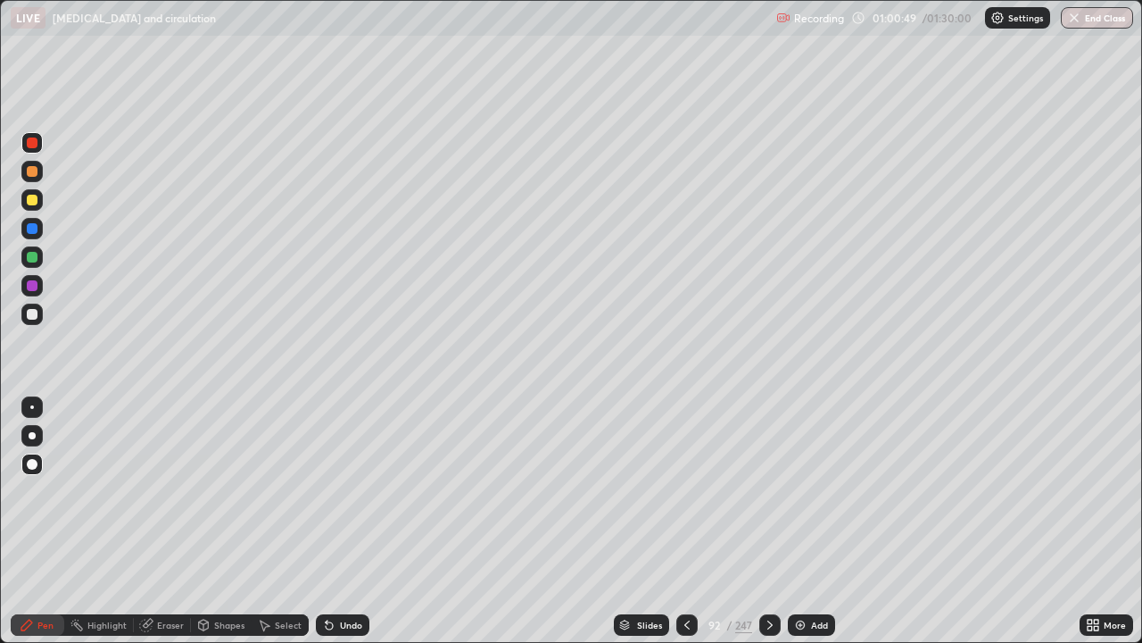
click at [769, 521] on div at bounding box center [769, 624] width 21 height 21
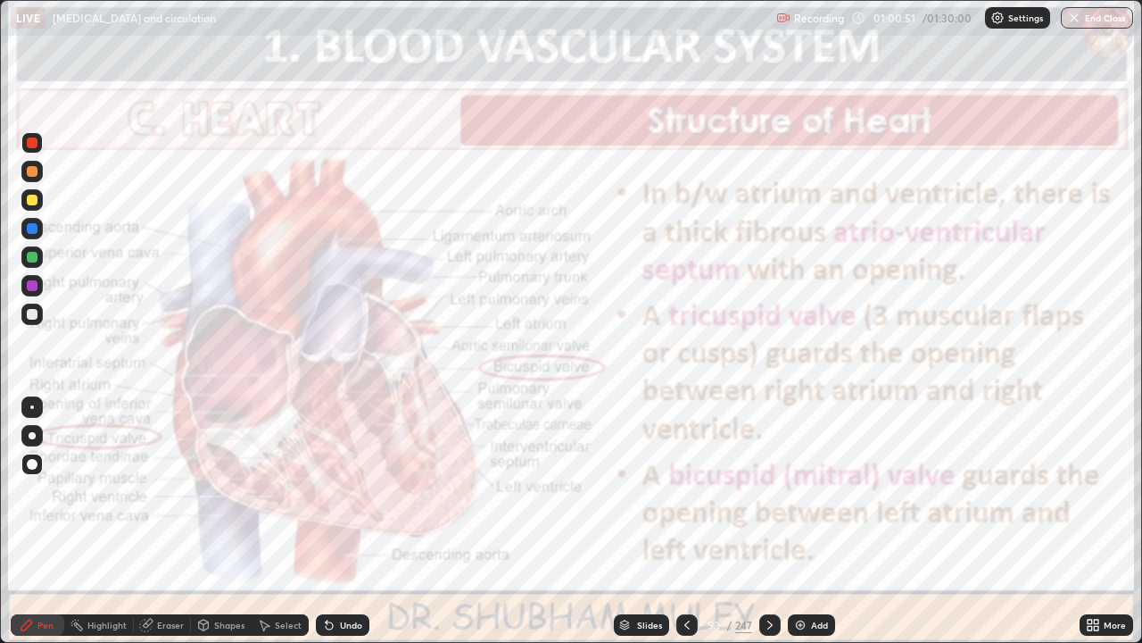
click at [768, 521] on icon at bounding box center [770, 625] width 14 height 14
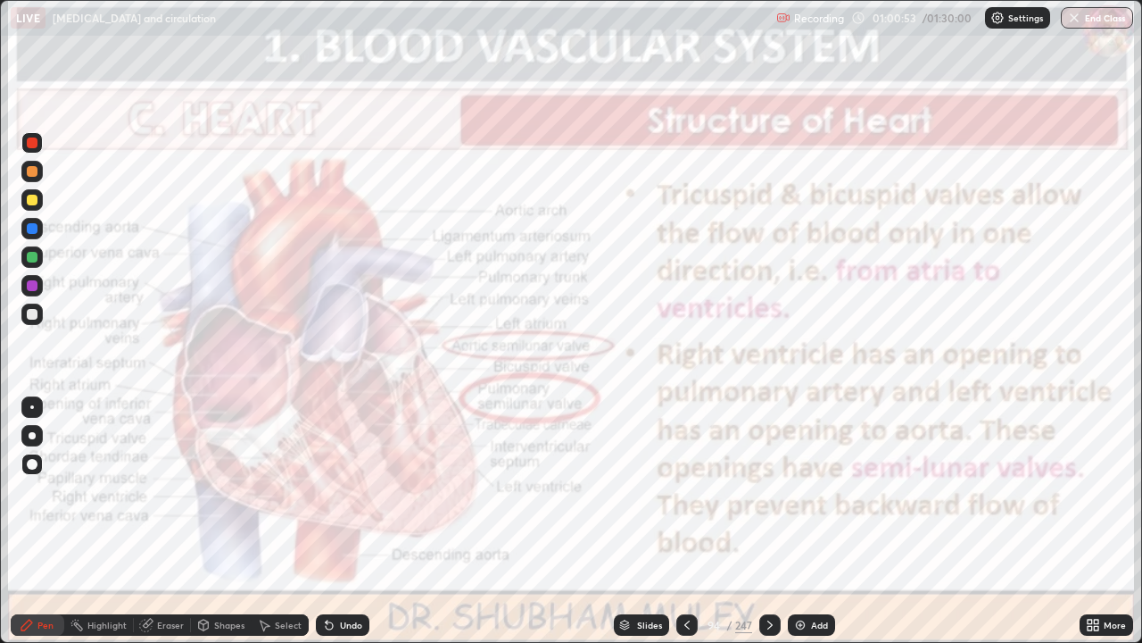
click at [768, 521] on icon at bounding box center [770, 625] width 14 height 14
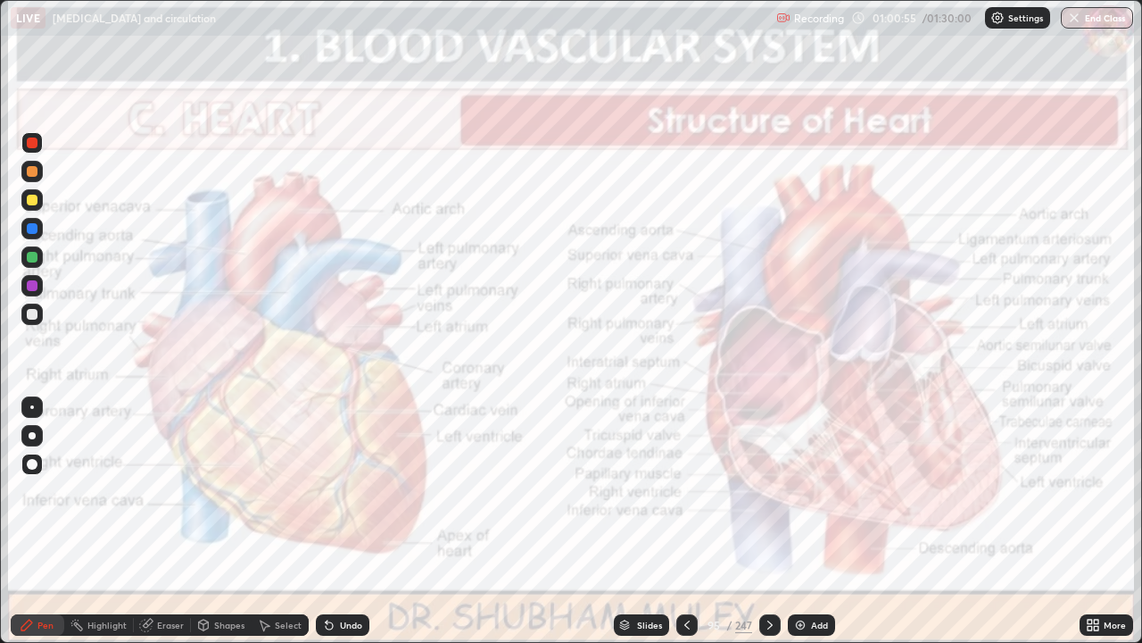
click at [764, 521] on icon at bounding box center [770, 625] width 14 height 14
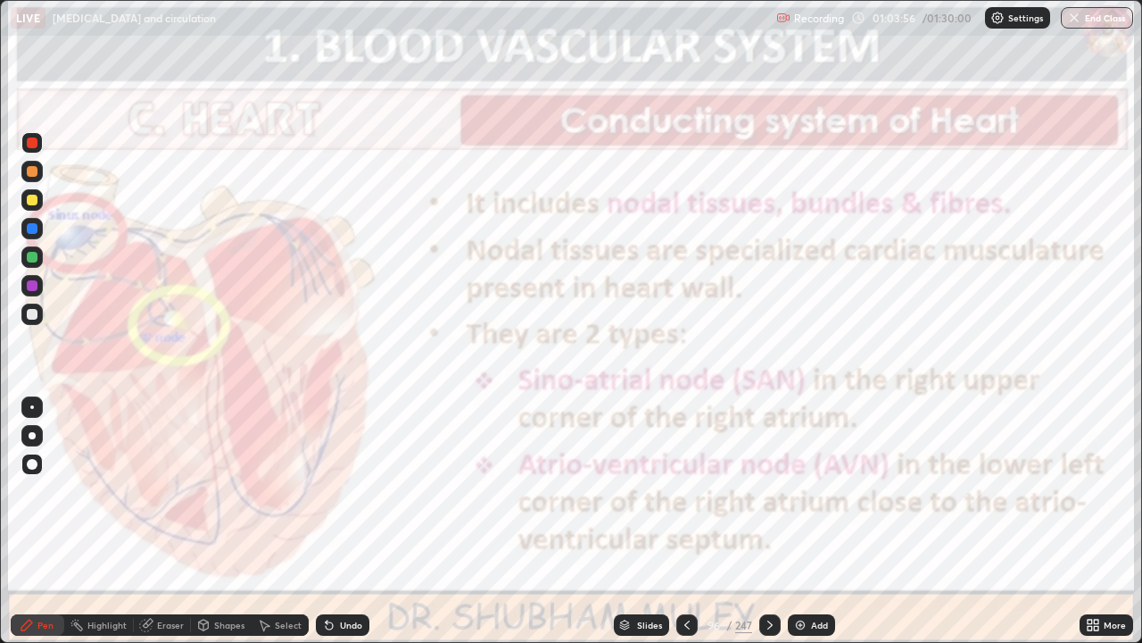
click at [27, 139] on div at bounding box center [32, 142] width 11 height 11
click at [768, 521] on icon at bounding box center [769, 624] width 5 height 9
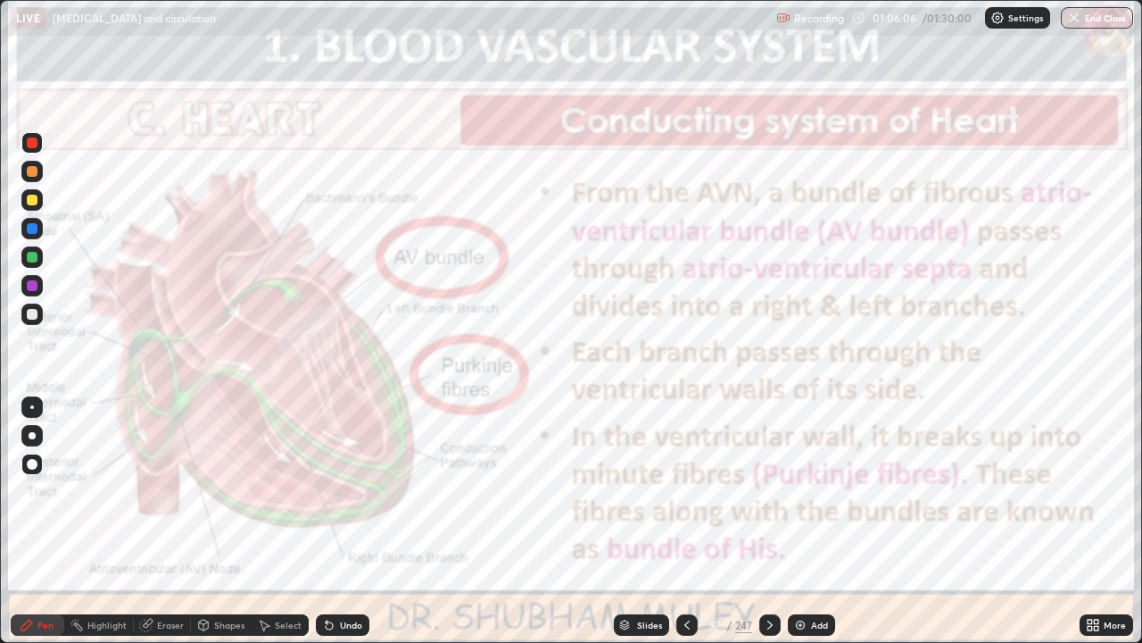
click at [34, 143] on div at bounding box center [32, 142] width 11 height 11
click at [768, 521] on icon at bounding box center [770, 625] width 14 height 14
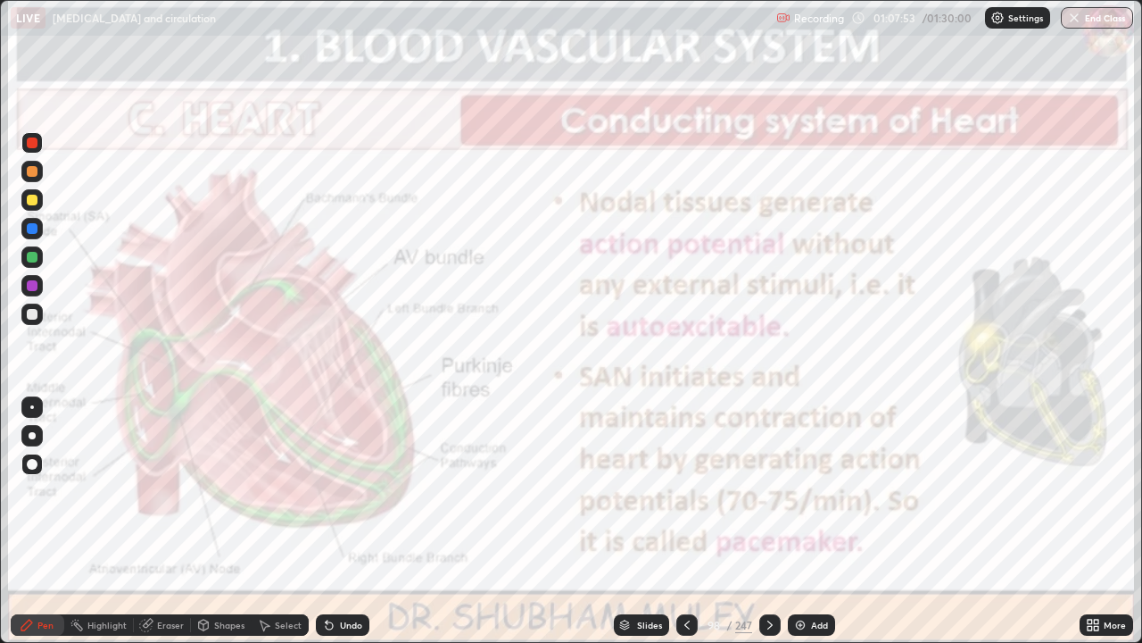
click at [767, 521] on icon at bounding box center [769, 624] width 5 height 9
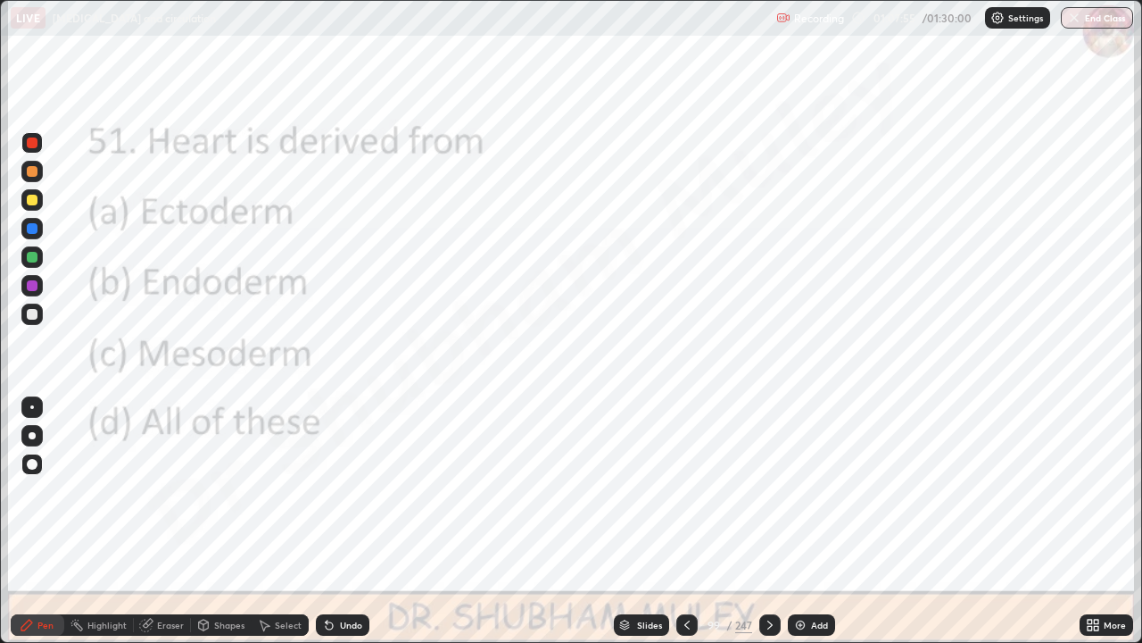
click at [685, 521] on icon at bounding box center [687, 625] width 14 height 14
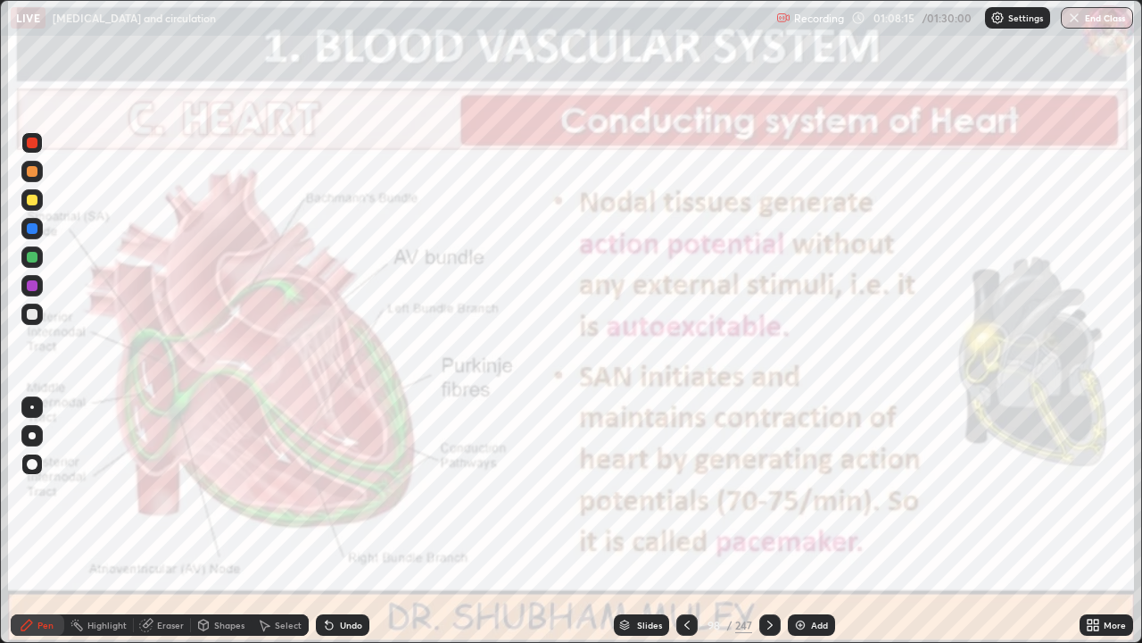
click at [768, 521] on icon at bounding box center [770, 625] width 14 height 14
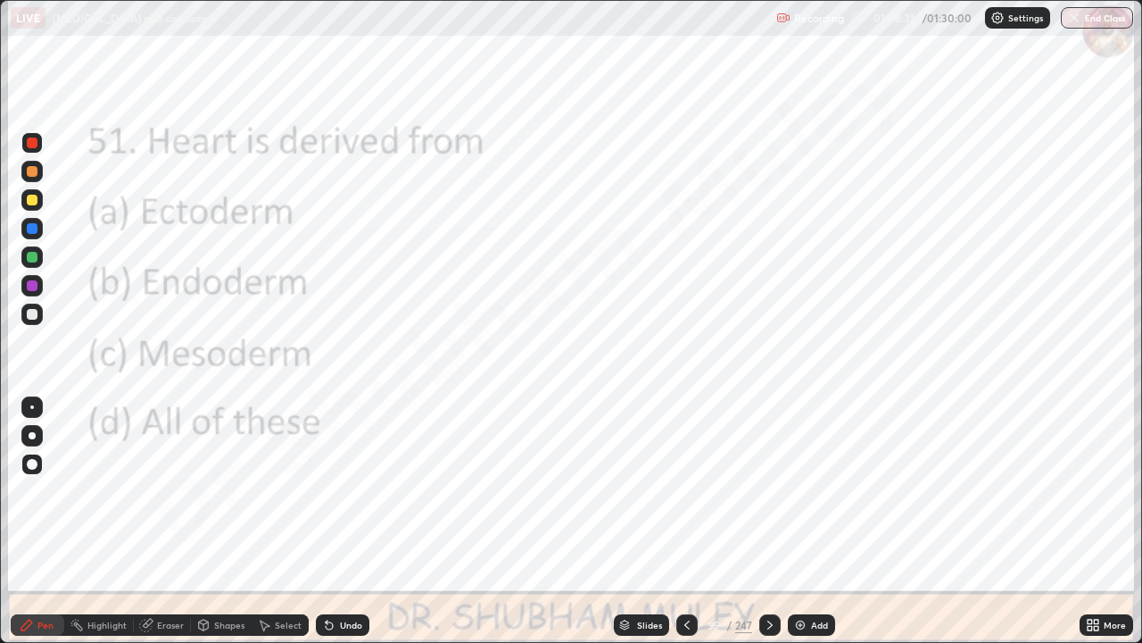
click at [656, 521] on div "Slides" at bounding box center [649, 624] width 25 height 9
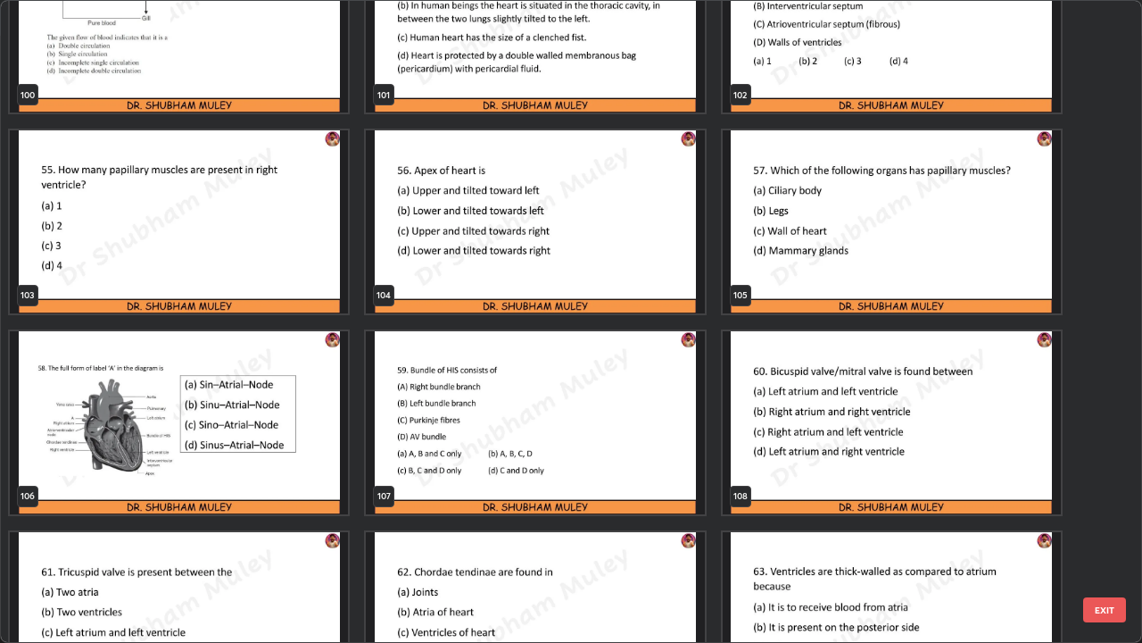
scroll to position [6725, 0]
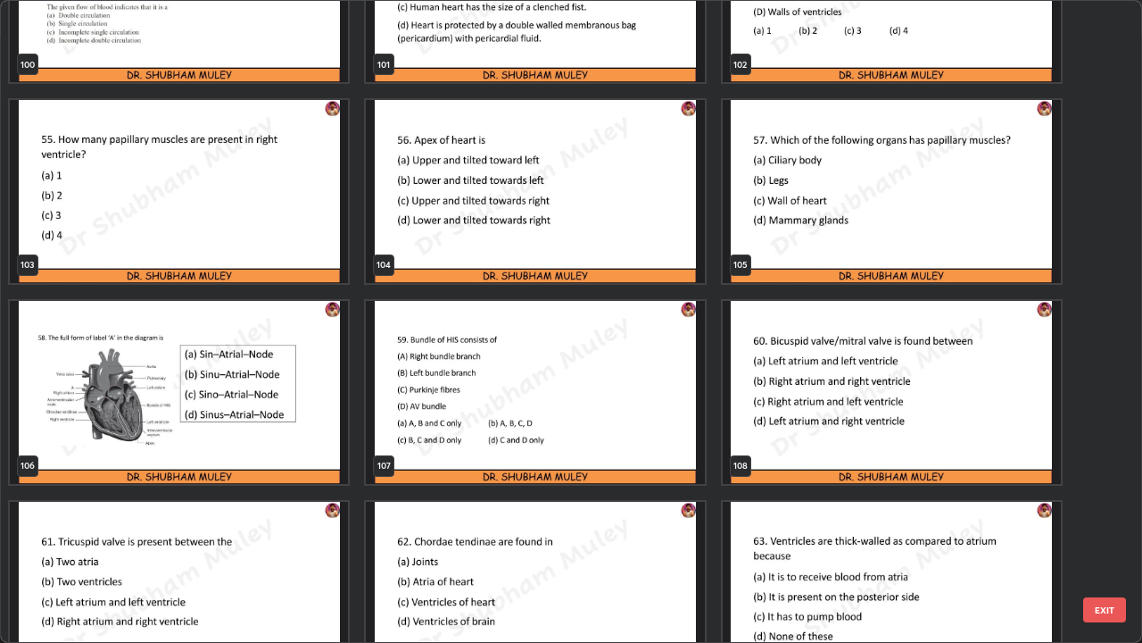
click at [283, 435] on img "grid" at bounding box center [179, 392] width 338 height 183
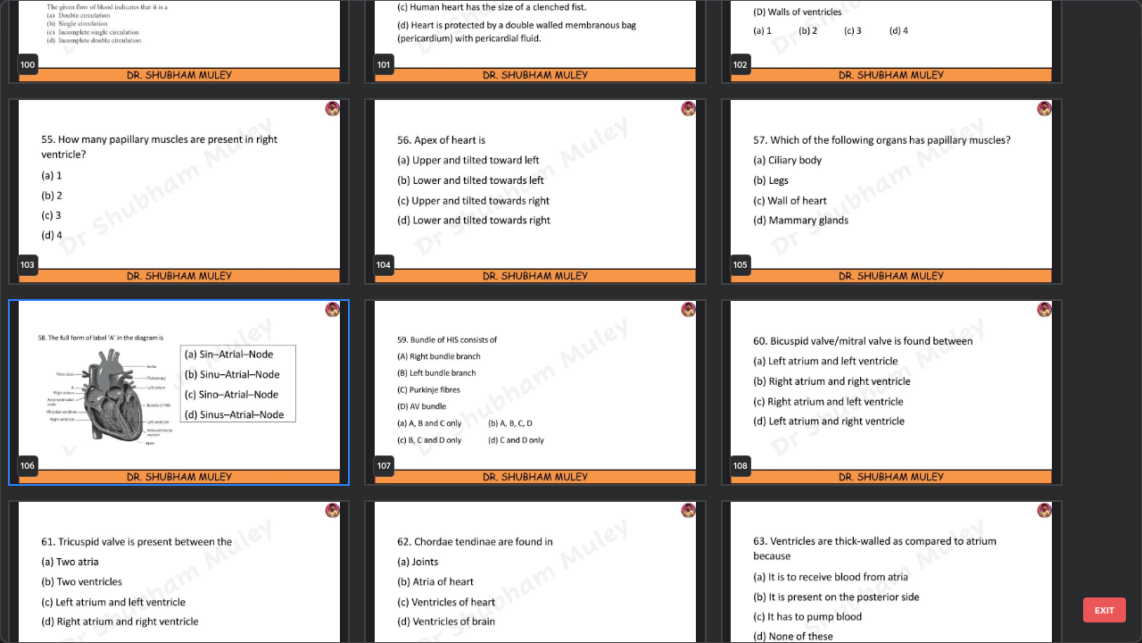
click at [315, 422] on img "grid" at bounding box center [179, 392] width 338 height 183
click at [313, 418] on img "grid" at bounding box center [179, 392] width 338 height 183
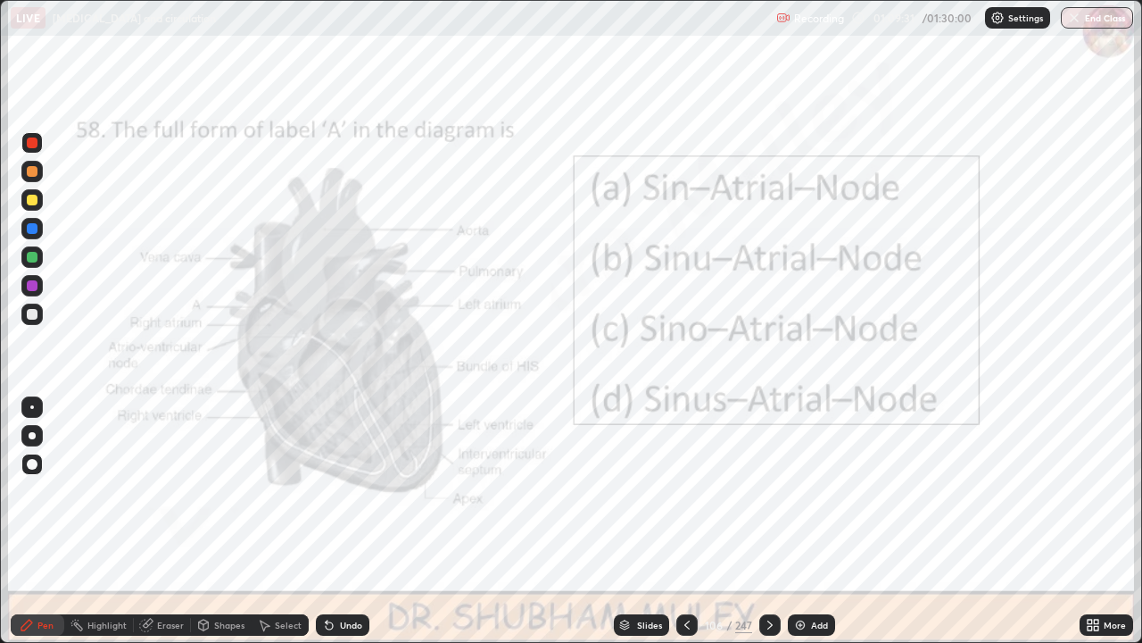
click at [768, 521] on icon at bounding box center [770, 625] width 14 height 14
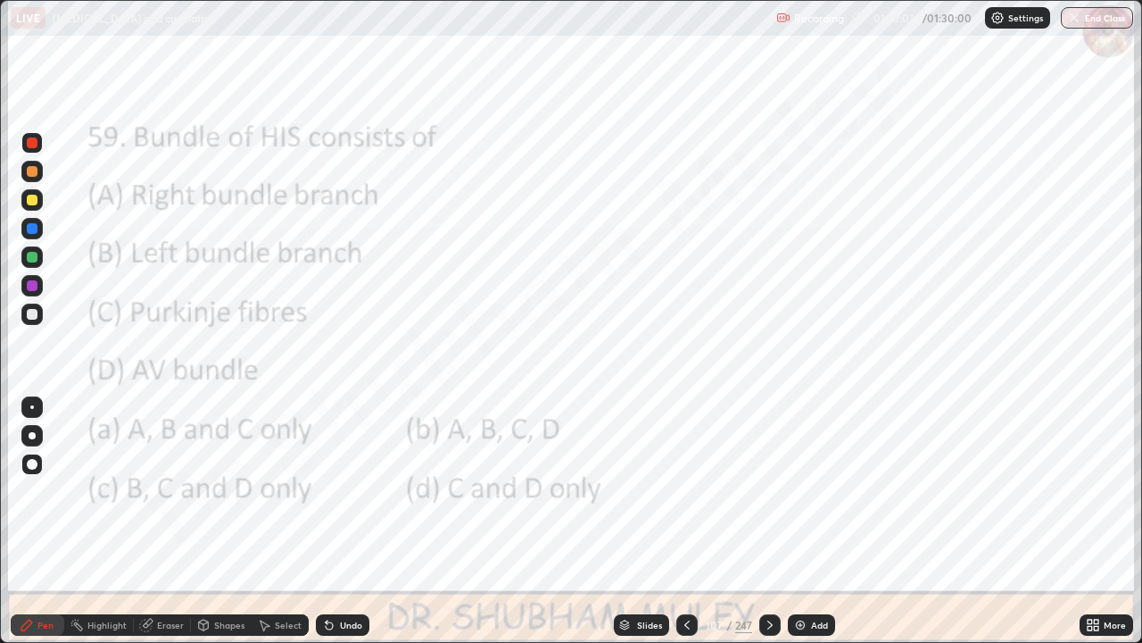
click at [768, 521] on icon at bounding box center [770, 625] width 14 height 14
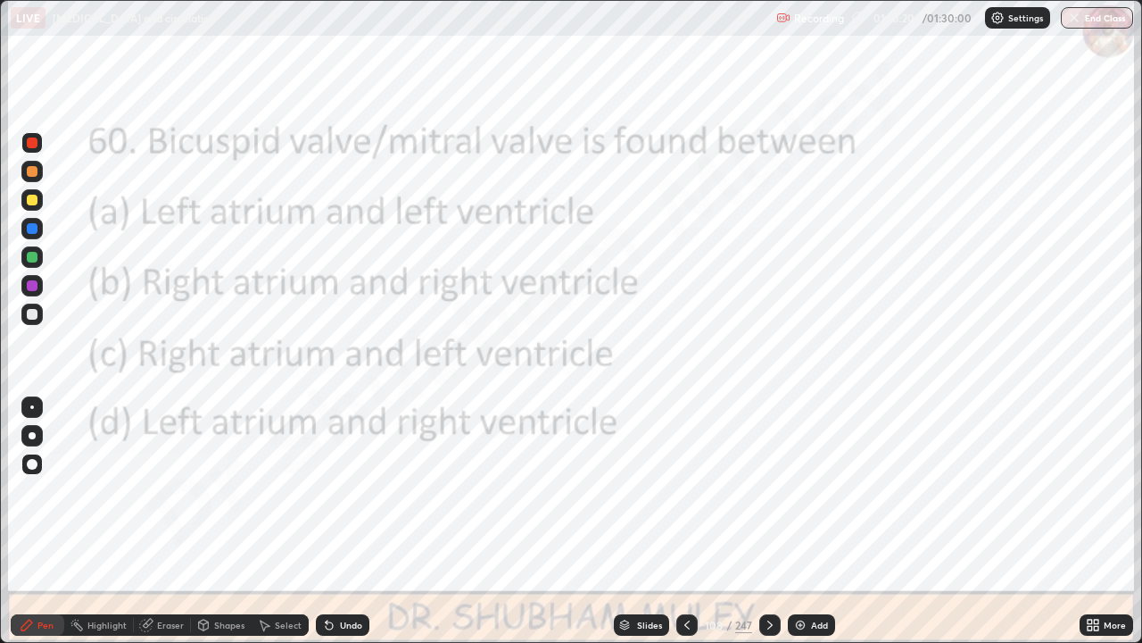
click at [769, 521] on icon at bounding box center [770, 625] width 14 height 14
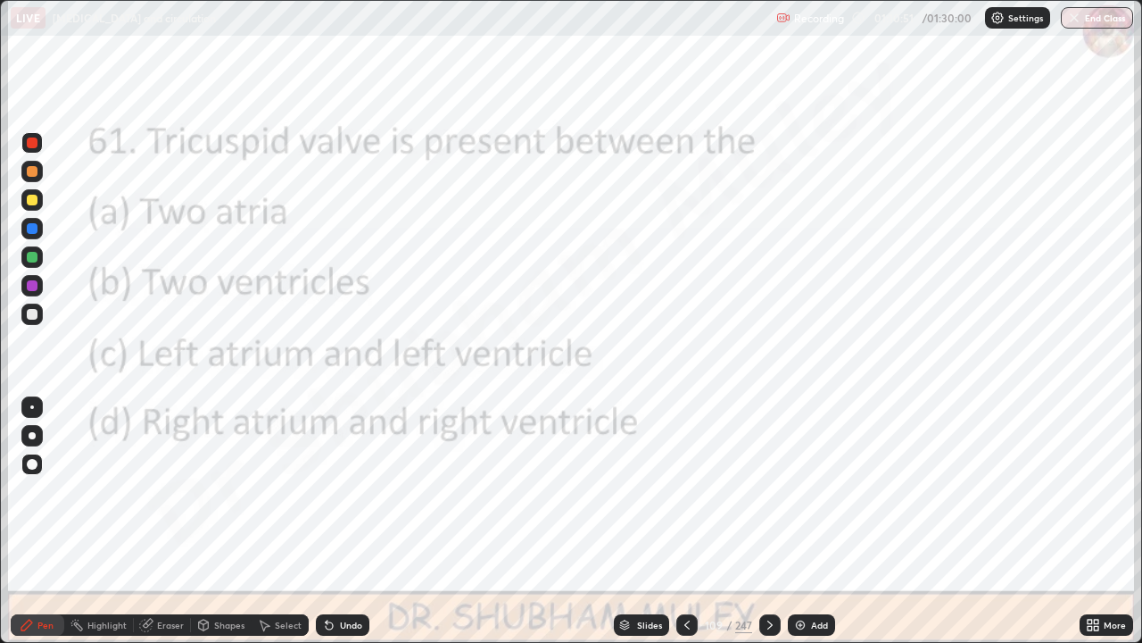
click at [769, 521] on icon at bounding box center [770, 625] width 14 height 14
click at [767, 521] on icon at bounding box center [770, 625] width 14 height 14
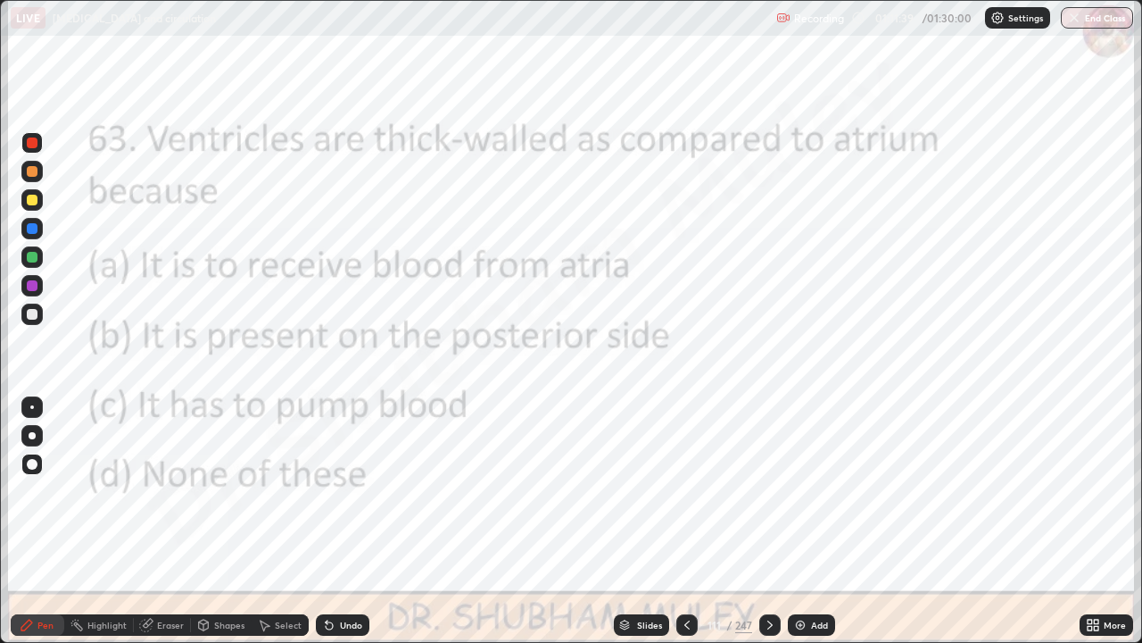
click at [767, 521] on icon at bounding box center [770, 625] width 14 height 14
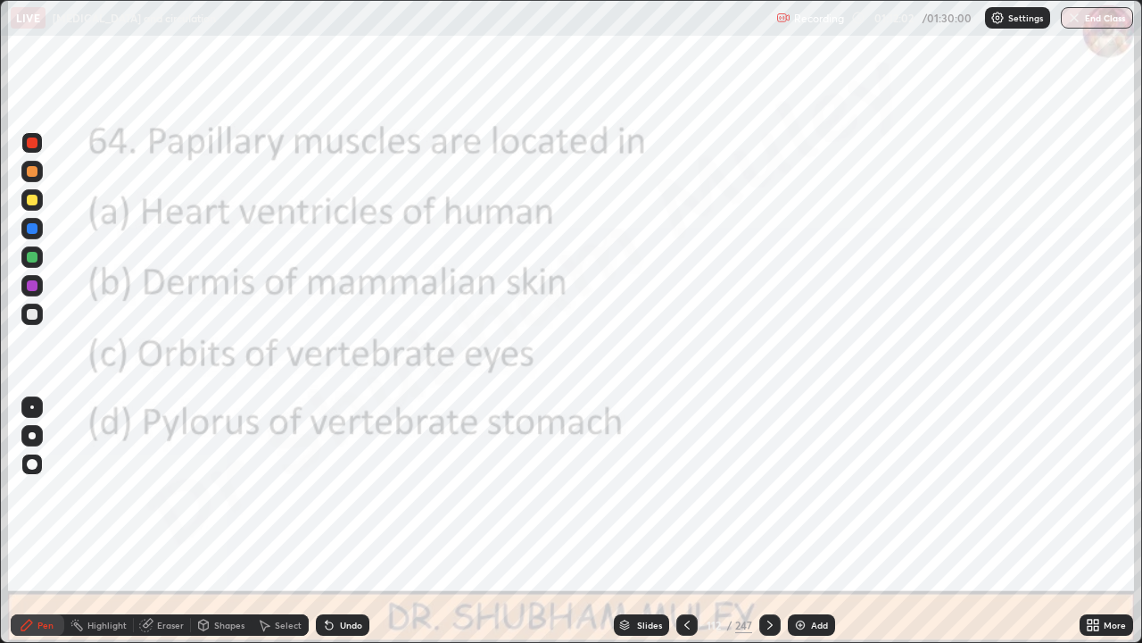
click at [768, 521] on icon at bounding box center [770, 625] width 14 height 14
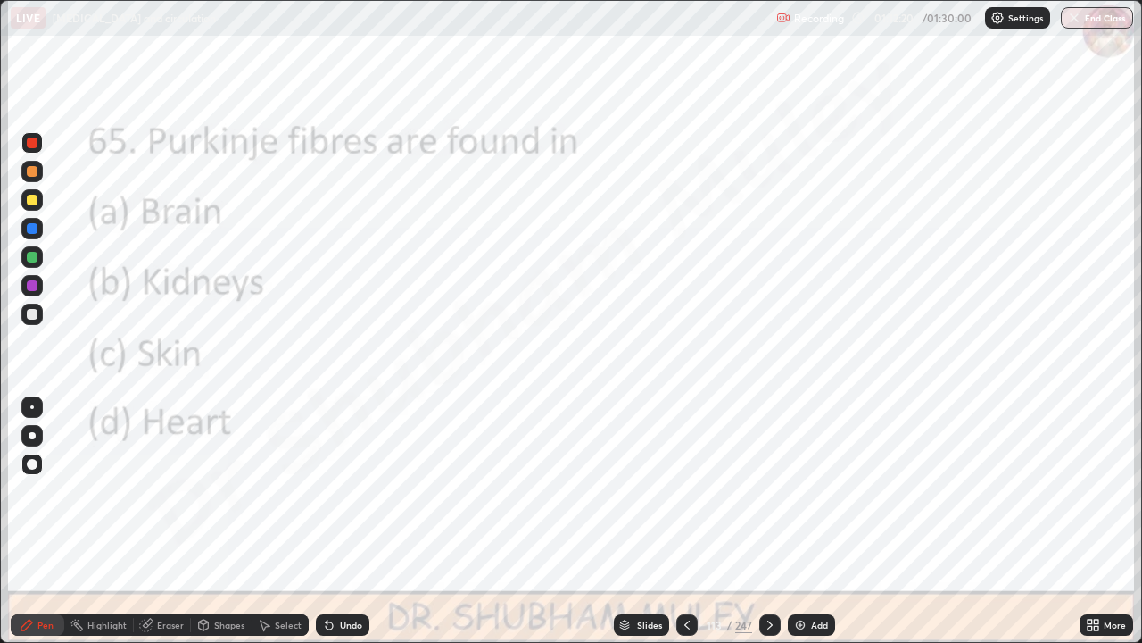
click at [768, 521] on icon at bounding box center [770, 625] width 14 height 14
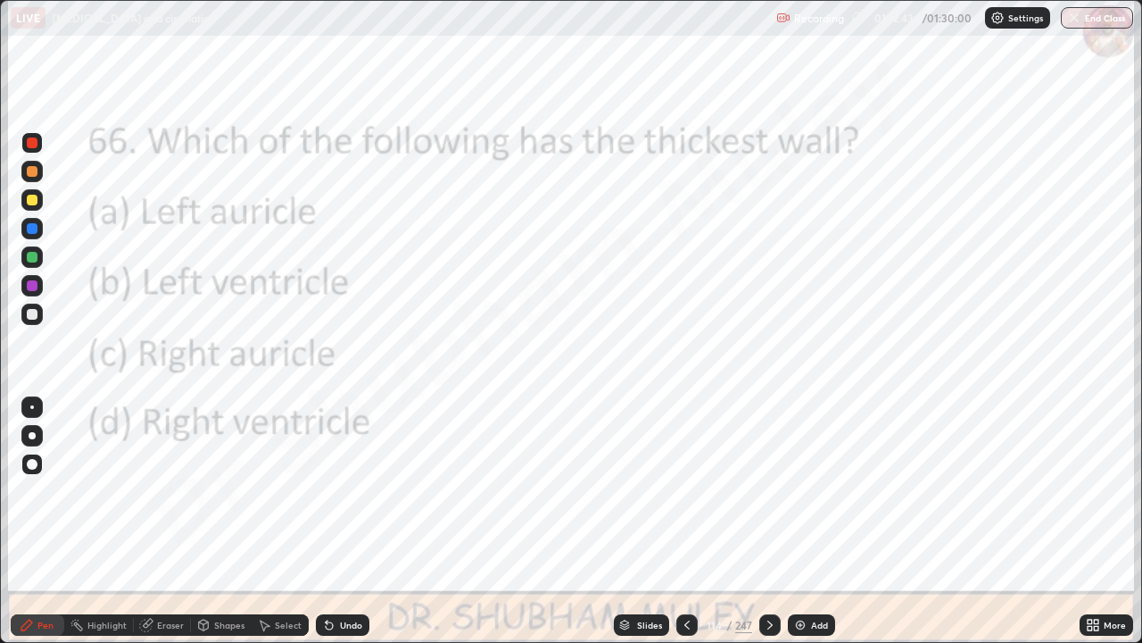
click at [771, 521] on icon at bounding box center [770, 625] width 14 height 14
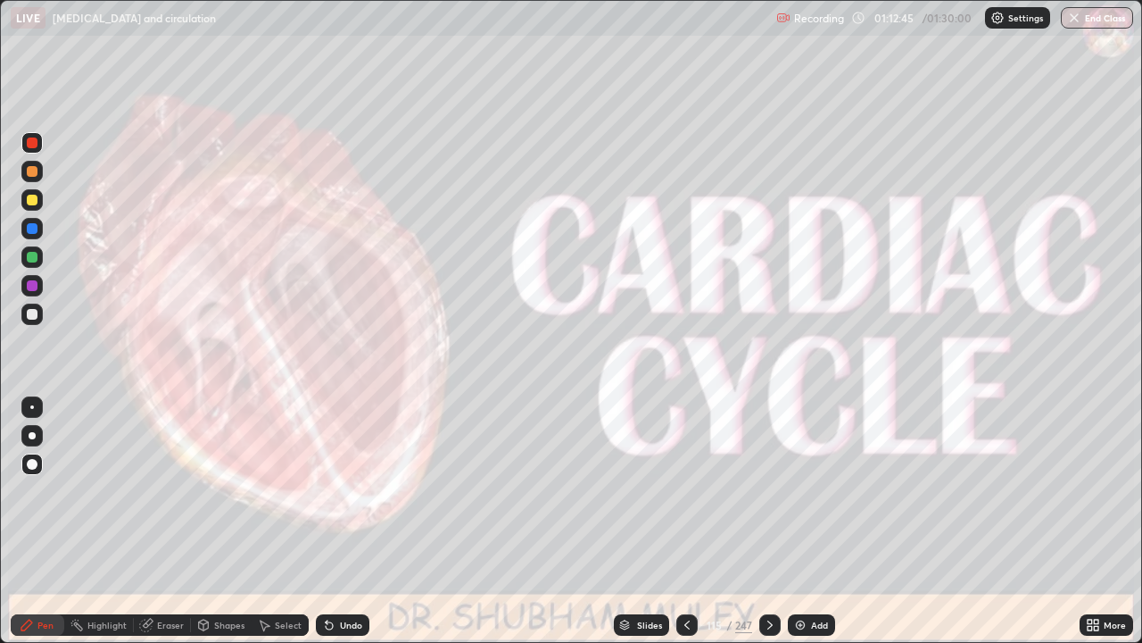
click at [653, 521] on div "Slides" at bounding box center [649, 624] width 25 height 9
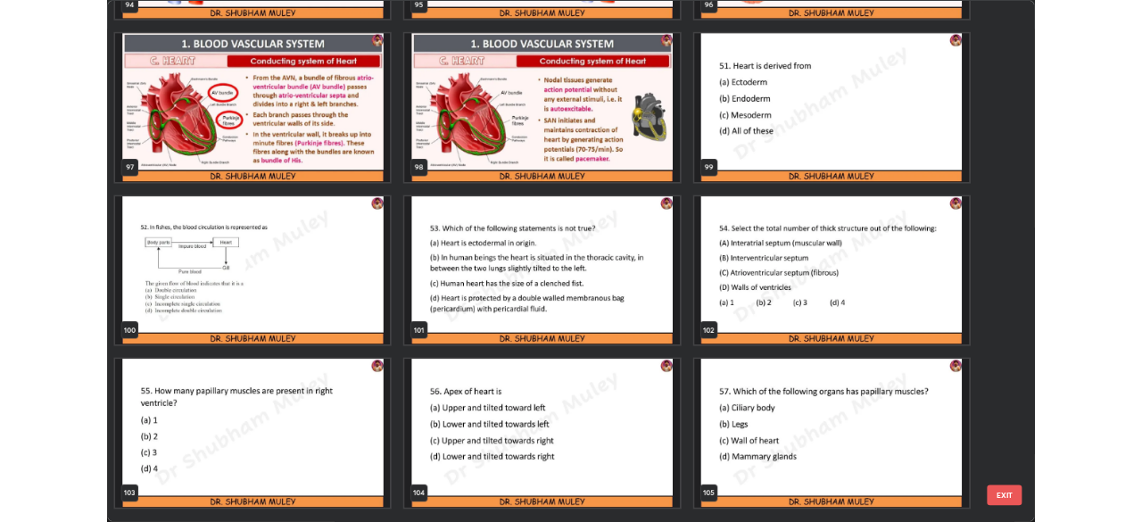
scroll to position [6306, 0]
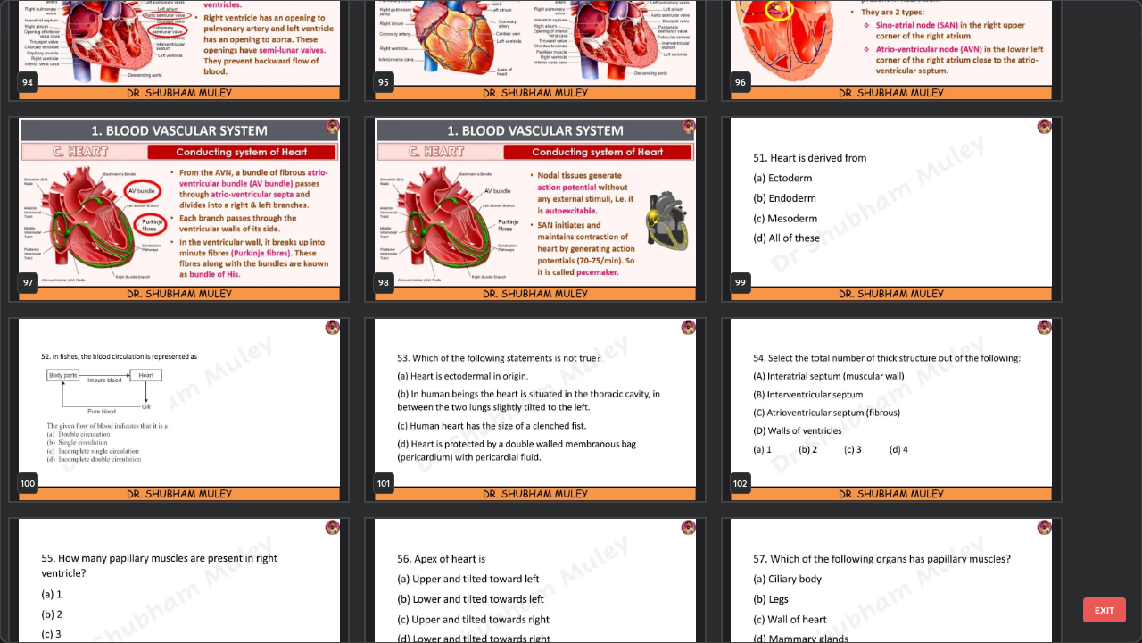
click at [784, 254] on img "grid" at bounding box center [892, 209] width 338 height 183
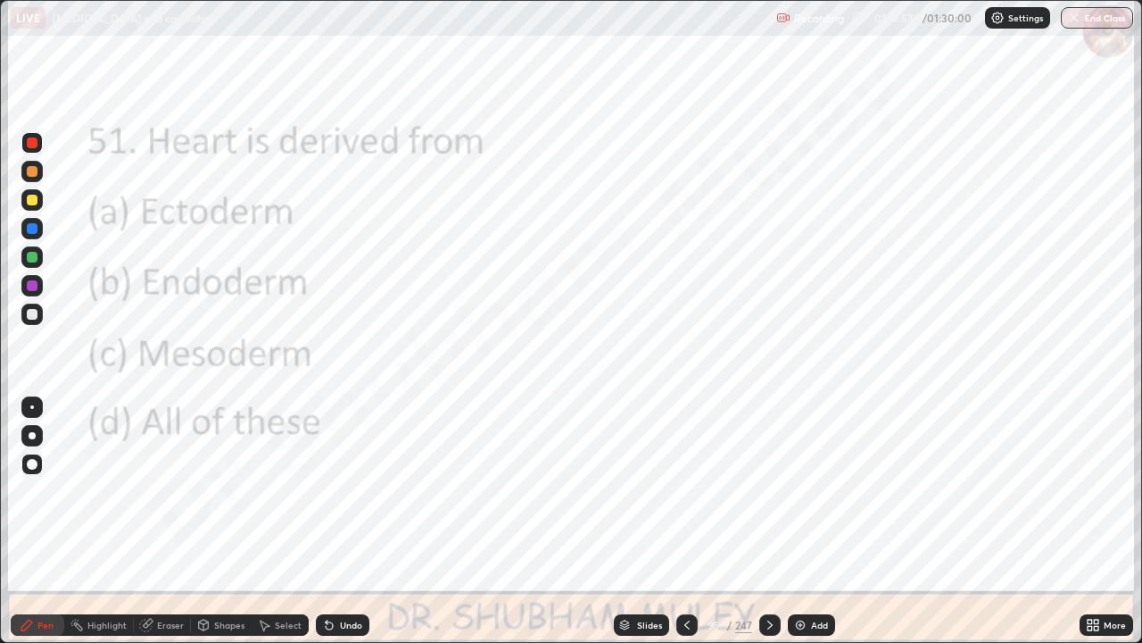
click at [768, 521] on icon at bounding box center [770, 625] width 14 height 14
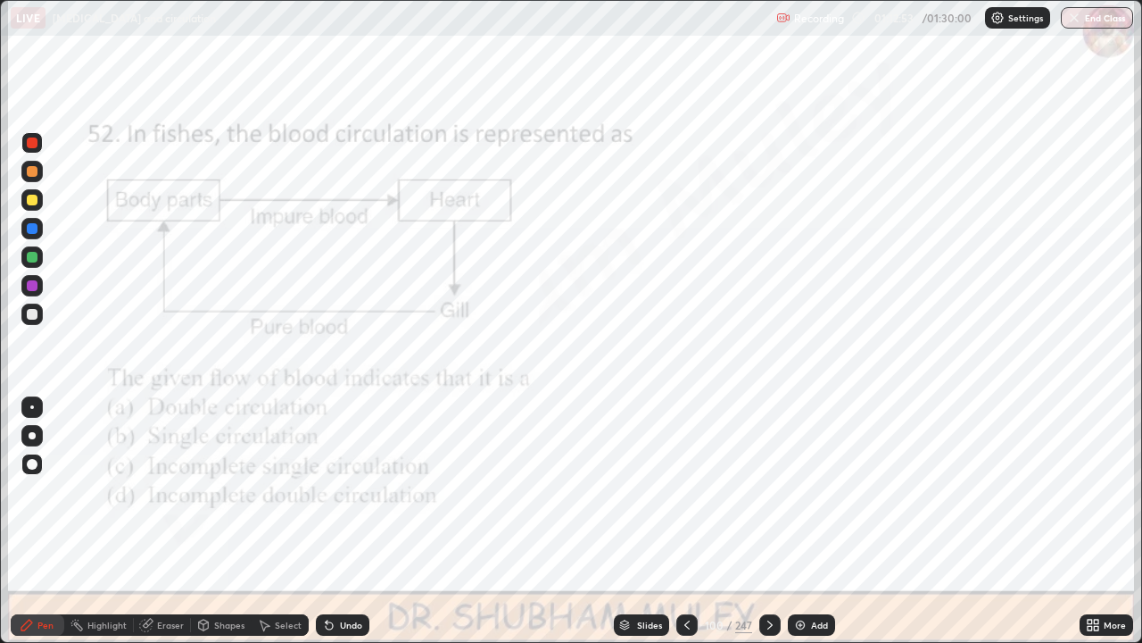
click at [770, 521] on icon at bounding box center [770, 625] width 14 height 14
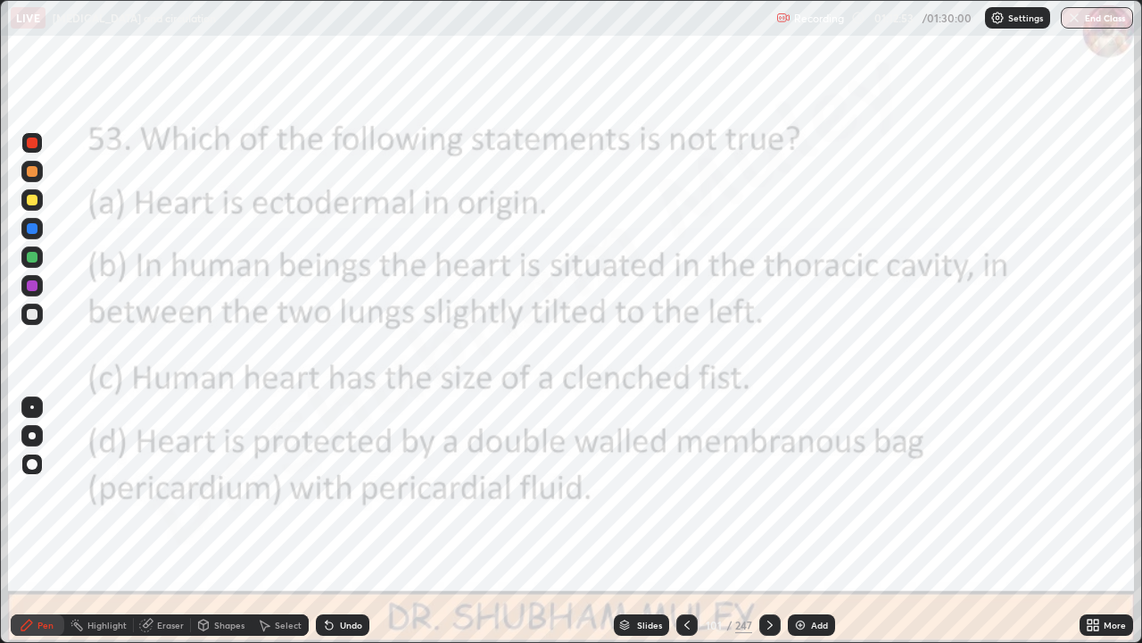
click at [768, 521] on icon at bounding box center [770, 625] width 14 height 14
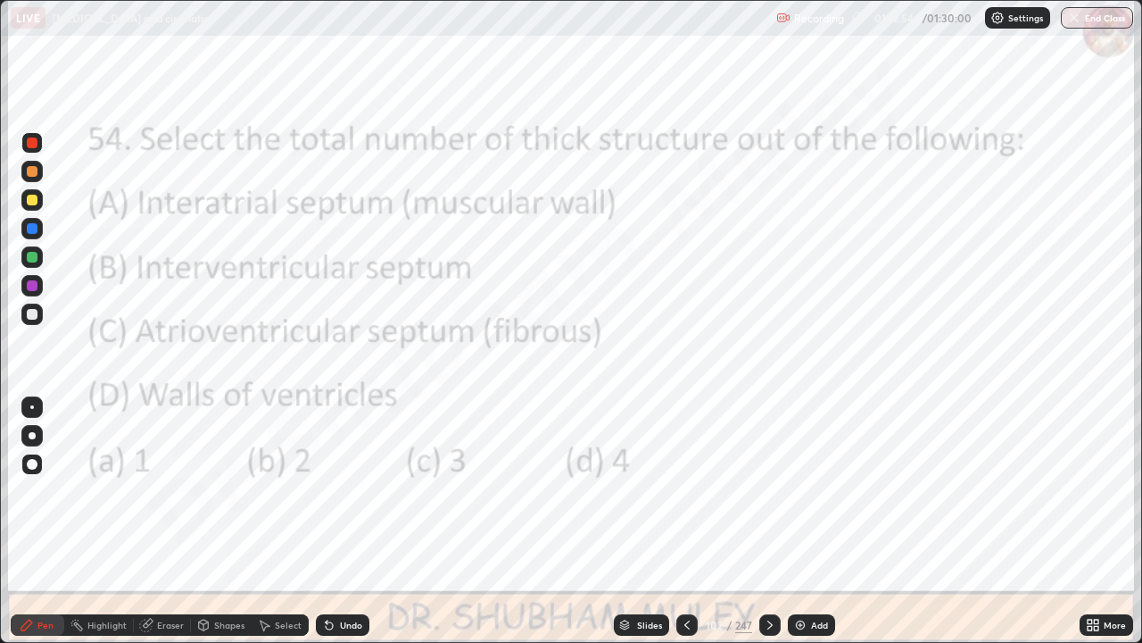
click at [775, 521] on icon at bounding box center [770, 625] width 14 height 14
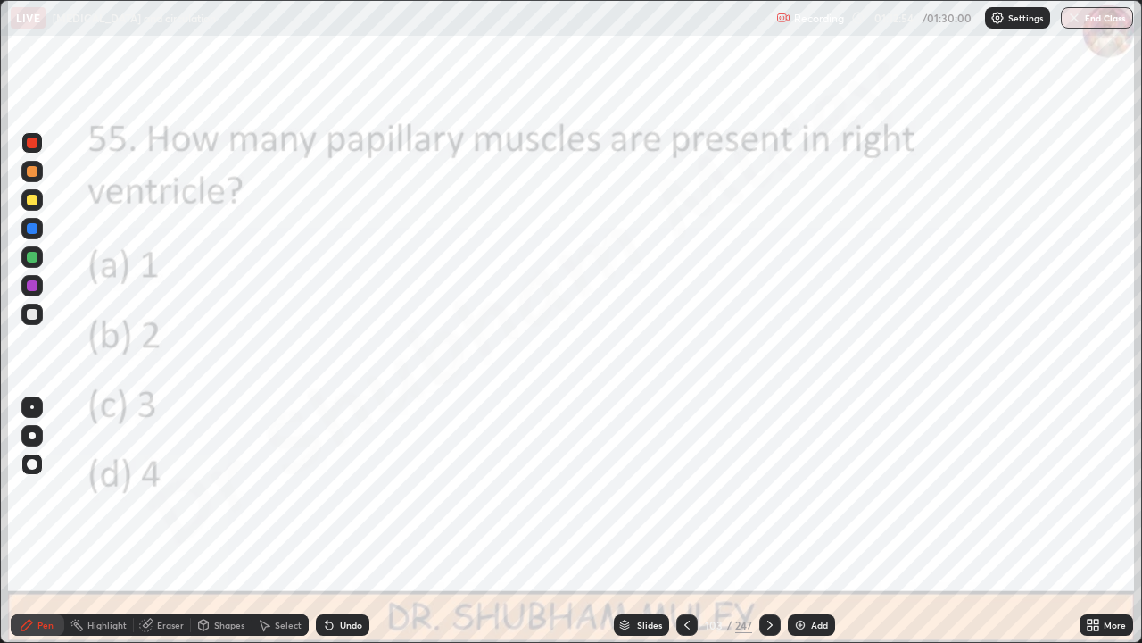
click at [768, 521] on icon at bounding box center [770, 625] width 14 height 14
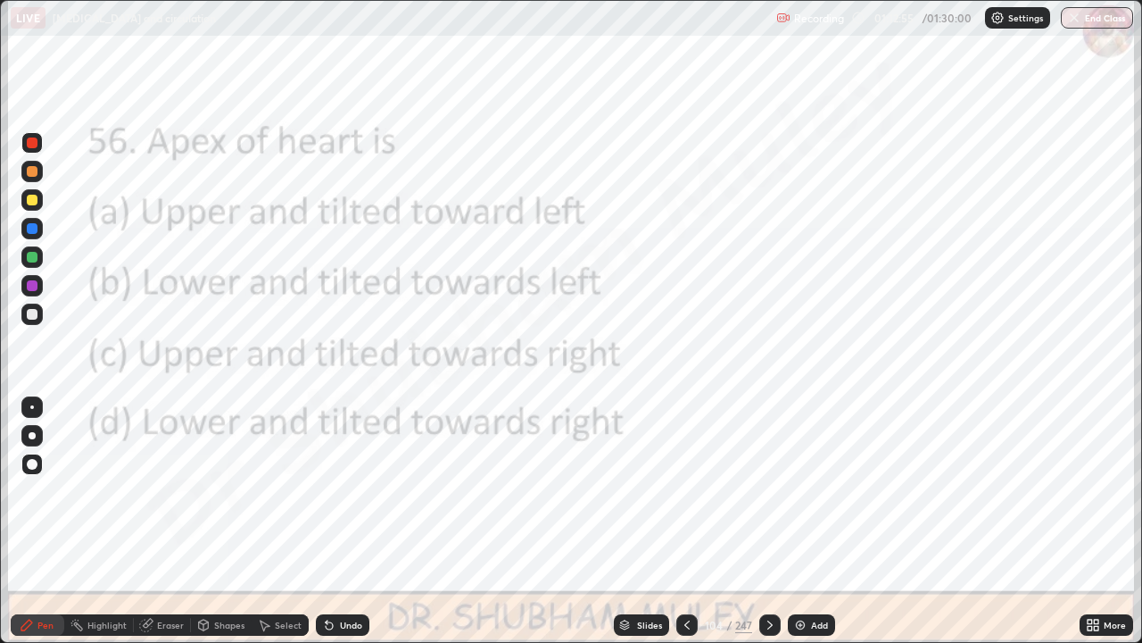
click at [768, 521] on icon at bounding box center [770, 625] width 14 height 14
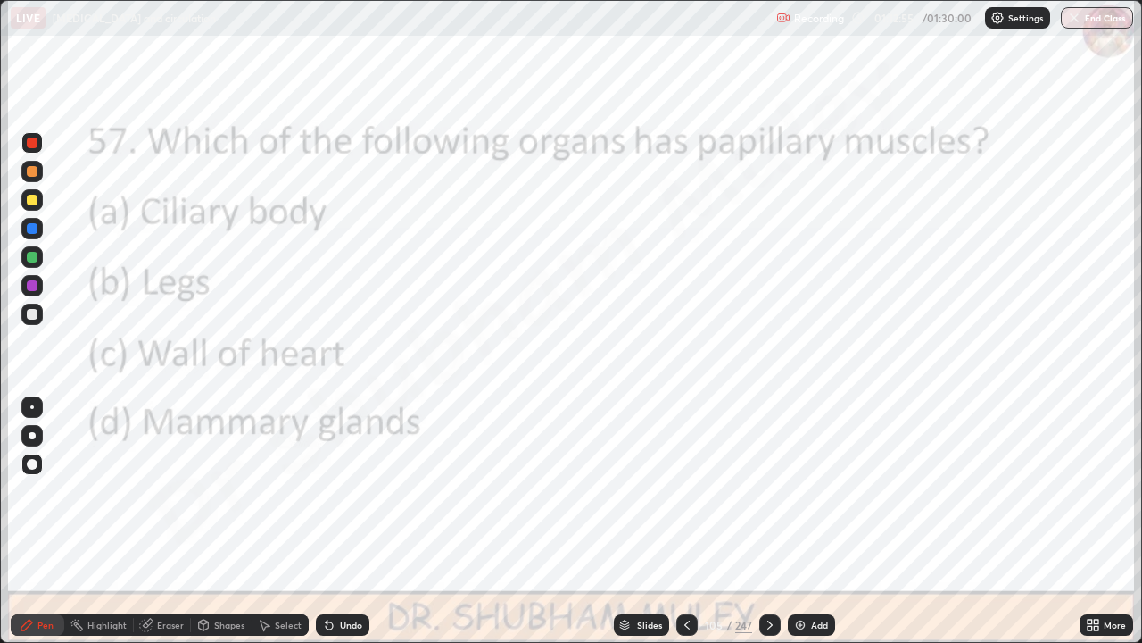
click at [776, 521] on div at bounding box center [769, 624] width 21 height 21
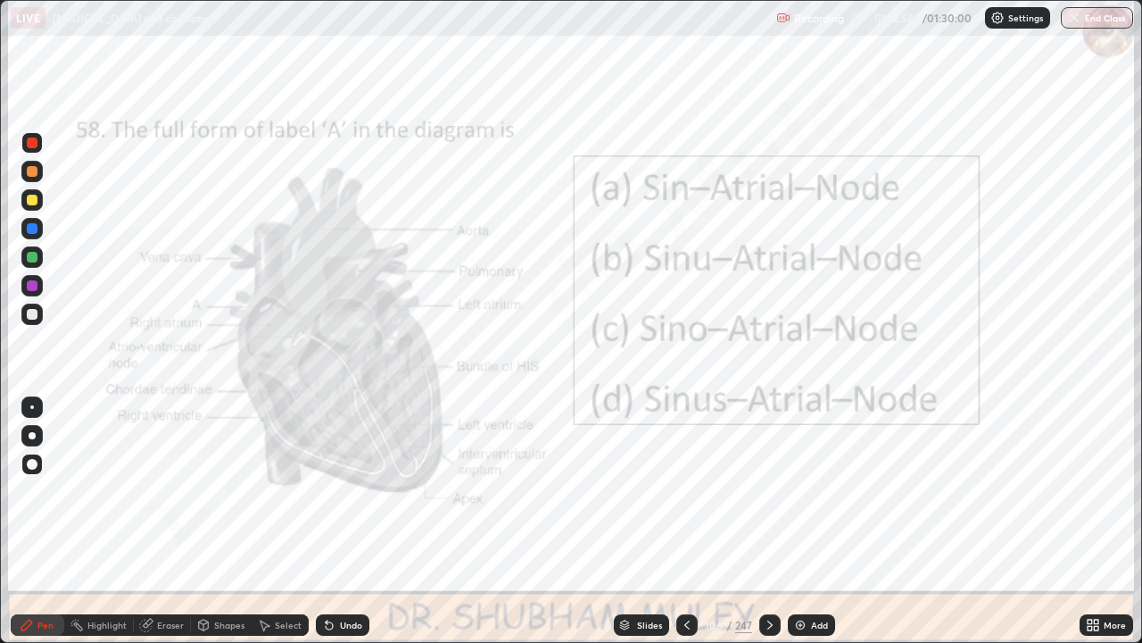
click at [29, 141] on div at bounding box center [32, 142] width 11 height 11
click at [767, 521] on icon at bounding box center [770, 625] width 14 height 14
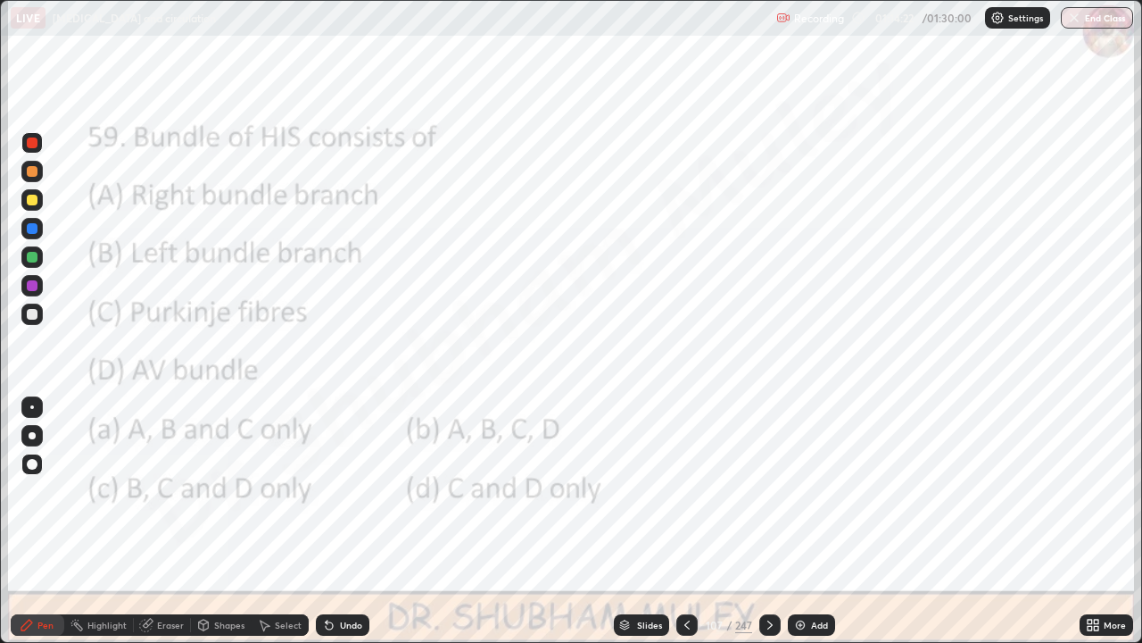
click at [685, 521] on icon at bounding box center [687, 625] width 14 height 14
click at [683, 521] on icon at bounding box center [687, 625] width 14 height 14
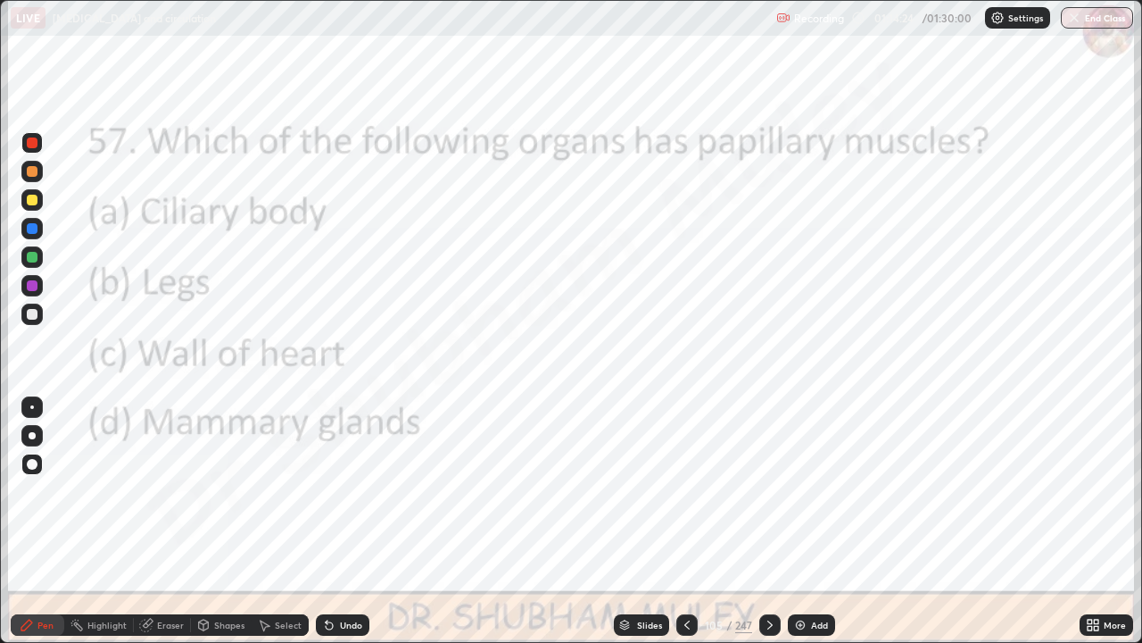
click at [678, 521] on div at bounding box center [686, 624] width 21 height 21
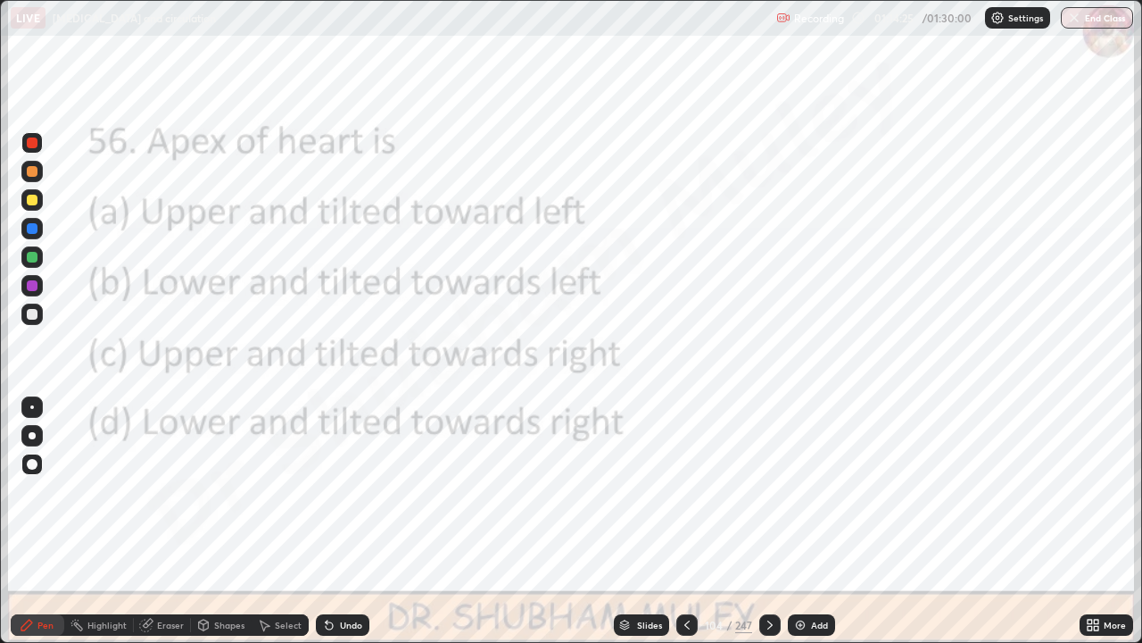
click at [768, 521] on icon at bounding box center [770, 625] width 14 height 14
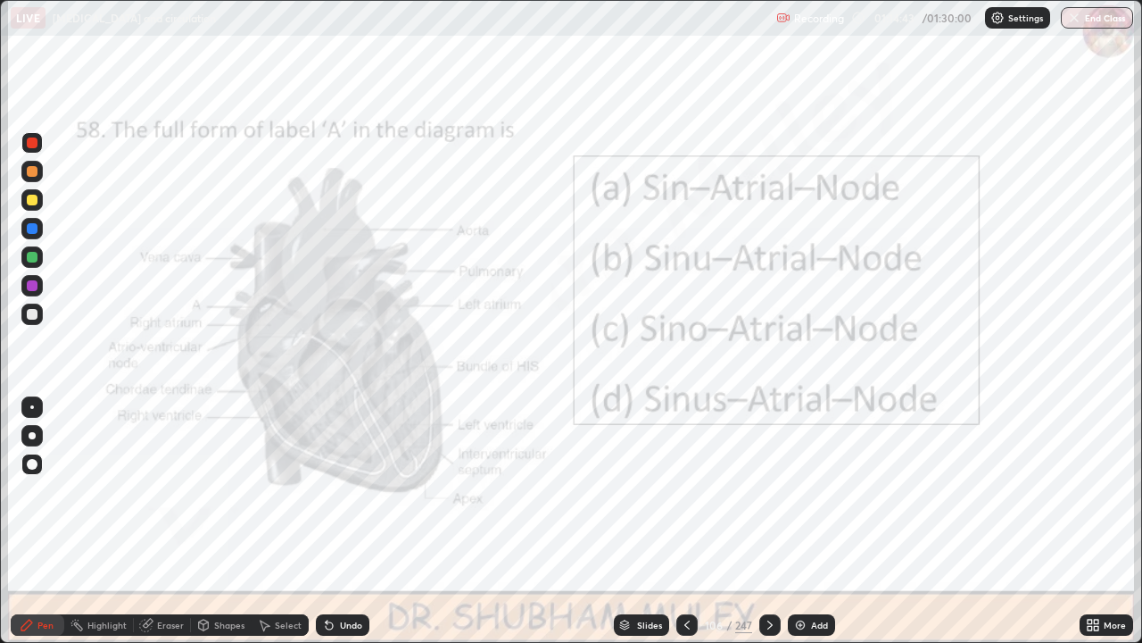
click at [769, 521] on icon at bounding box center [770, 625] width 14 height 14
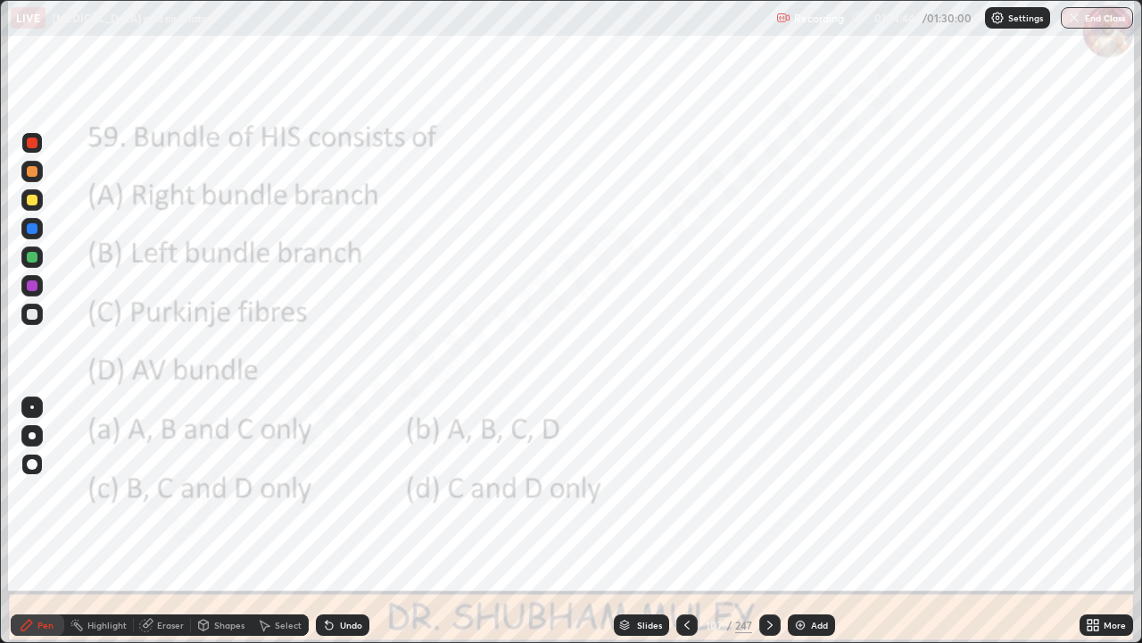
click at [768, 521] on icon at bounding box center [770, 625] width 14 height 14
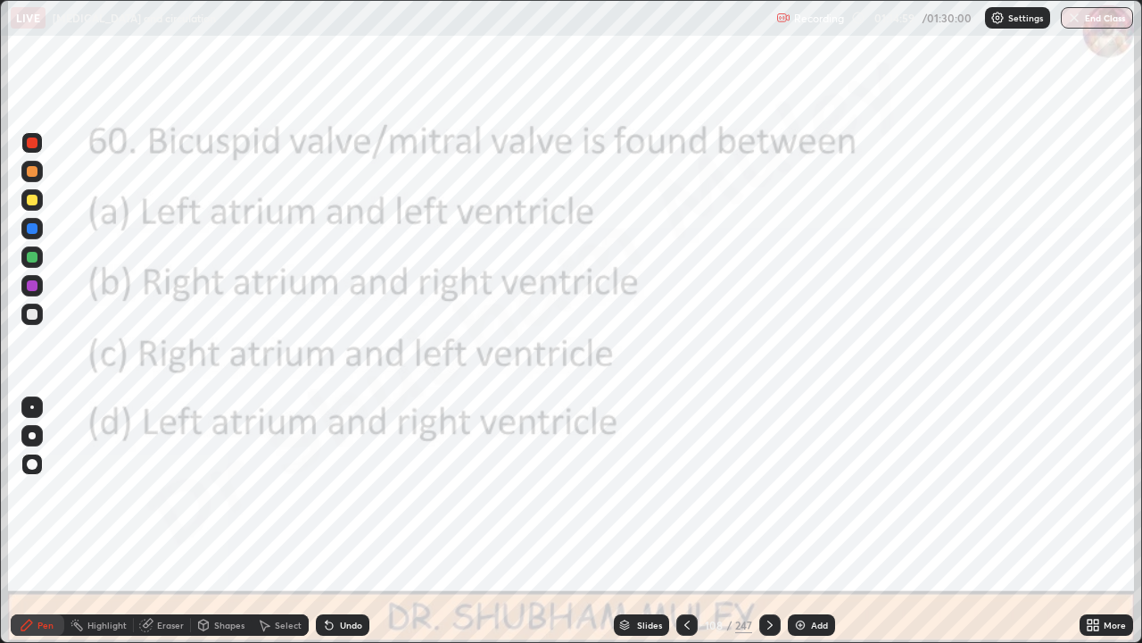
click at [763, 521] on icon at bounding box center [770, 625] width 14 height 14
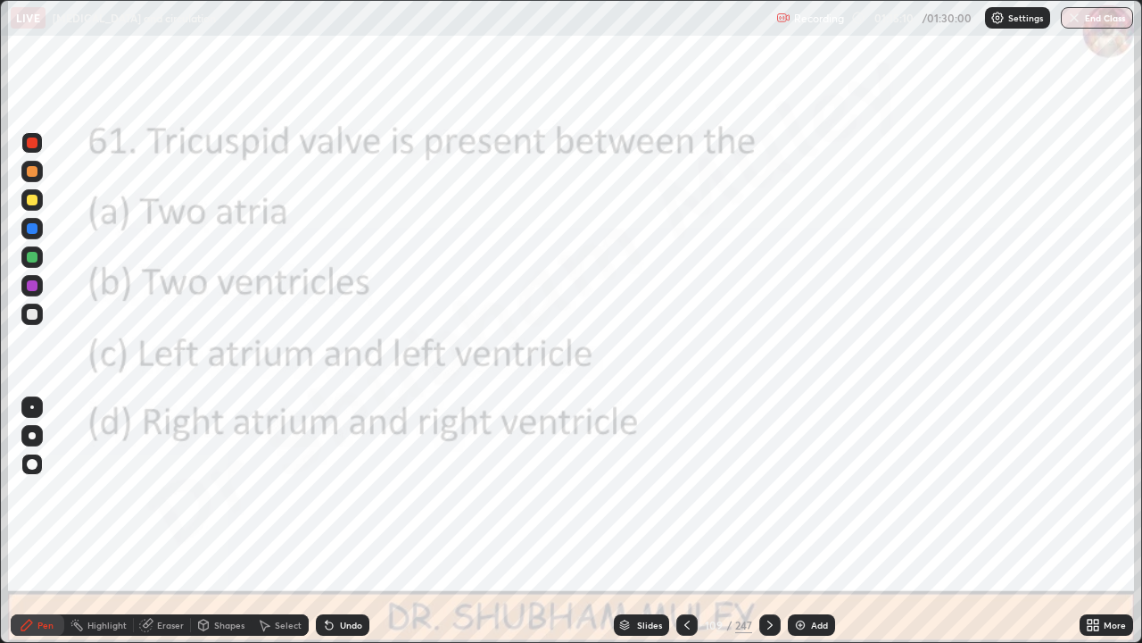
click at [768, 521] on icon at bounding box center [770, 625] width 14 height 14
click at [768, 521] on icon at bounding box center [769, 624] width 5 height 9
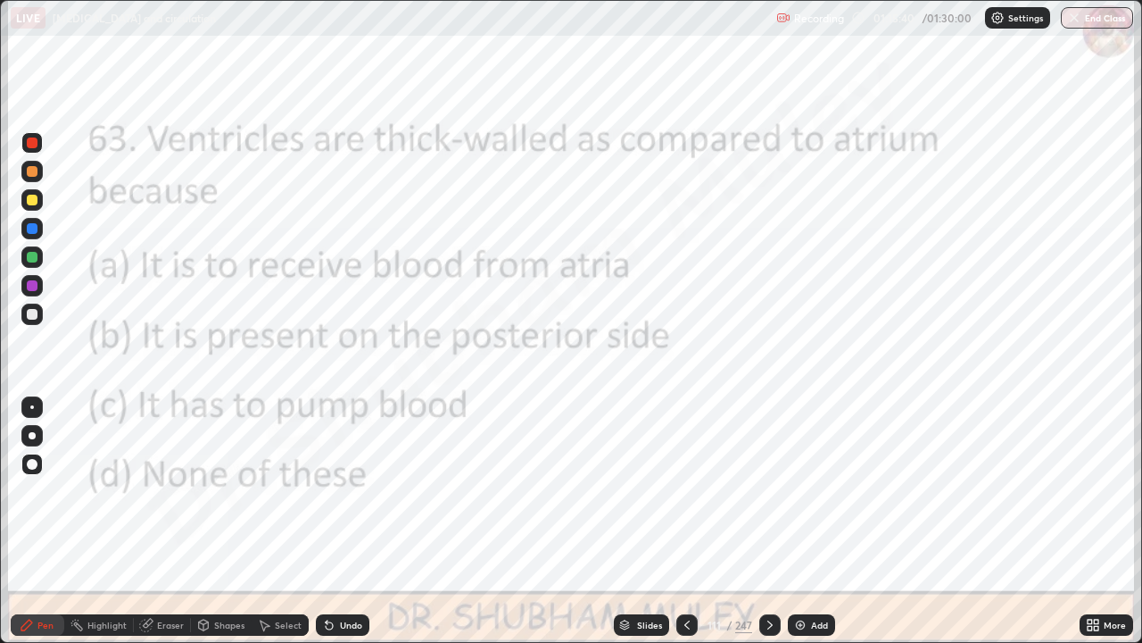
click at [766, 521] on icon at bounding box center [770, 625] width 14 height 14
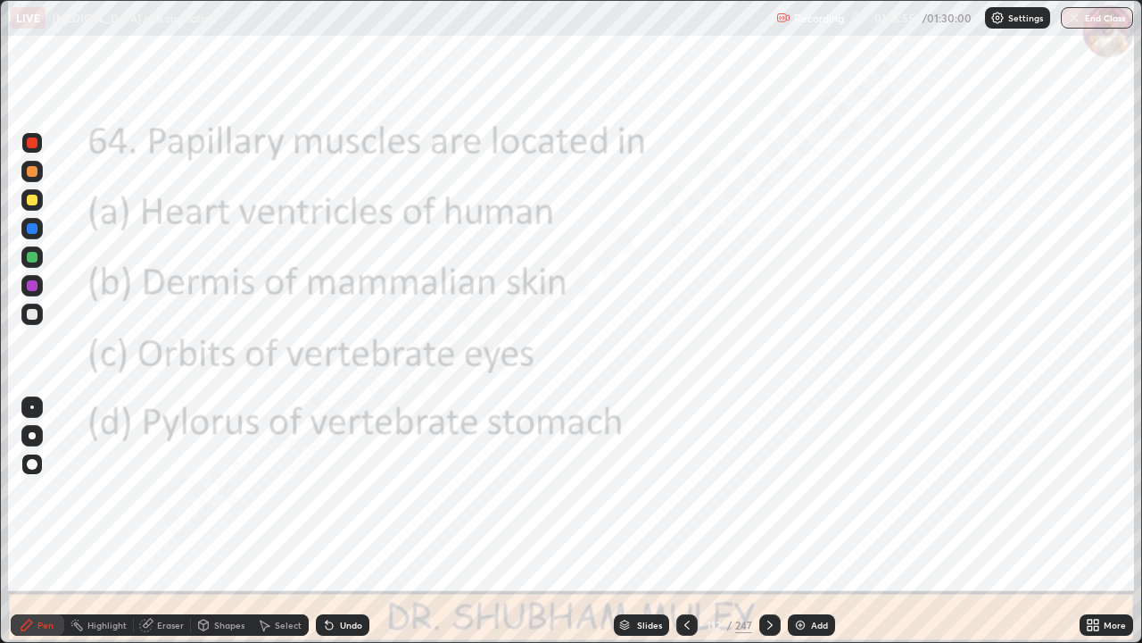
click at [771, 521] on icon at bounding box center [770, 625] width 14 height 14
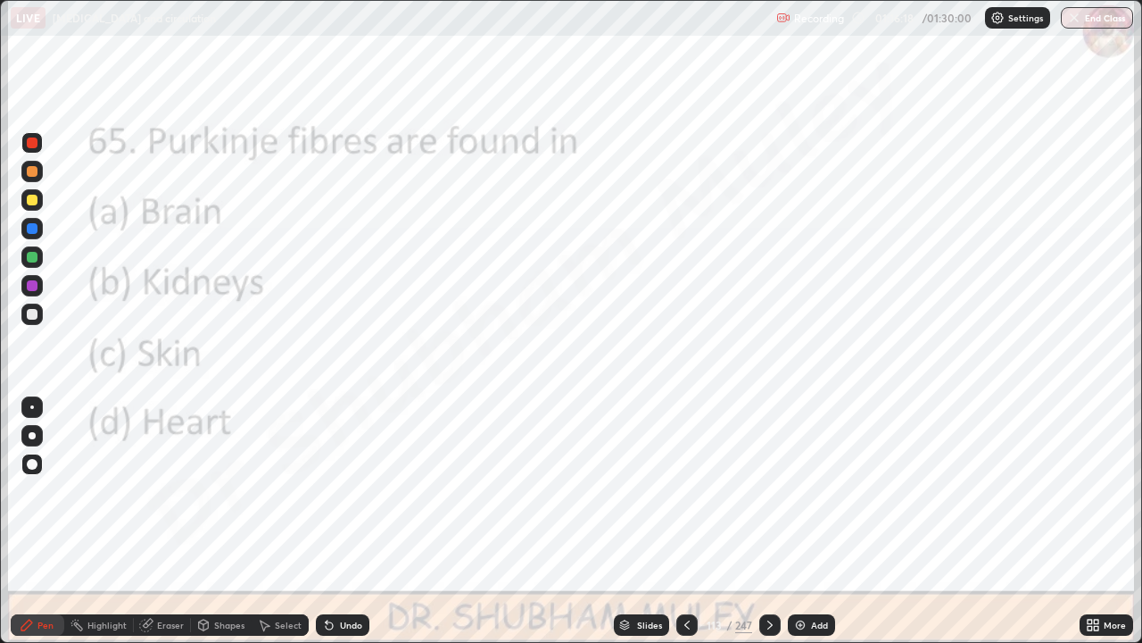
click at [768, 521] on icon at bounding box center [770, 625] width 14 height 14
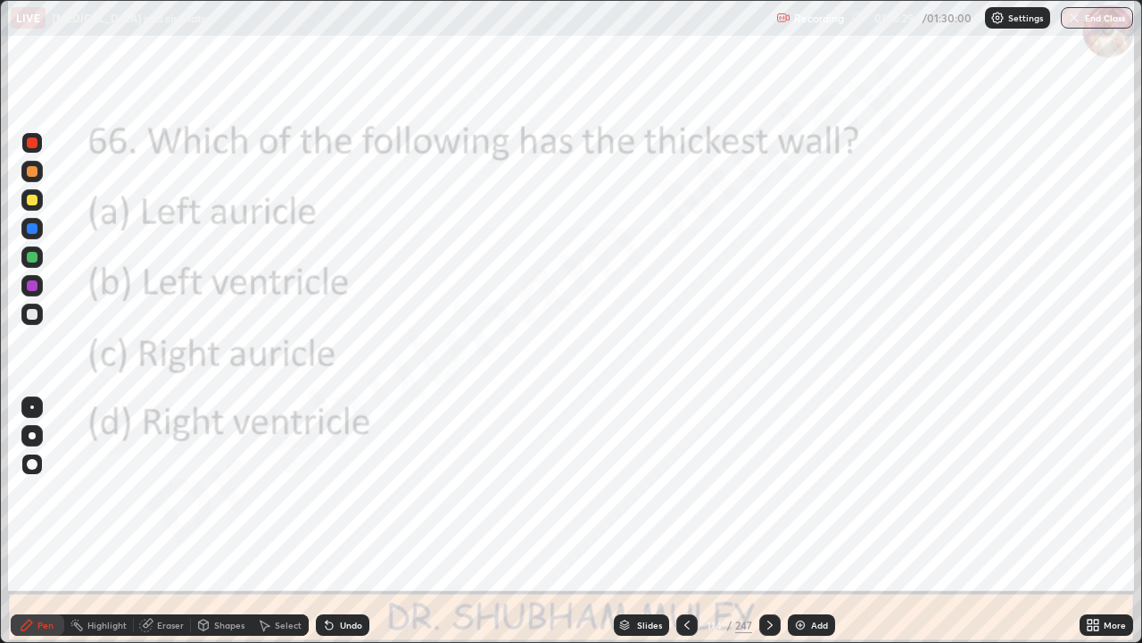
click at [768, 521] on icon at bounding box center [770, 625] width 14 height 14
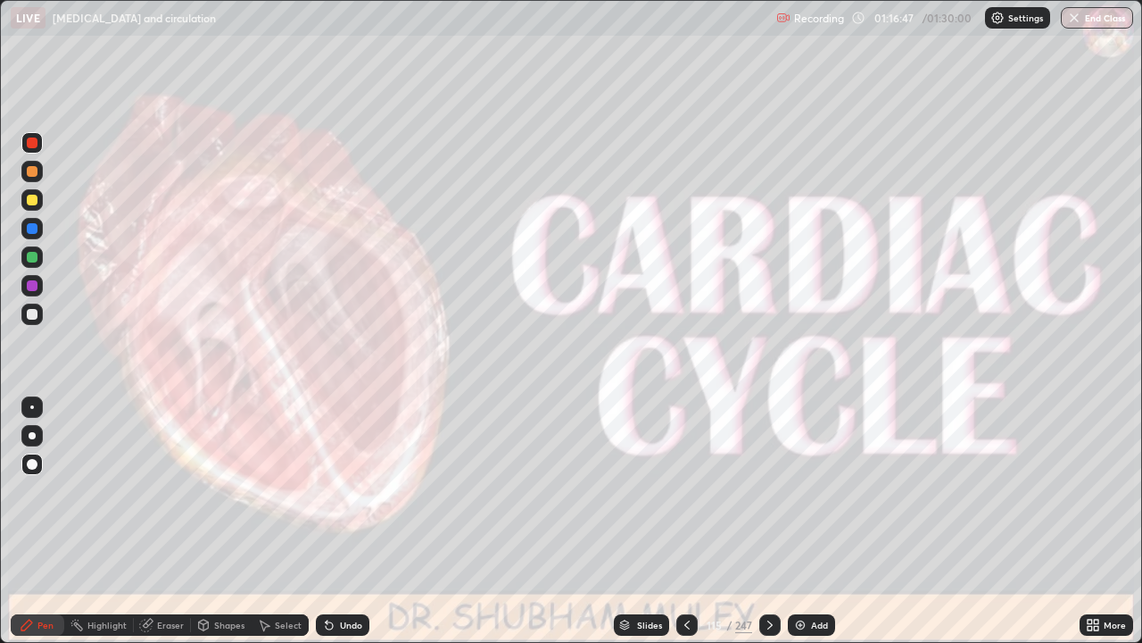
click at [1094, 521] on icon at bounding box center [1096, 621] width 4 height 4
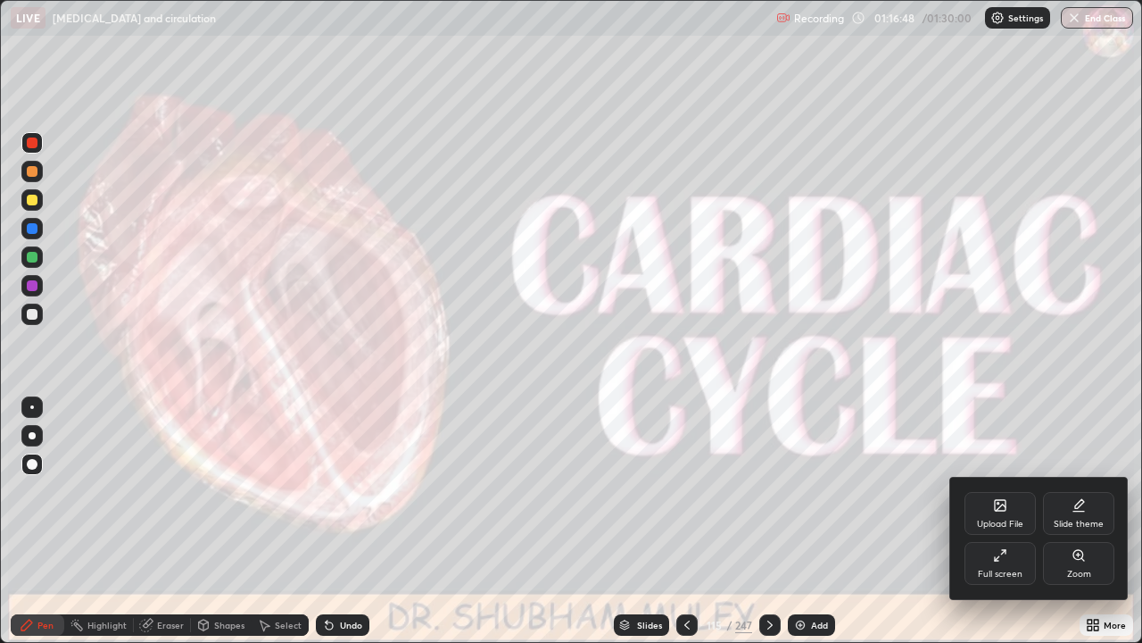
click at [1012, 521] on div "Full screen" at bounding box center [1000, 573] width 45 height 9
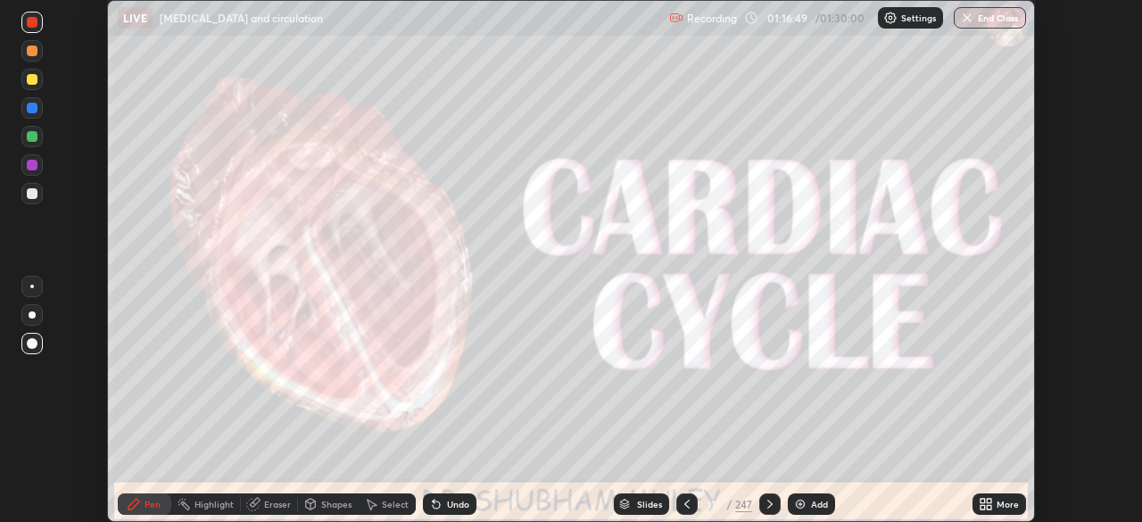
scroll to position [88714, 88094]
click at [966, 15] on img "button" at bounding box center [967, 18] width 14 height 14
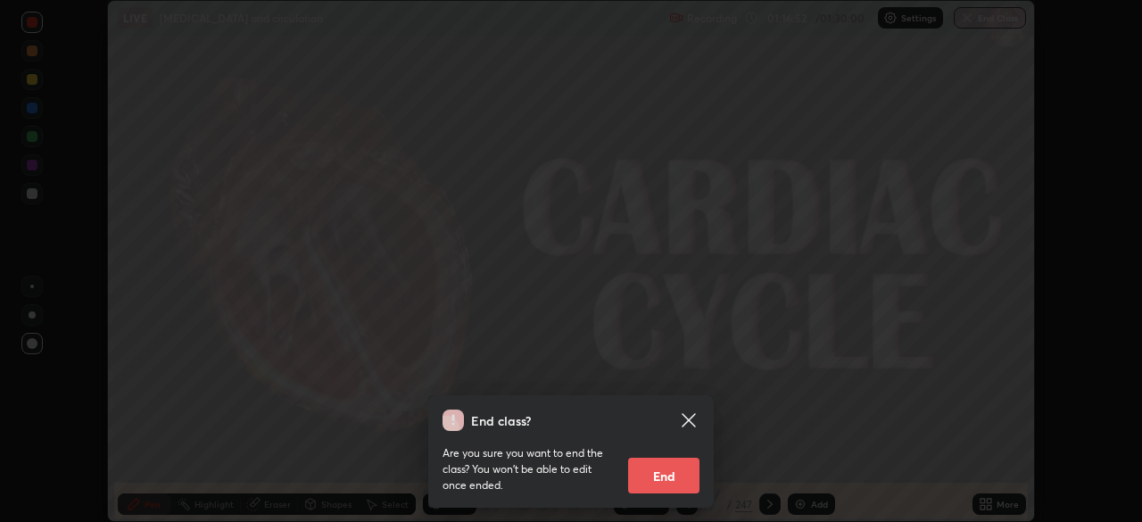
click at [681, 477] on button "End" at bounding box center [663, 476] width 71 height 36
